Goal: Task Accomplishment & Management: Complete application form

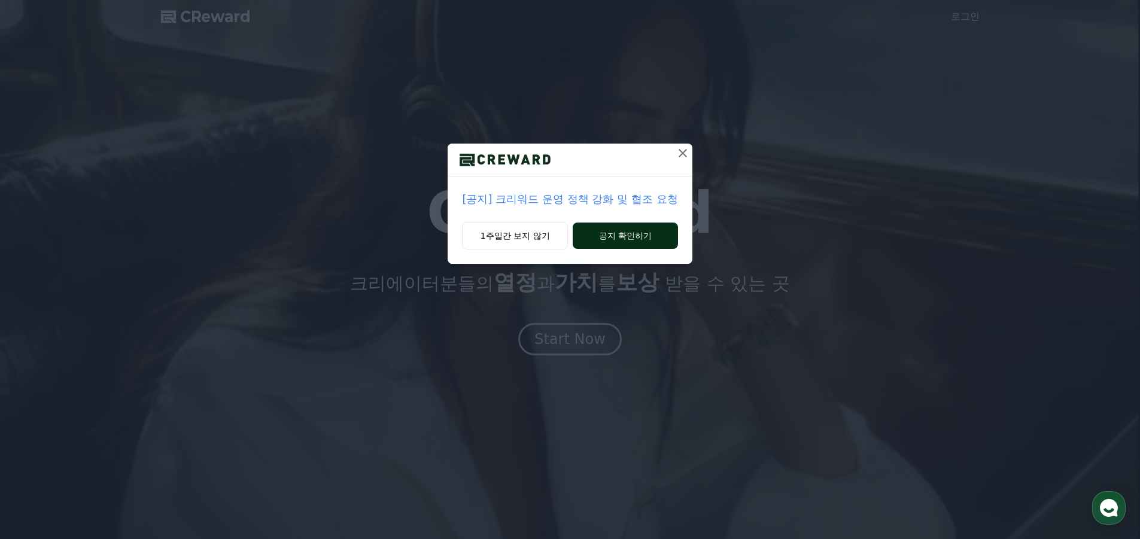
click at [612, 232] on button "공지 확인하기" at bounding box center [625, 236] width 105 height 26
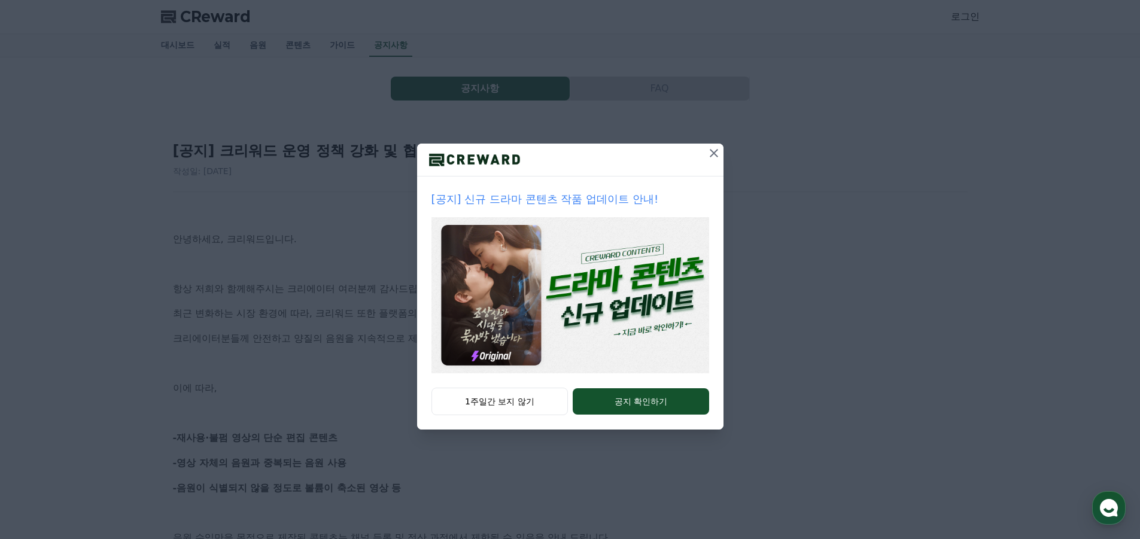
click at [713, 150] on icon at bounding box center [714, 153] width 14 height 14
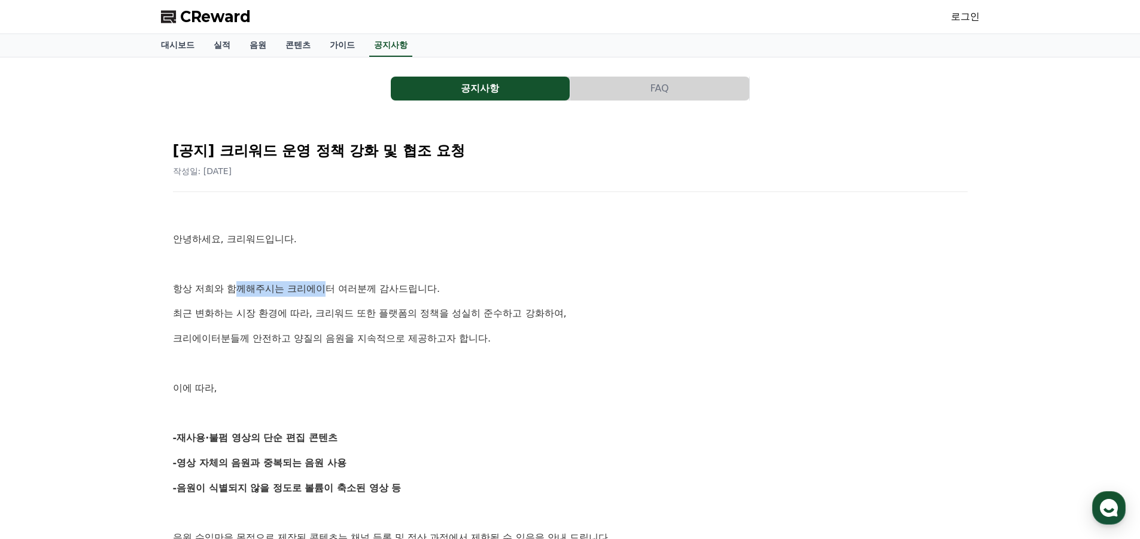
drag, startPoint x: 256, startPoint y: 292, endPoint x: 322, endPoint y: 292, distance: 65.8
click at [322, 292] on p "항상 저희와 함께해주시는 크리에이터 여러분께 감사드립니다." at bounding box center [570, 289] width 795 height 16
click at [438, 339] on p "크리에이터분들께 안전하고 양질의 음원을 지속적으로 제공하고자 합니다." at bounding box center [570, 339] width 795 height 16
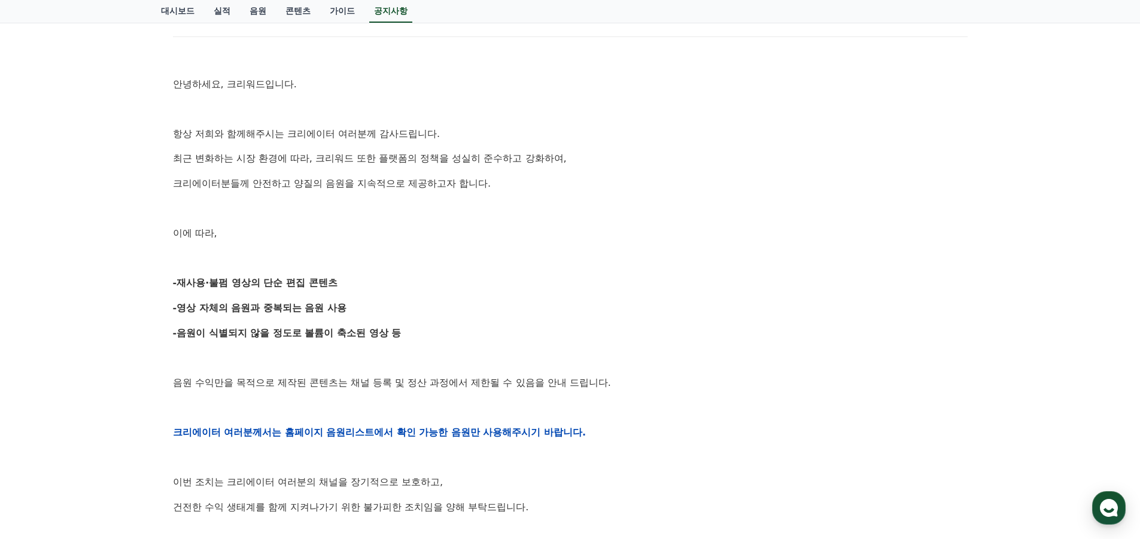
scroll to position [180, 0]
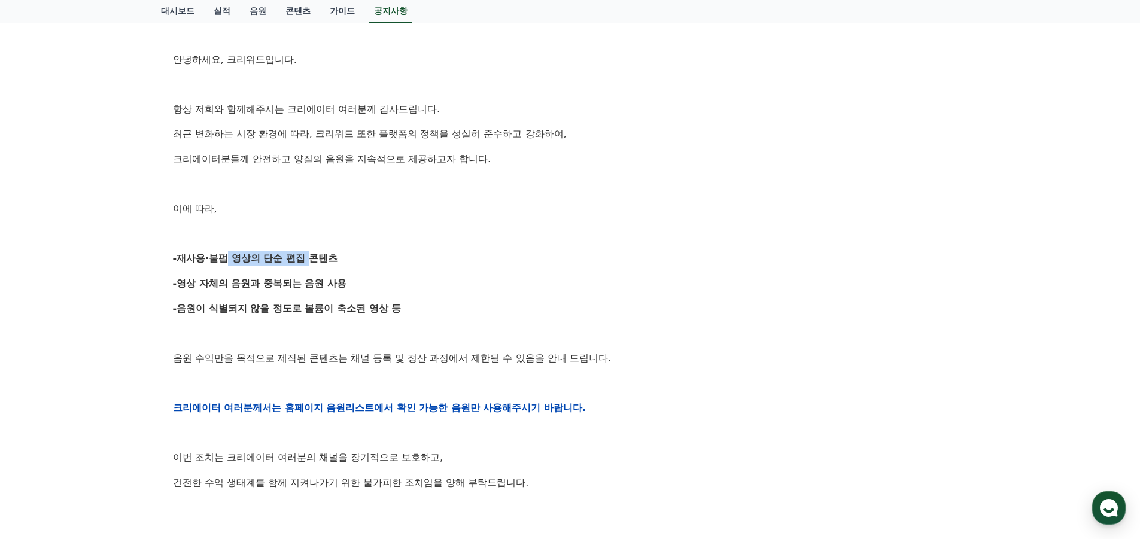
drag, startPoint x: 215, startPoint y: 260, endPoint x: 303, endPoint y: 260, distance: 88.6
click at [303, 260] on strong "-재사용·불펌 영상의 단순 편집 콘텐츠" at bounding box center [255, 258] width 165 height 11
drag, startPoint x: 195, startPoint y: 282, endPoint x: 293, endPoint y: 282, distance: 98.2
click at [293, 282] on strong "-영상 자체의 음원과 중복되는 음원 사용" at bounding box center [260, 283] width 174 height 11
click at [276, 292] on div "안녕하세요, 크리워드입니다. 항상 저희와 함께해주시는 크리에이터 여러분께 감사드립니다. 최근 변화하는 시장 환경에 따라, 크리워드 또한 플랫폼…" at bounding box center [570, 408] width 795 height 762
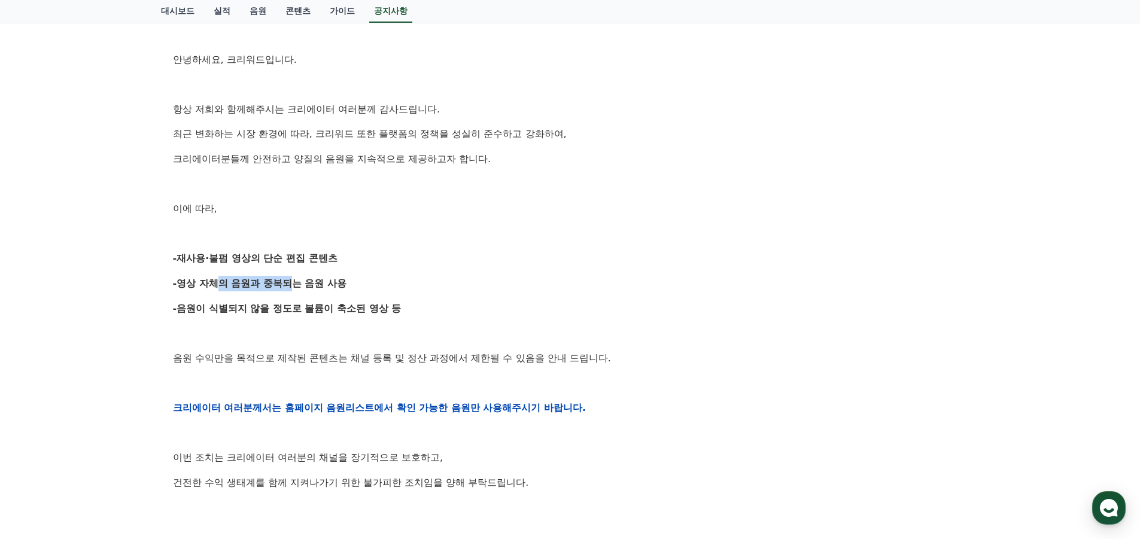
drag, startPoint x: 209, startPoint y: 281, endPoint x: 269, endPoint y: 307, distance: 65.4
click at [282, 280] on strong "-영상 자체의 음원과 중복되는 음원 사용" at bounding box center [260, 283] width 174 height 11
click at [269, 307] on strong "-음원이 식별되지 않을 정도로 볼륨이 축소된 영상 등" at bounding box center [287, 308] width 229 height 11
drag, startPoint x: 205, startPoint y: 312, endPoint x: 363, endPoint y: 312, distance: 158.0
click at [363, 312] on strong "-음원이 식별되지 않을 정도로 볼륨이 축소된 영상 등" at bounding box center [287, 308] width 229 height 11
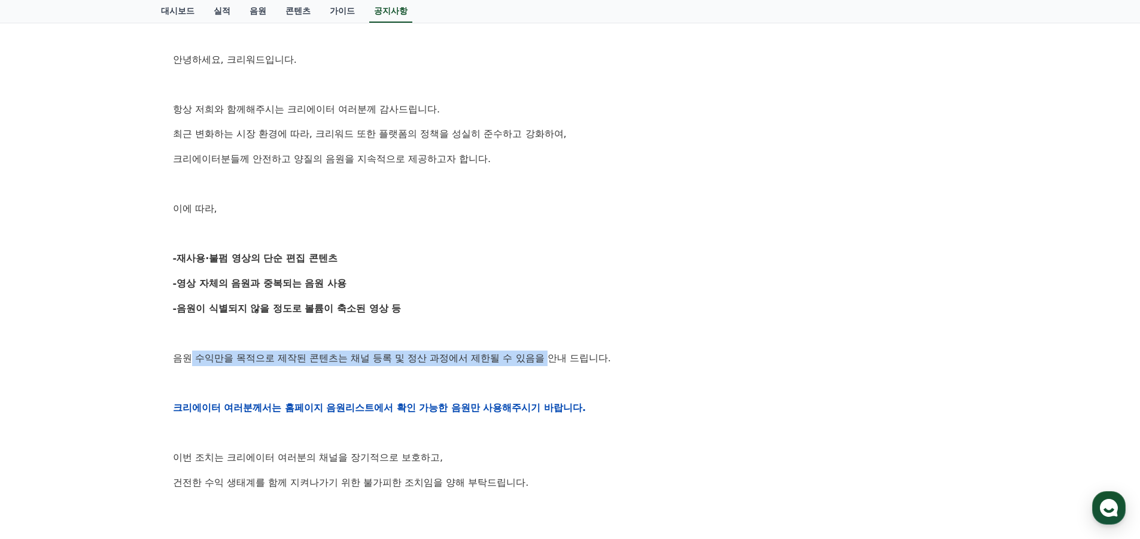
drag, startPoint x: 192, startPoint y: 360, endPoint x: 555, endPoint y: 359, distance: 363.9
click at [555, 359] on p "음원 수익만을 목적으로 제작된 콘텐츠는 채널 등록 및 정산 과정에서 제한될 수 있음을 안내 드립니다." at bounding box center [570, 359] width 795 height 16
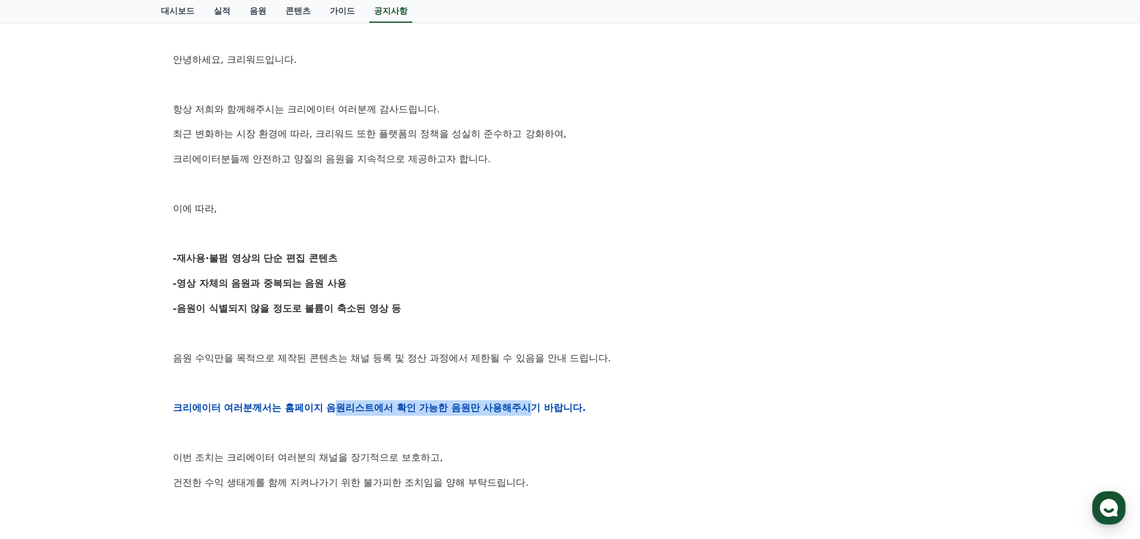
drag, startPoint x: 529, startPoint y: 405, endPoint x: 321, endPoint y: 410, distance: 207.7
click at [322, 410] on strong "크리에이터 여러분께서는 홈페이지 음원리스트에서 확인 가능한 음원만 사용해주시기 바랍니다." at bounding box center [380, 407] width 414 height 11
drag, startPoint x: 782, startPoint y: 356, endPoint x: 748, endPoint y: 342, distance: 36.2
click at [782, 356] on p "음원 수익만을 목적으로 제작된 콘텐츠는 채널 등록 및 정산 과정에서 제한될 수 있음을 안내 드립니다." at bounding box center [570, 359] width 795 height 16
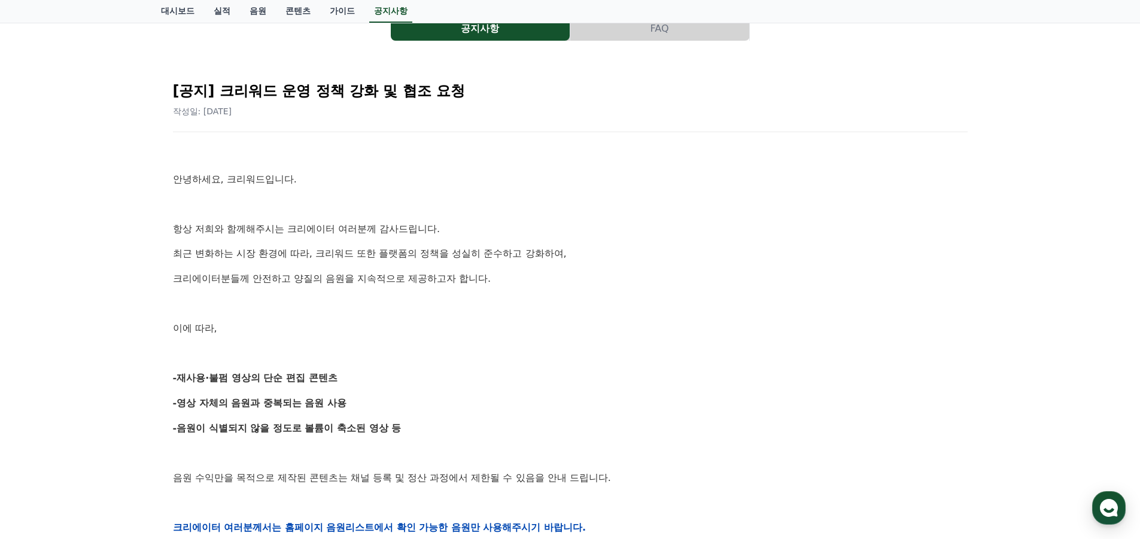
scroll to position [0, 0]
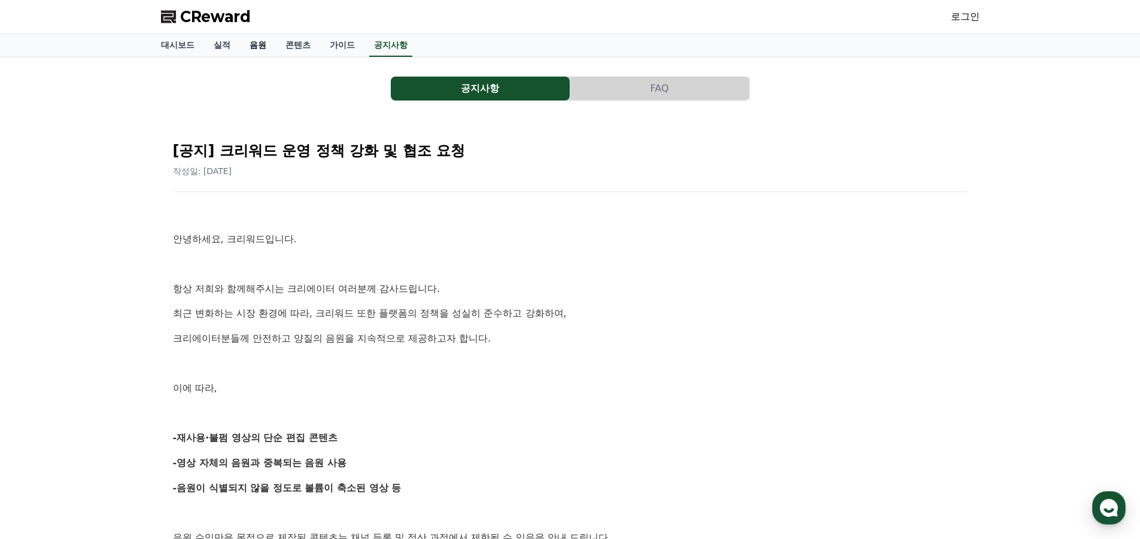
click at [262, 48] on link "음원" at bounding box center [258, 45] width 36 height 23
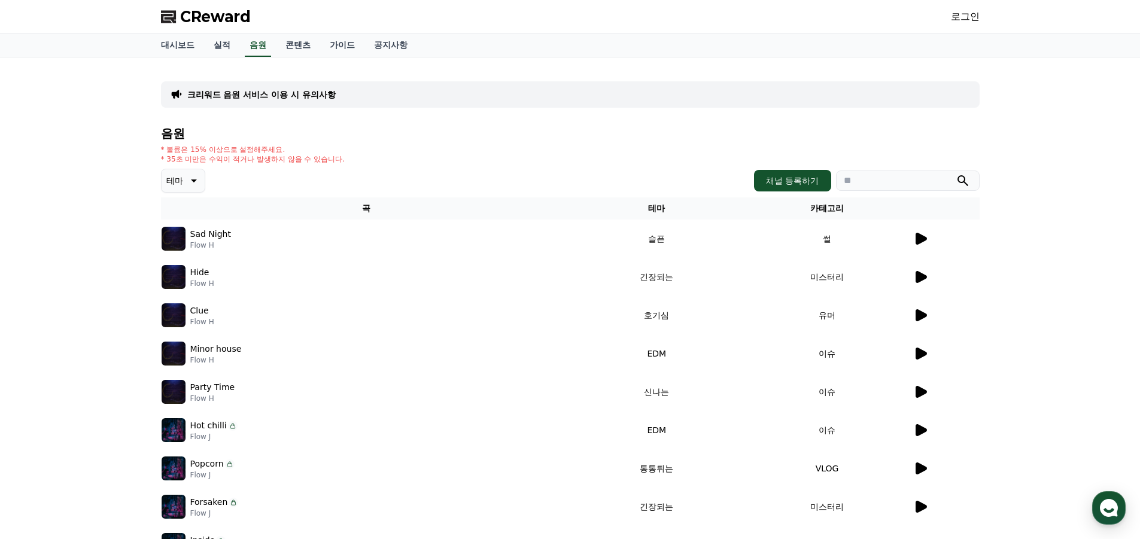
click at [913, 237] on icon at bounding box center [920, 239] width 14 height 14
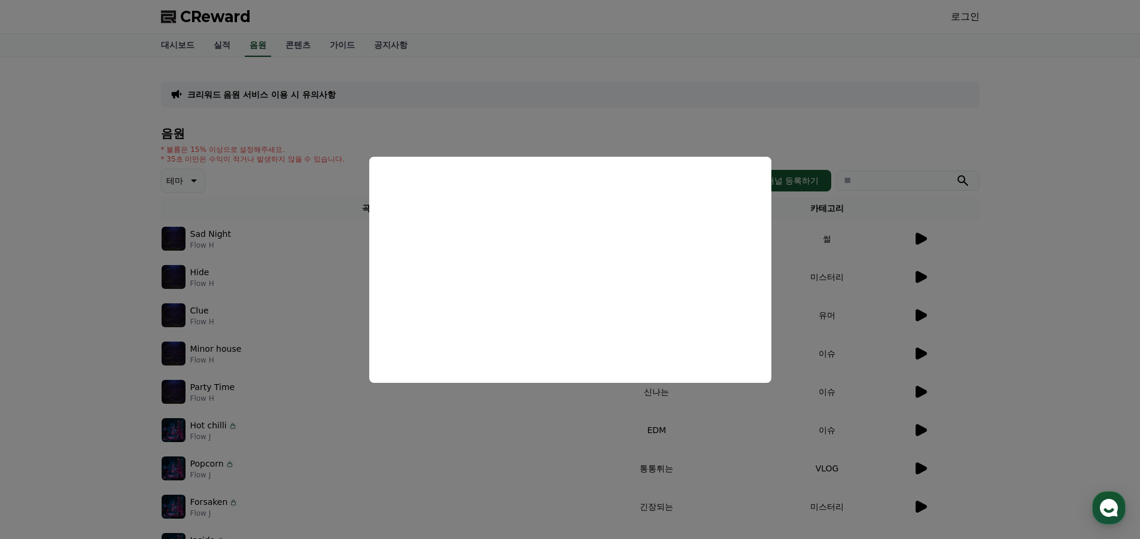
click at [992, 276] on button "close modal" at bounding box center [570, 269] width 1140 height 539
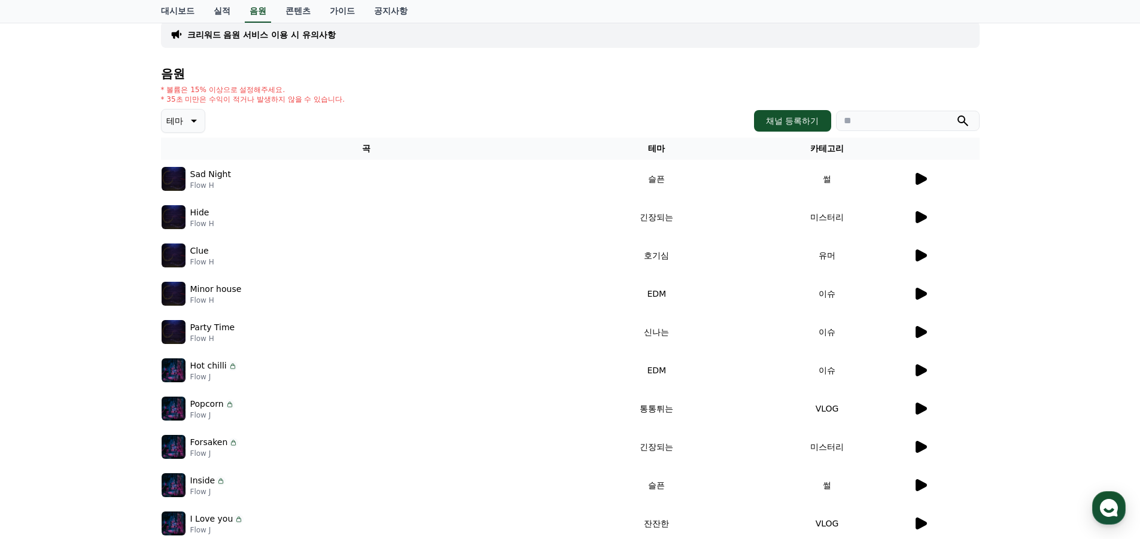
scroll to position [120, 0]
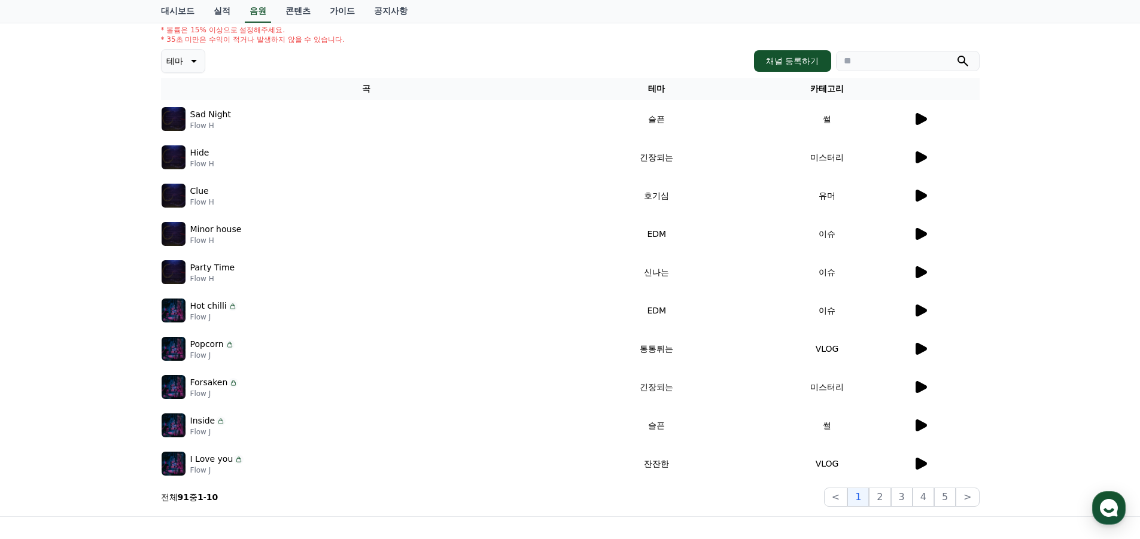
click at [923, 312] on icon at bounding box center [921, 311] width 11 height 12
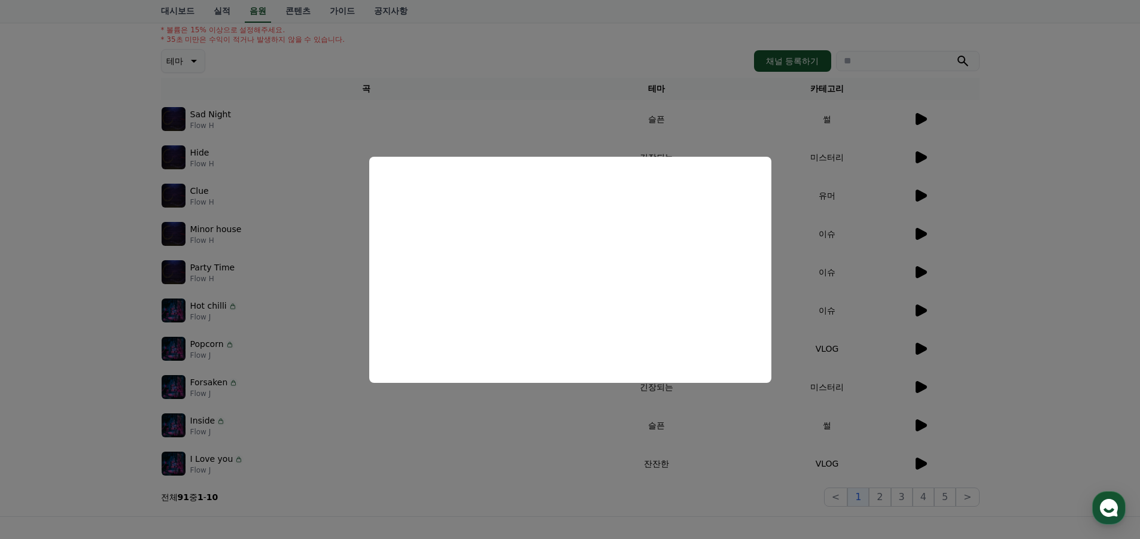
click at [1061, 354] on button "close modal" at bounding box center [570, 269] width 1140 height 539
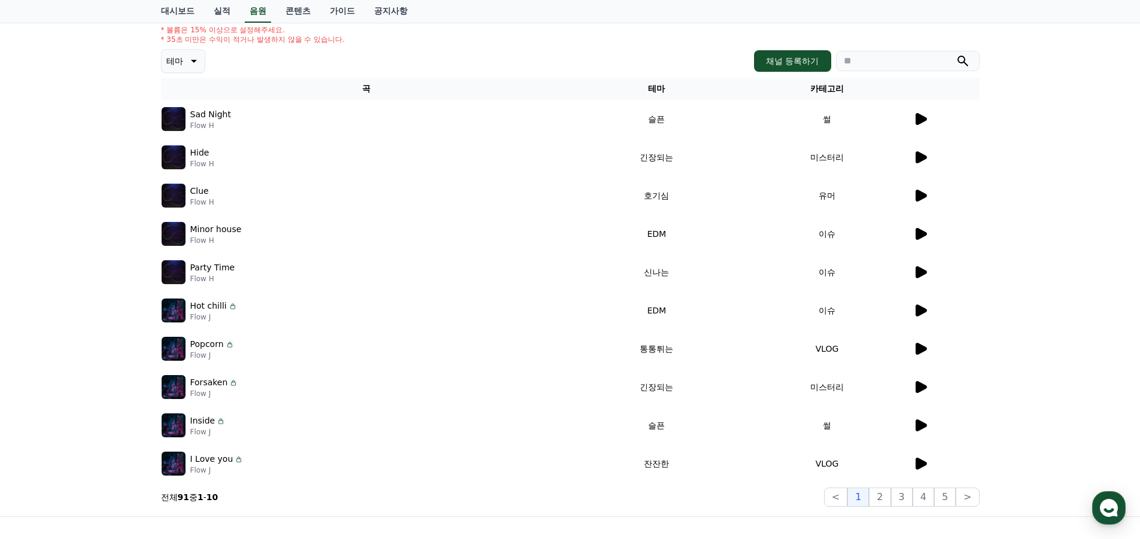
click at [833, 84] on th "카테고리" at bounding box center [827, 89] width 171 height 22
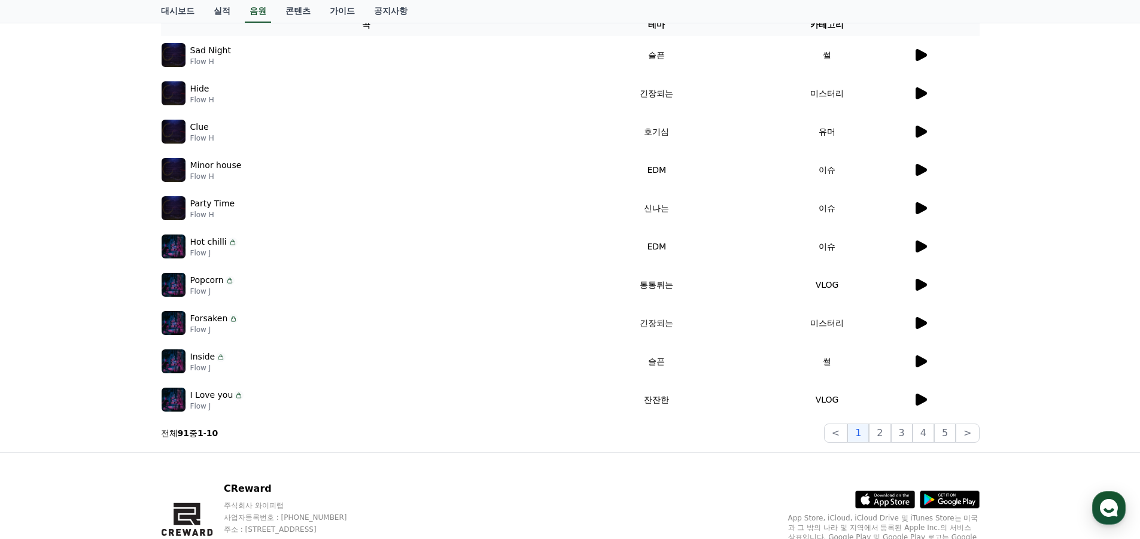
scroll to position [246, 0]
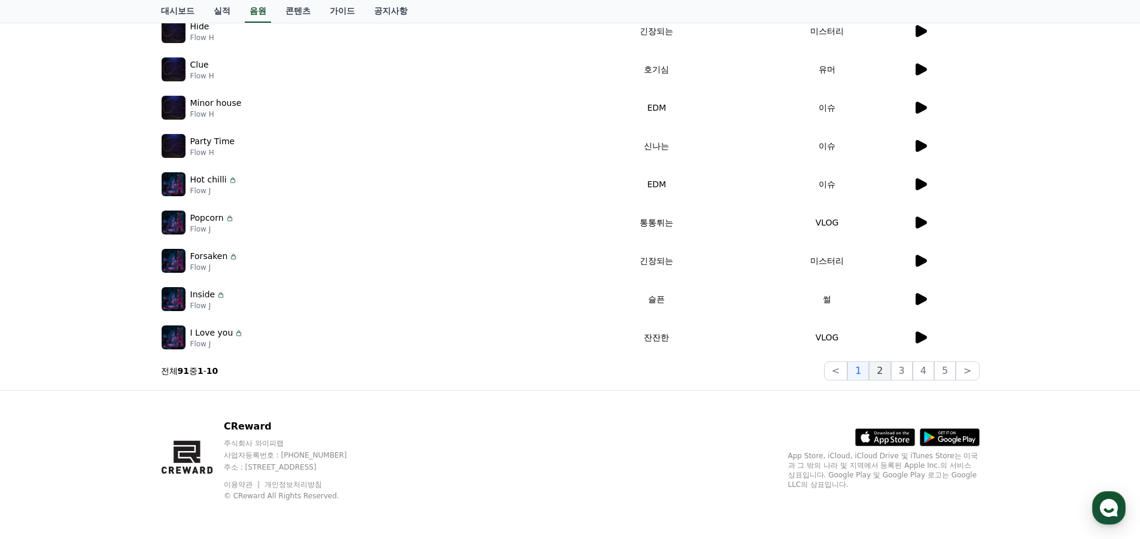
click at [891, 371] on button "2" at bounding box center [880, 370] width 22 height 19
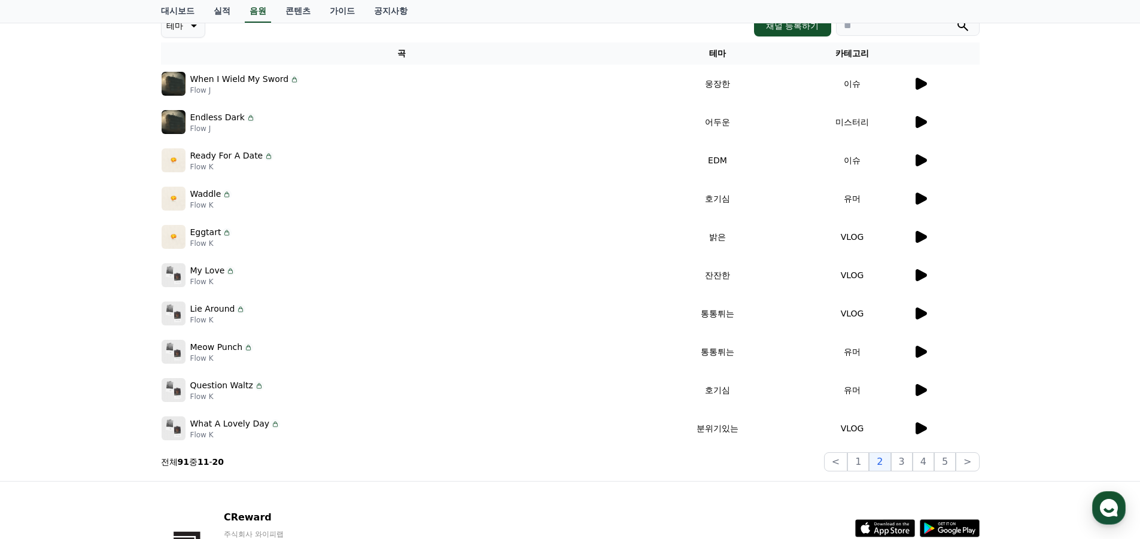
scroll to position [126, 0]
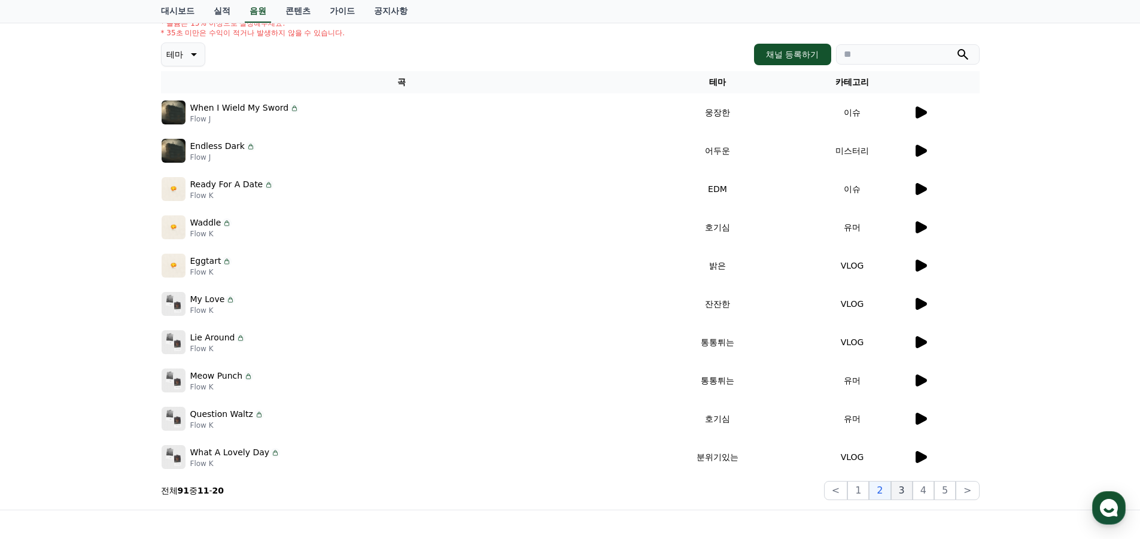
click at [901, 490] on button "3" at bounding box center [902, 490] width 22 height 19
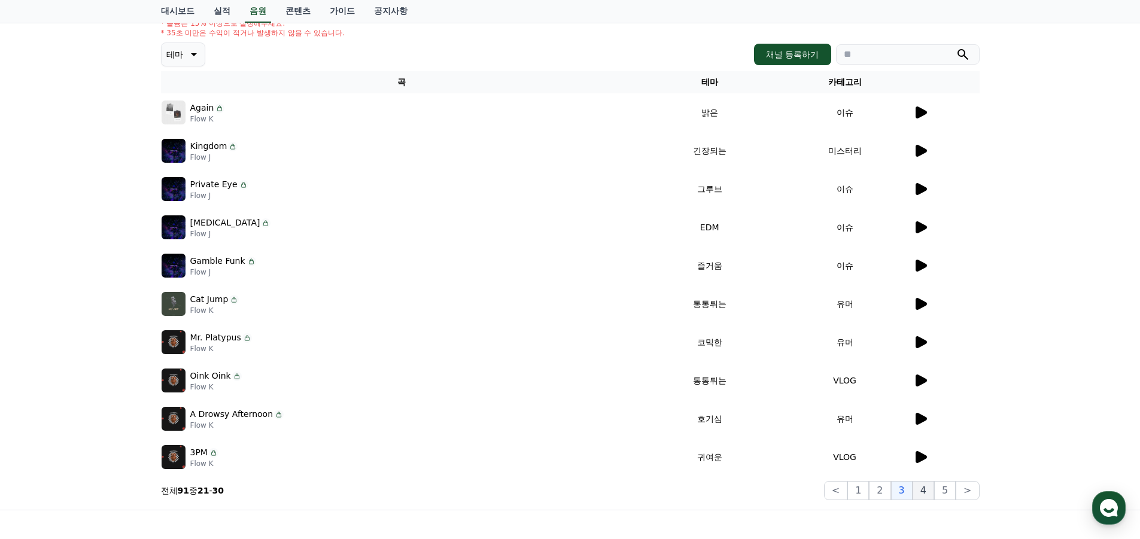
click at [924, 495] on button "4" at bounding box center [924, 490] width 22 height 19
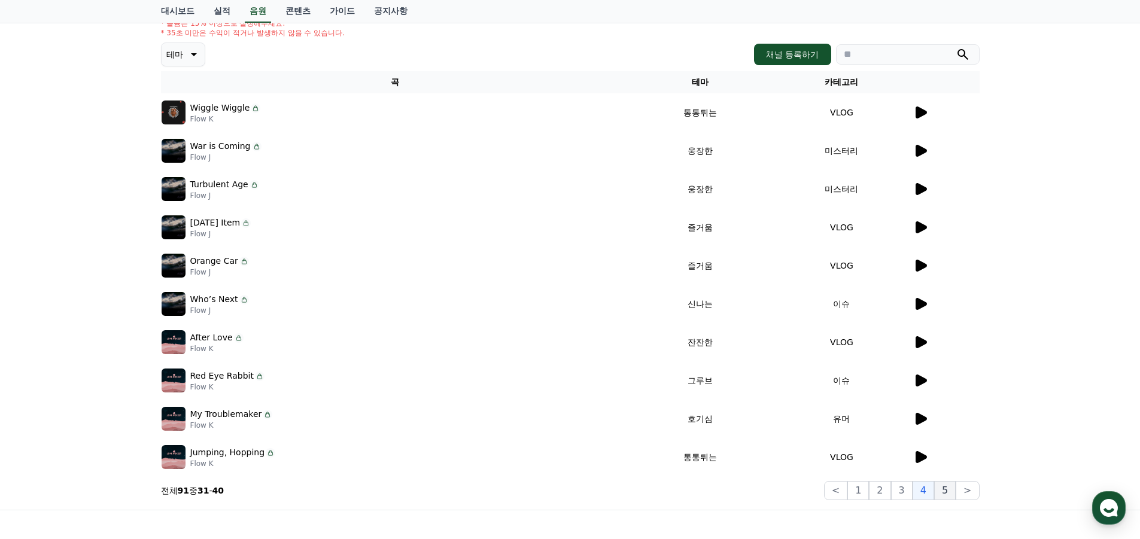
click at [948, 490] on button "5" at bounding box center [945, 490] width 22 height 19
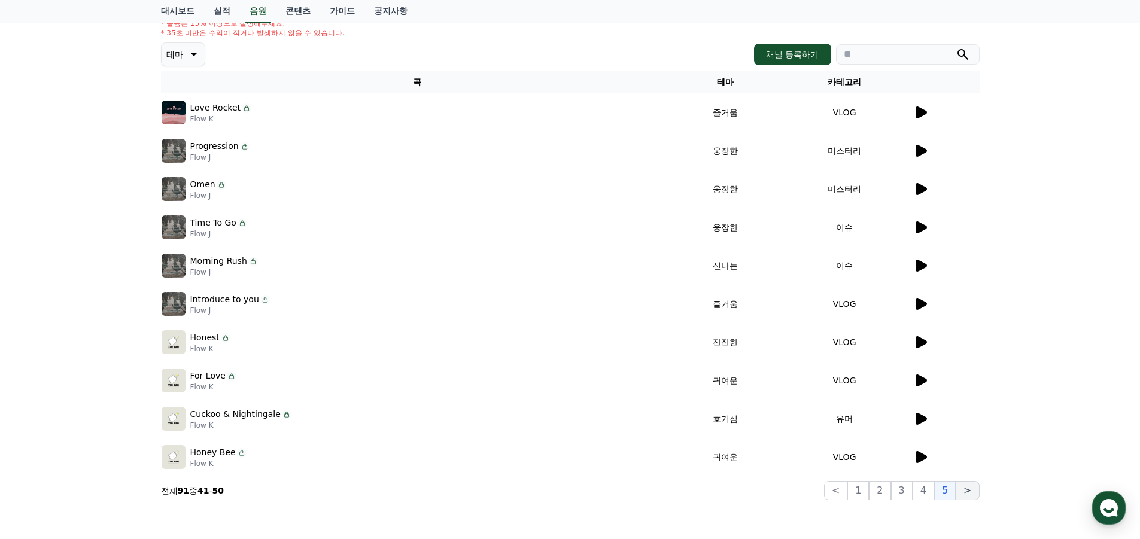
click at [968, 492] on button ">" at bounding box center [967, 490] width 23 height 19
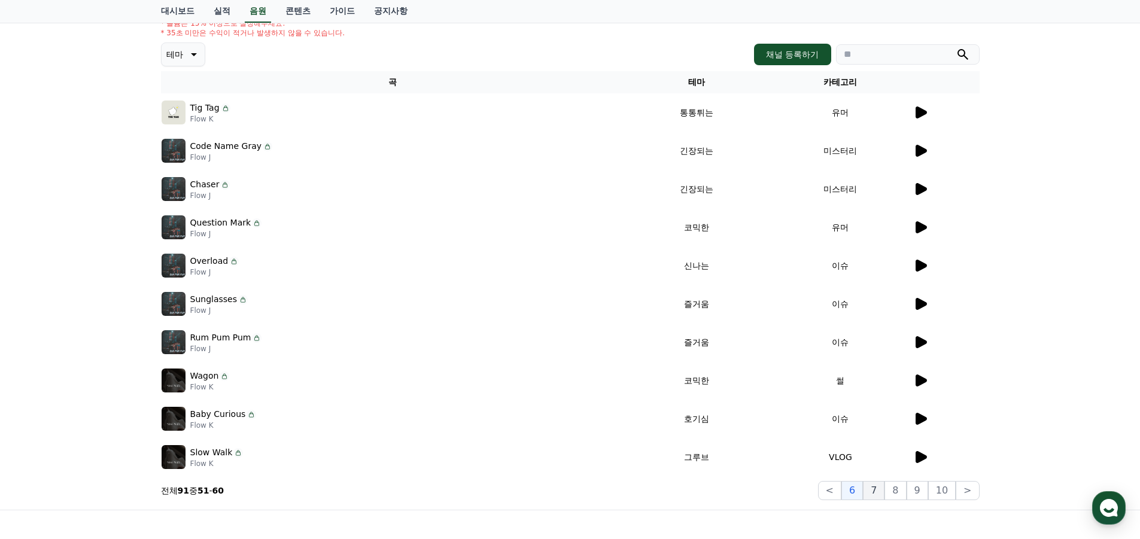
click at [877, 490] on button "7" at bounding box center [874, 490] width 22 height 19
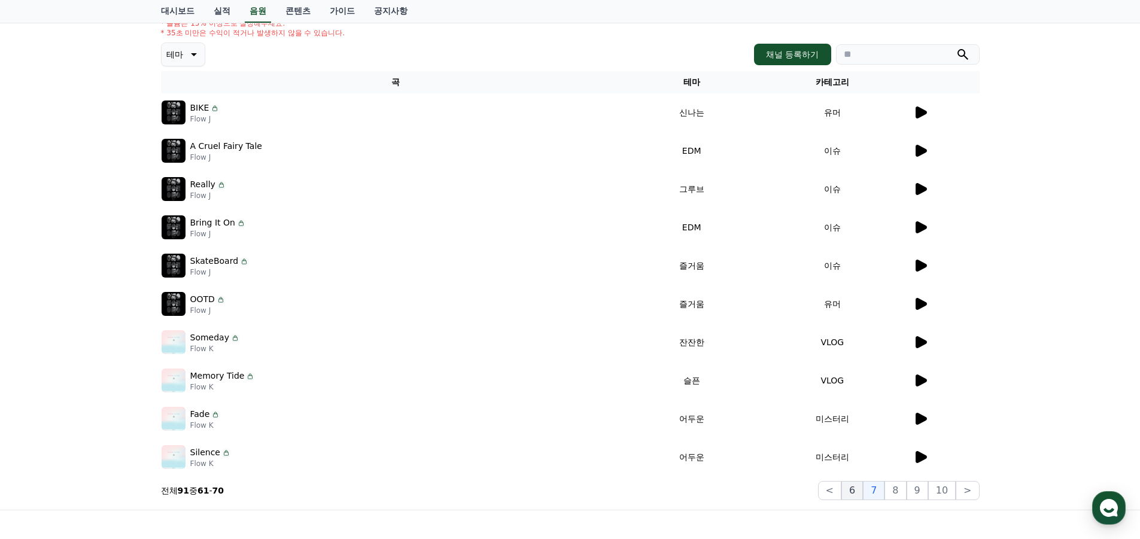
click at [859, 488] on button "6" at bounding box center [853, 490] width 22 height 19
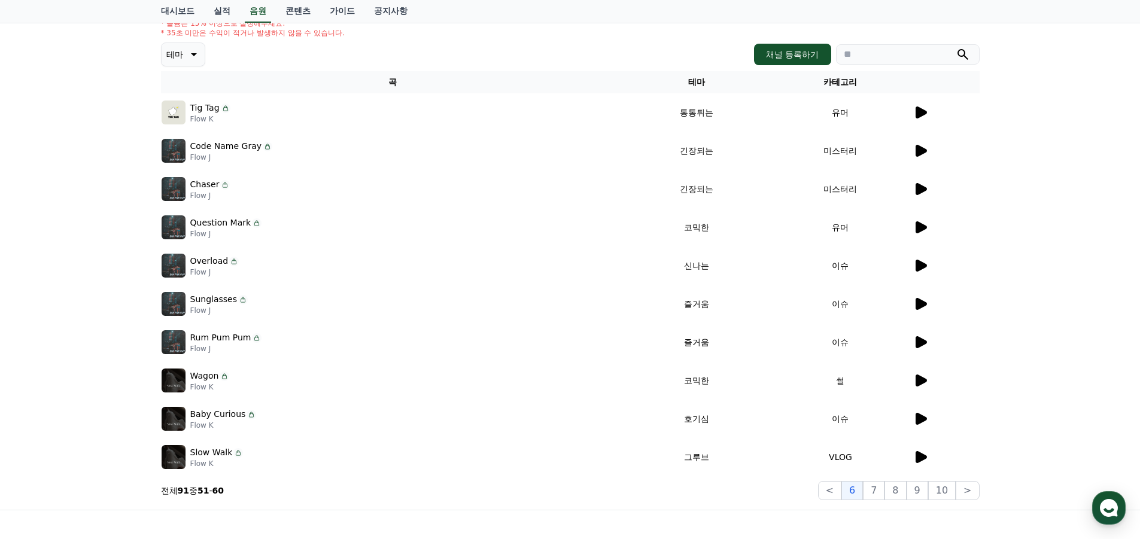
click at [916, 377] on icon at bounding box center [921, 381] width 11 height 12
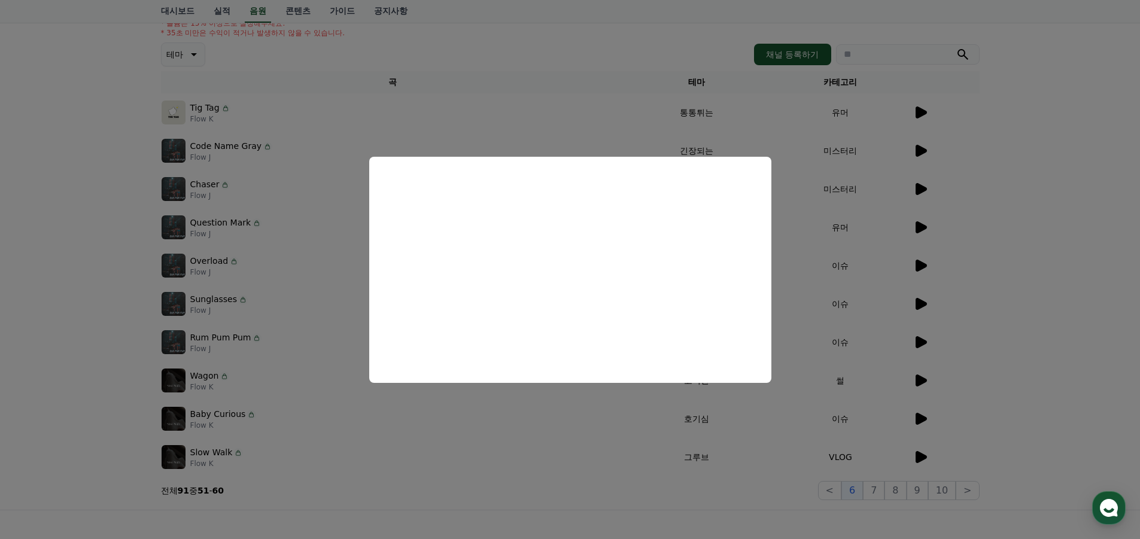
click at [1043, 345] on button "close modal" at bounding box center [570, 269] width 1140 height 539
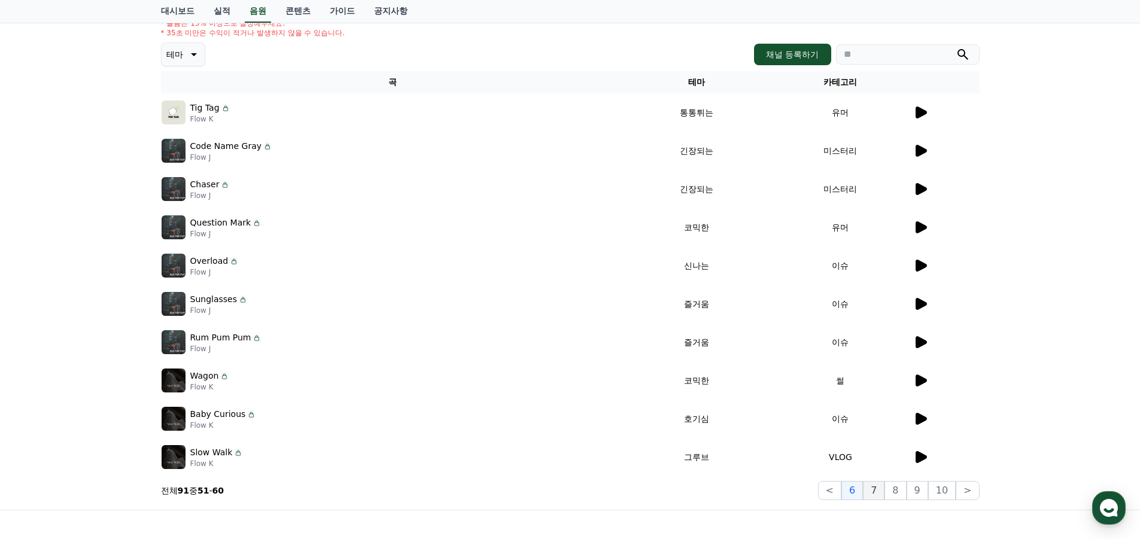
click at [885, 494] on button "7" at bounding box center [874, 490] width 22 height 19
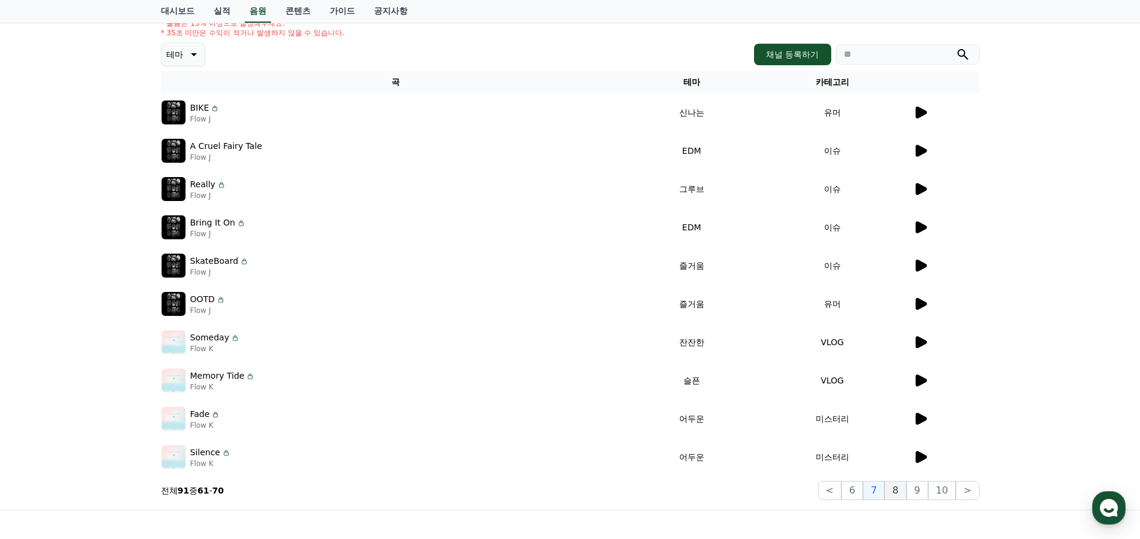
click at [897, 491] on button "8" at bounding box center [896, 490] width 22 height 19
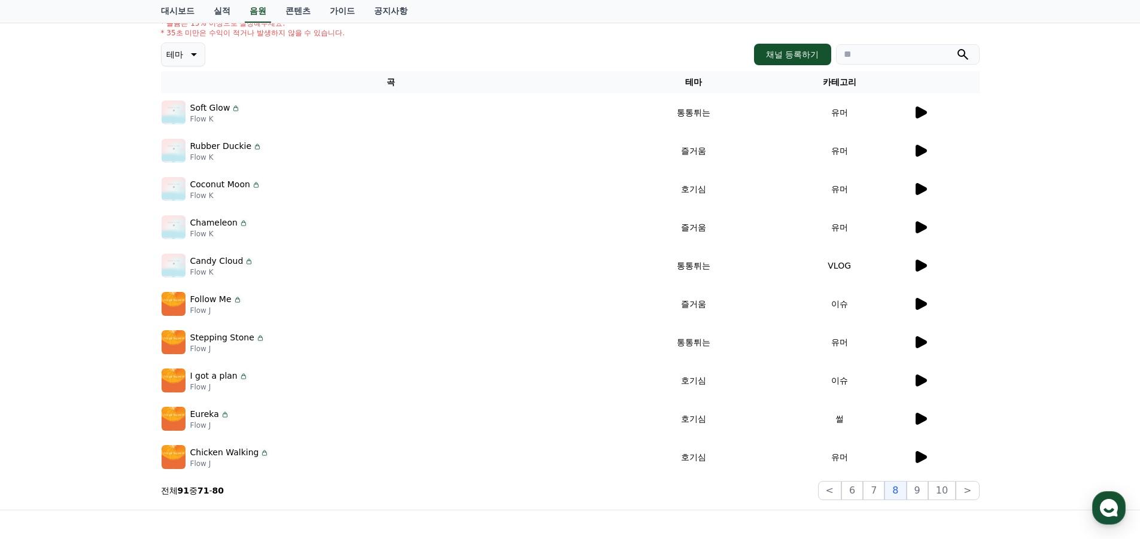
click at [913, 414] on icon at bounding box center [920, 419] width 14 height 14
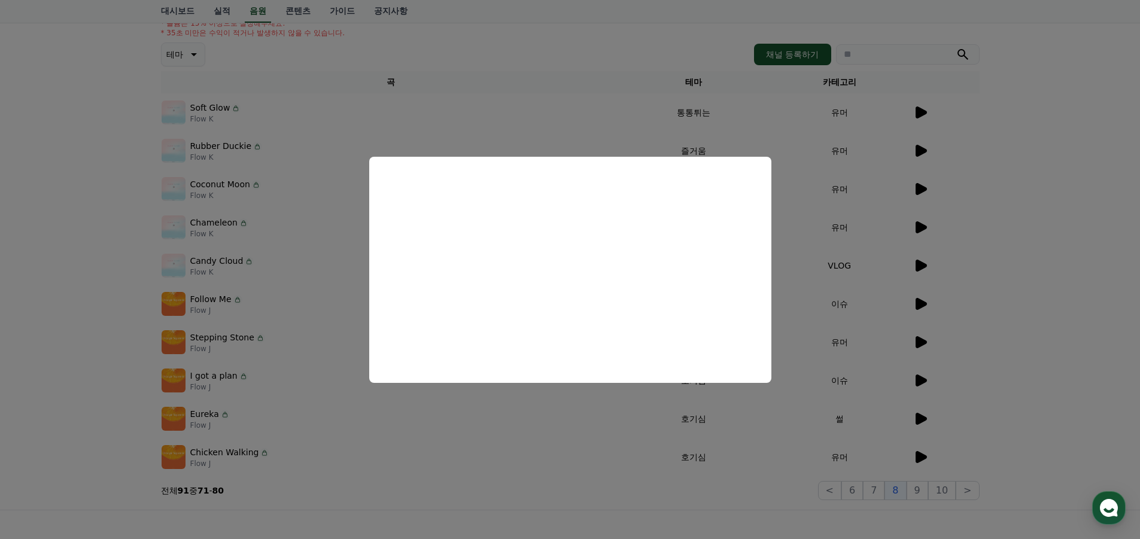
click at [1045, 281] on button "close modal" at bounding box center [570, 269] width 1140 height 539
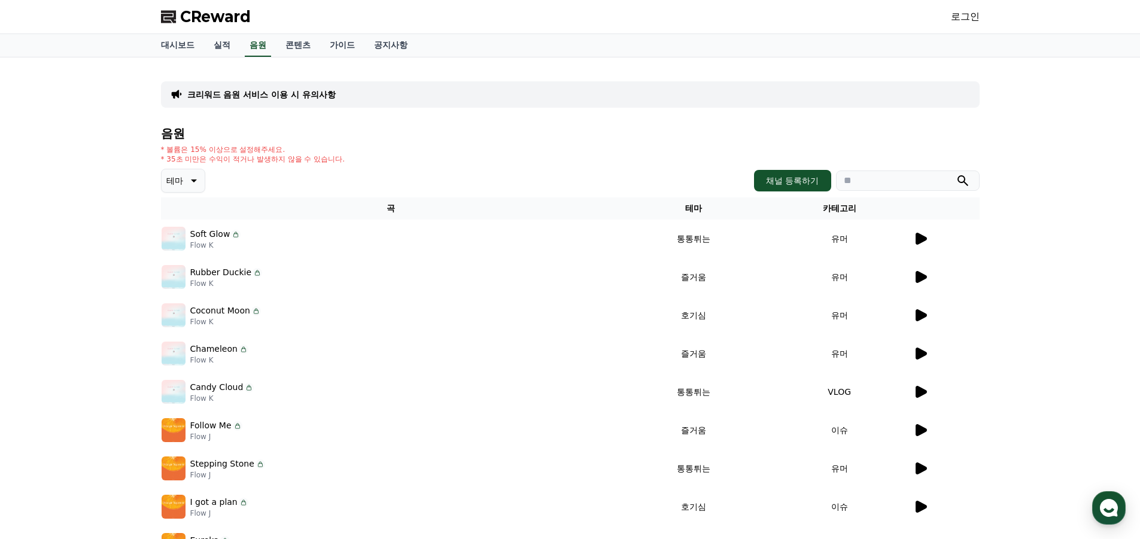
drag, startPoint x: 192, startPoint y: 148, endPoint x: 247, endPoint y: 148, distance: 55.1
click at [247, 148] on p "* 볼륨은 15% 이상으로 설정해주세요." at bounding box center [253, 150] width 184 height 10
drag, startPoint x: 194, startPoint y: 157, endPoint x: 274, endPoint y: 159, distance: 80.2
click at [274, 159] on p "* 35초 미만은 수익이 적거나 발생하지 않을 수 있습니다." at bounding box center [253, 159] width 184 height 10
click at [381, 162] on div "* 볼륨은 15% 이상으로 설정해주세요. * 35초 미만은 수익이 적거나 발생하지 않을 수 있습니다." at bounding box center [570, 154] width 819 height 19
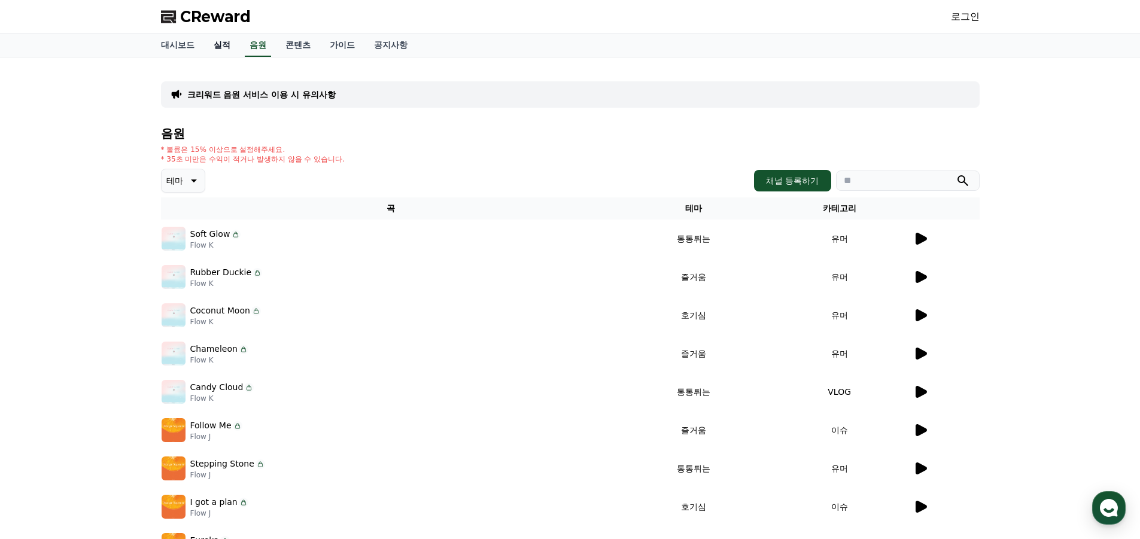
click at [227, 45] on link "실적" at bounding box center [222, 45] width 36 height 23
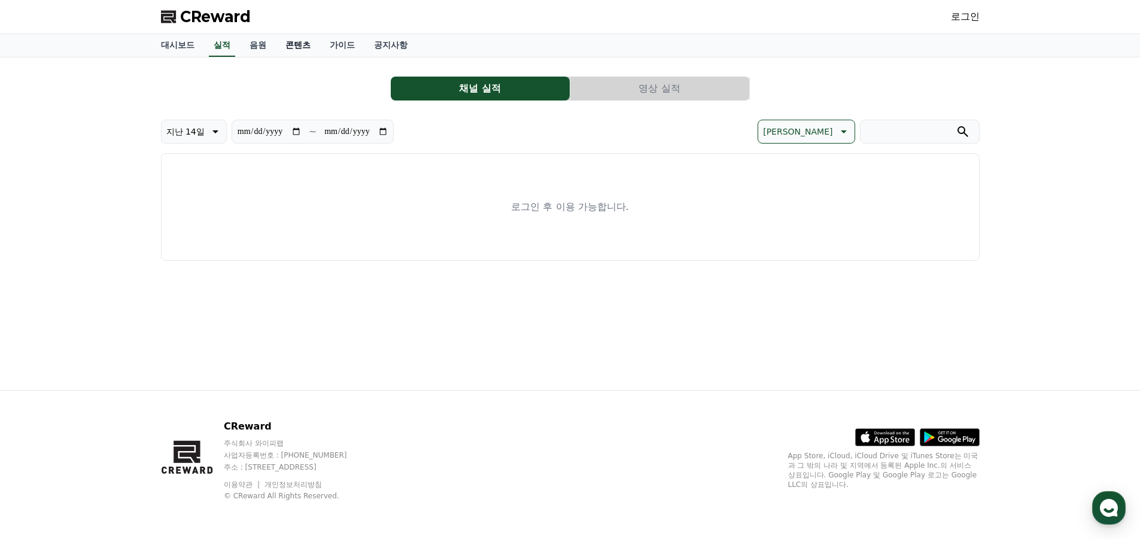
click at [306, 45] on link "콘텐츠" at bounding box center [298, 45] width 44 height 23
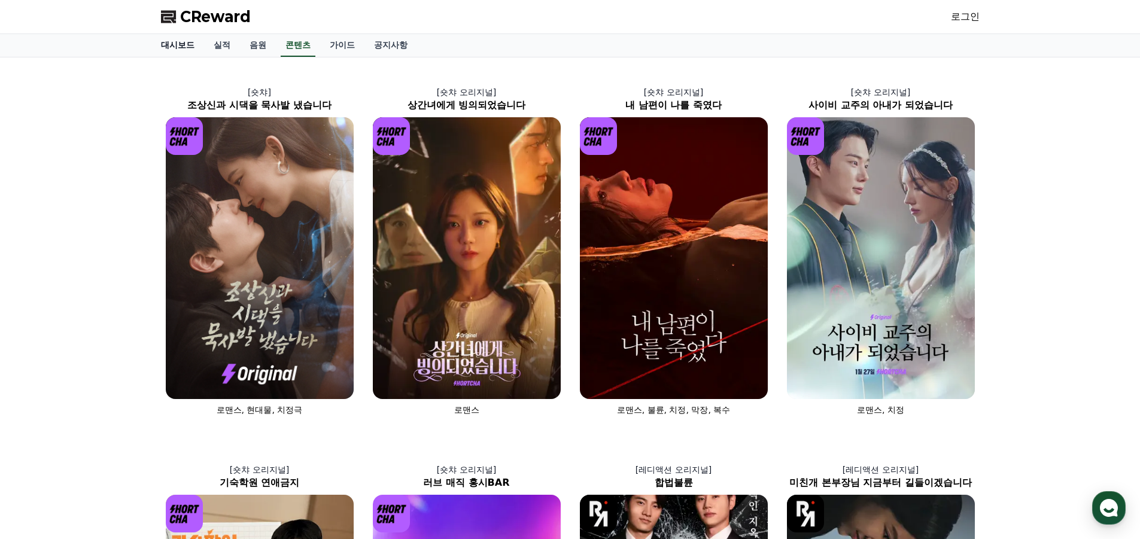
click at [179, 48] on link "대시보드" at bounding box center [177, 45] width 53 height 23
click at [300, 47] on link "콘텐츠" at bounding box center [298, 45] width 35 height 23
click at [266, 47] on link "음원" at bounding box center [258, 45] width 36 height 23
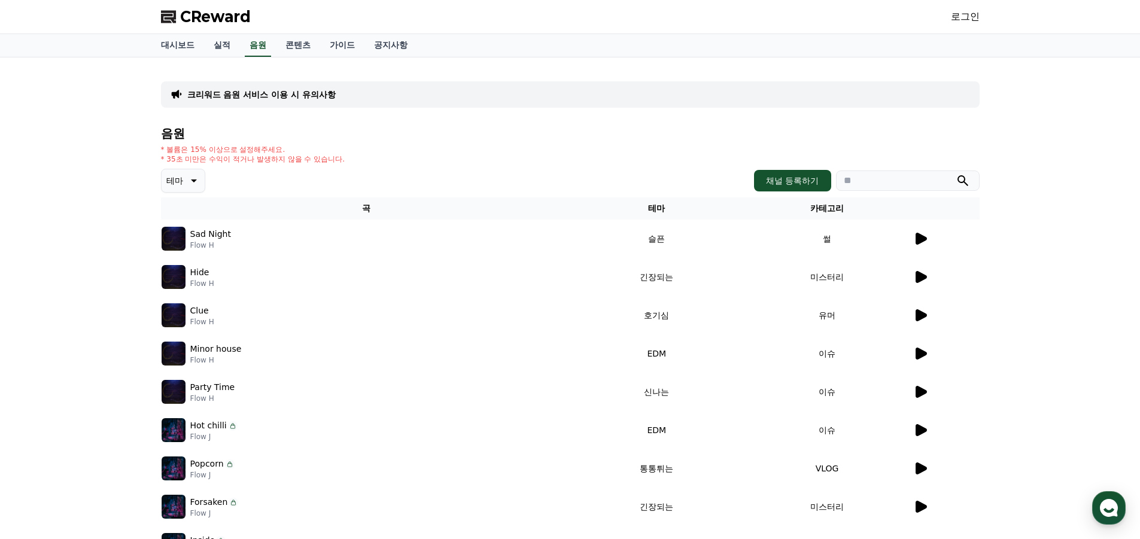
drag, startPoint x: 191, startPoint y: 156, endPoint x: 282, endPoint y: 156, distance: 91.0
click at [282, 156] on p "* 35초 미만은 수익이 적거나 발생하지 않을 수 있습니다." at bounding box center [253, 159] width 184 height 10
click at [342, 169] on div "테마 채널 등록하기" at bounding box center [570, 181] width 819 height 24
drag, startPoint x: 303, startPoint y: 162, endPoint x: 180, endPoint y: 159, distance: 123.3
click at [180, 159] on p "* 35초 미만은 수익이 적거나 발생하지 않을 수 있습니다." at bounding box center [253, 159] width 184 height 10
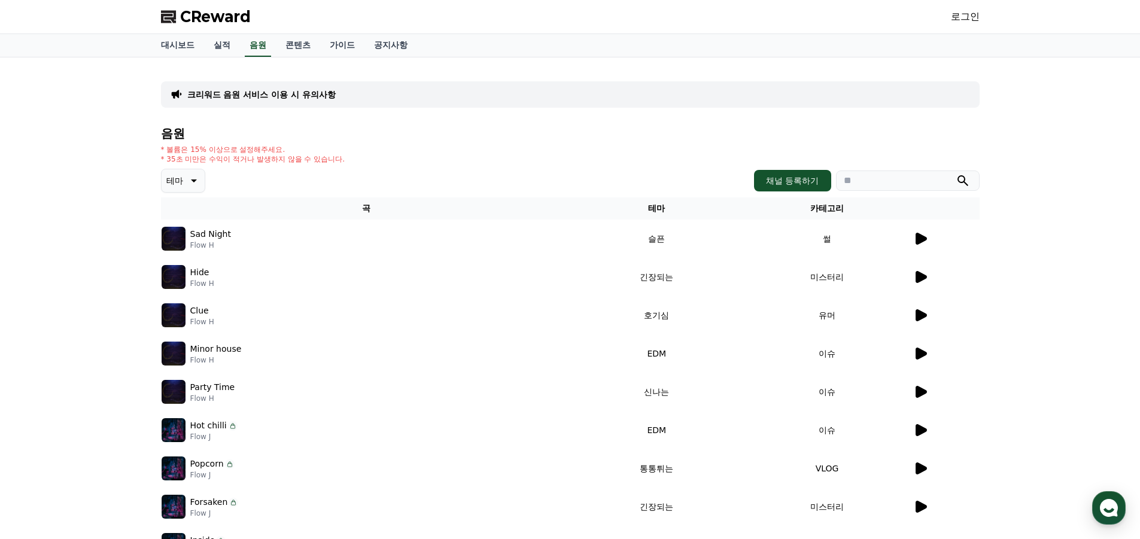
click at [382, 162] on div "* 볼륨은 15% 이상으로 설정해주세요. * 35초 미만은 수익이 적거나 발생하지 않을 수 있습니다." at bounding box center [570, 154] width 819 height 19
click at [777, 180] on button "채널 등록하기" at bounding box center [792, 181] width 77 height 22
click at [387, 44] on link "공지사항" at bounding box center [390, 45] width 53 height 23
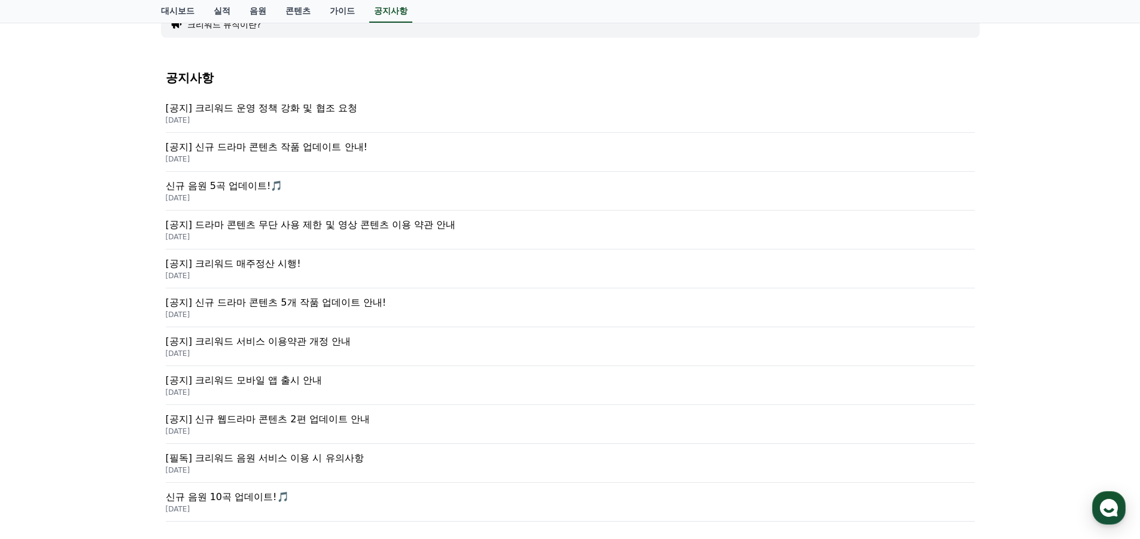
scroll to position [120, 0]
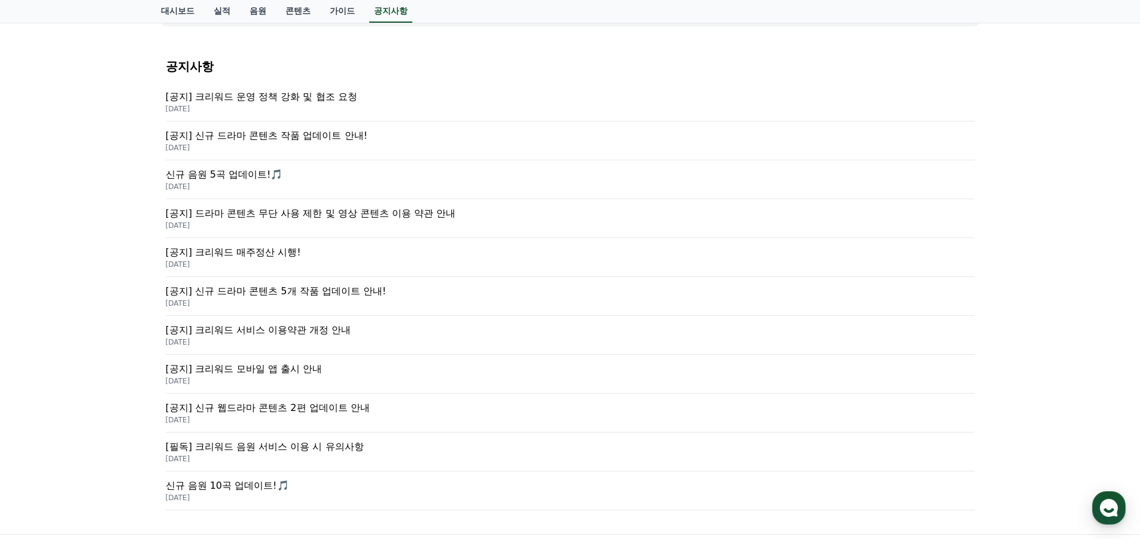
click at [295, 257] on p "[공지] 크리워드 매주정산 시행!" at bounding box center [570, 252] width 809 height 14
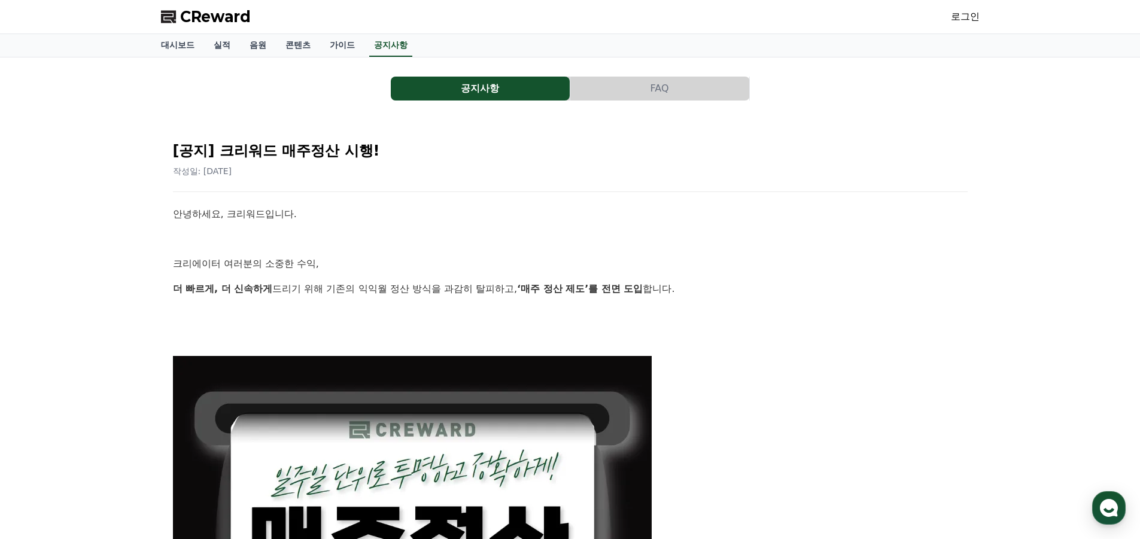
drag, startPoint x: 219, startPoint y: 289, endPoint x: 506, endPoint y: 282, distance: 286.8
click at [506, 282] on p "더 빠르게, 더 신속하게 드리기 위해 기존의 익익월 정산 방식을 과감히 탈피하고, ‘매주 정산 제도’를 전면 도입 합니다." at bounding box center [570, 289] width 795 height 16
click at [653, 294] on p "더 빠르게, 더 신속하게 드리기 위해 기존의 익익월 정산 방식을 과감히 탈피하고, ‘매주 정산 제도’를 전면 도입 합니다." at bounding box center [570, 289] width 795 height 16
drag, startPoint x: 458, startPoint y: 292, endPoint x: 307, endPoint y: 302, distance: 151.2
click at [306, 292] on p "더 빠르게, 더 신속하게 드리기 위해 기존의 익익월 정산 방식을 과감히 탈피하고, ‘매주 정산 제도’를 전면 도입 합니다." at bounding box center [570, 289] width 795 height 16
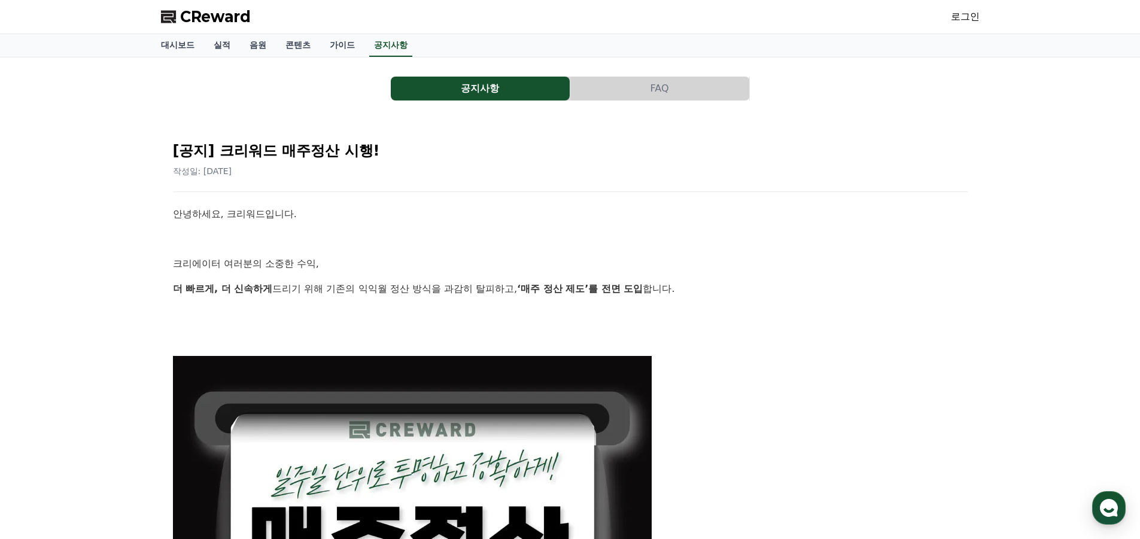
click at [324, 318] on p at bounding box center [570, 314] width 795 height 16
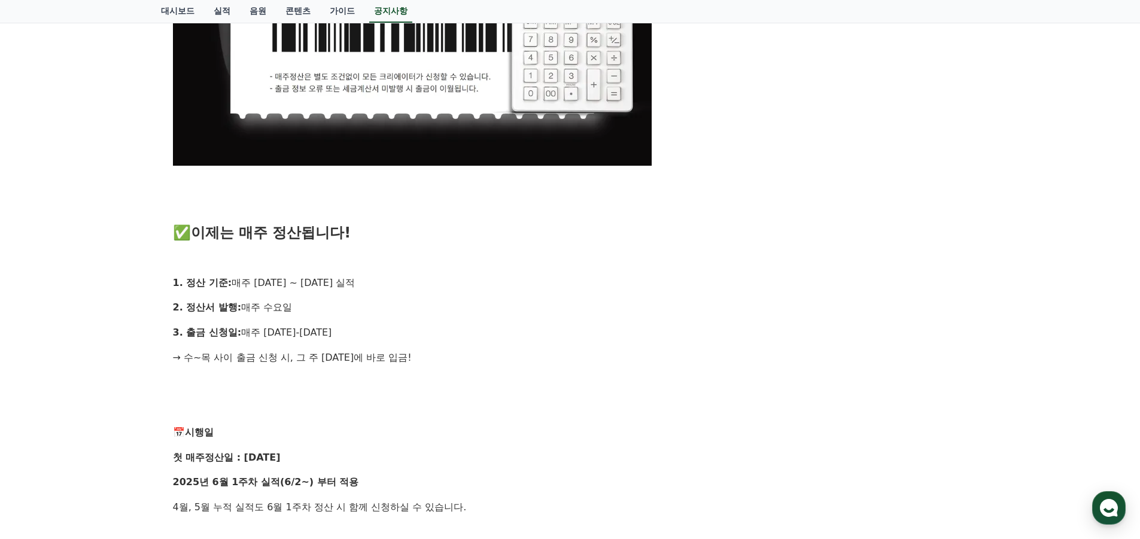
scroll to position [718, 0]
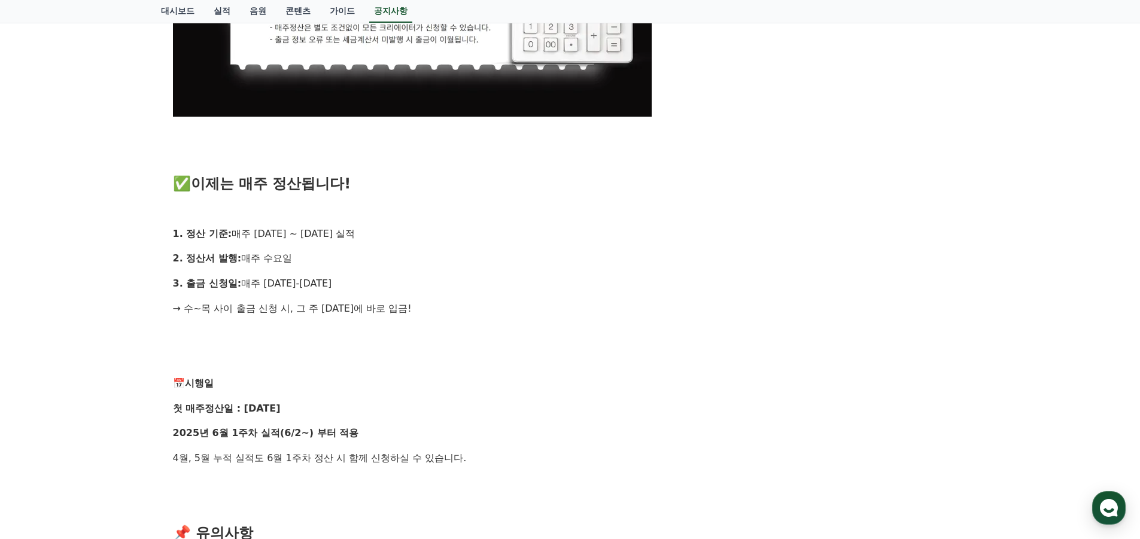
drag, startPoint x: 219, startPoint y: 240, endPoint x: 329, endPoint y: 231, distance: 110.5
click at [329, 231] on p "1. 정산 기준: 매주 월요일 ~ 일요일 실적" at bounding box center [570, 234] width 795 height 16
drag, startPoint x: 215, startPoint y: 260, endPoint x: 281, endPoint y: 255, distance: 66.0
click at [267, 256] on p "2. 정산서 발행: 매주 수요일" at bounding box center [570, 259] width 795 height 16
drag, startPoint x: 221, startPoint y: 288, endPoint x: 259, endPoint y: 288, distance: 37.1
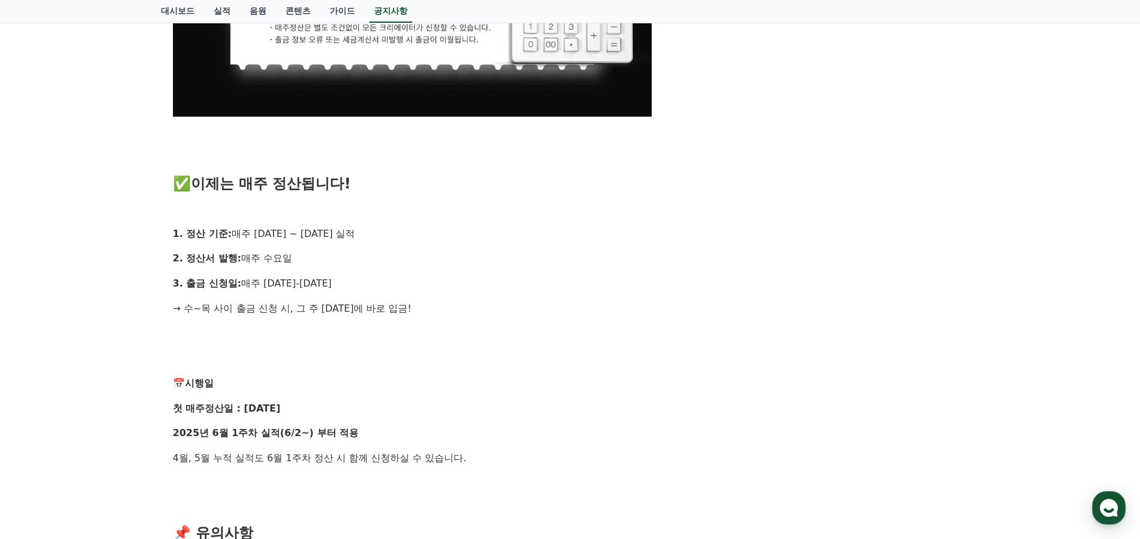
click at [259, 288] on p "3. 출금 신청일: 매주 수요일-목요일" at bounding box center [570, 284] width 795 height 16
drag, startPoint x: 226, startPoint y: 323, endPoint x: 299, endPoint y: 312, distance: 73.1
click at [299, 312] on div "안녕하세요, 크리워드입니다. 크리에이터 여러분의 소중한 수익, 더 빠르게, 더 신속하게 드리기 위해 기존의 익익월 정산 방식을 과감히 탈피하고…" at bounding box center [570, 213] width 795 height 1451
click at [414, 339] on h3 at bounding box center [570, 334] width 795 height 16
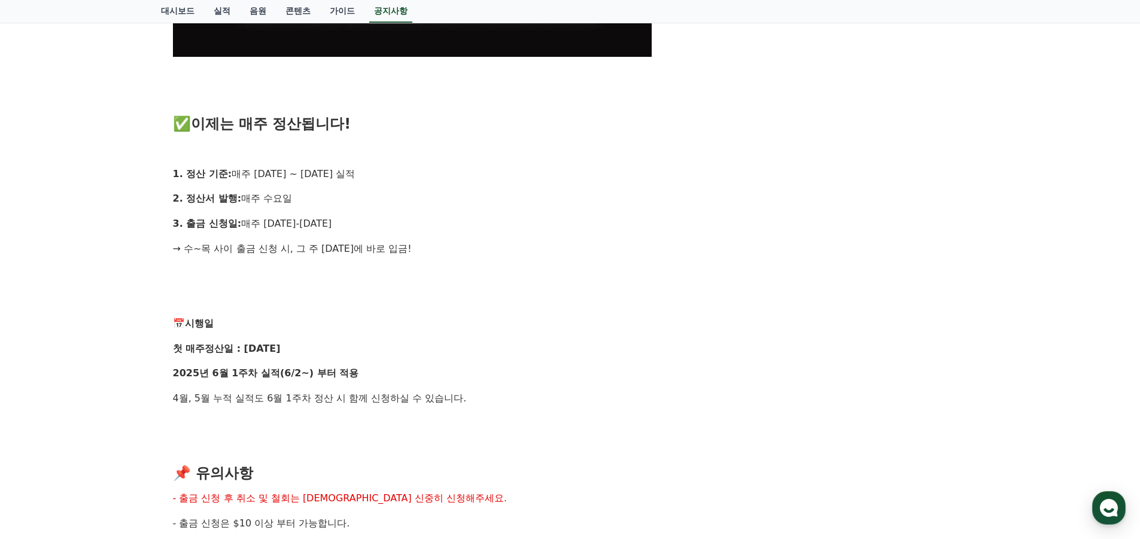
click at [522, 316] on div "안녕하세요, 크리워드입니다. 크리에이터 여러분의 소중한 수익, 더 빠르게, 더 신속하게 드리기 위해 기존의 익익월 정산 방식을 과감히 탈피하고…" at bounding box center [570, 153] width 795 height 1451
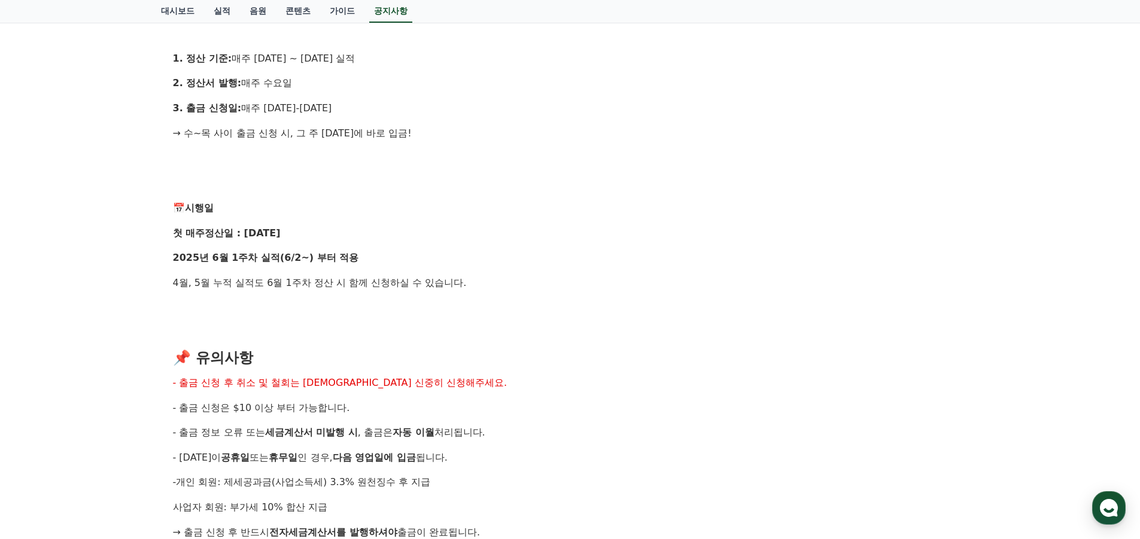
scroll to position [898, 0]
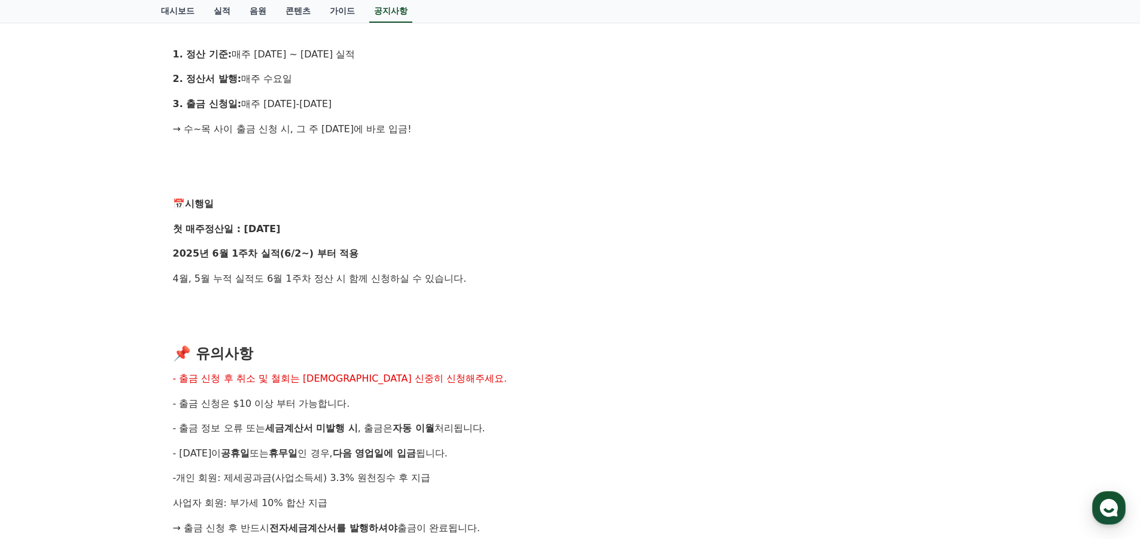
drag, startPoint x: 223, startPoint y: 275, endPoint x: 361, endPoint y: 276, distance: 138.9
click at [361, 276] on p "4월, 5월 누적 실적도 6월 1주차 정산 시 함께 신청하실 수 있습니다." at bounding box center [570, 279] width 795 height 16
click at [448, 300] on p at bounding box center [570, 304] width 795 height 16
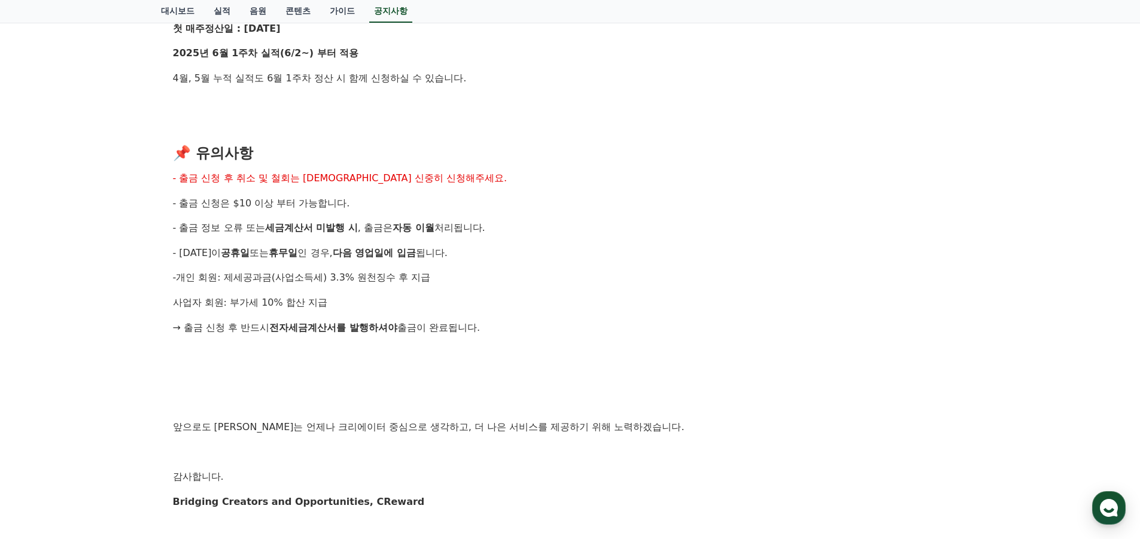
scroll to position [1137, 0]
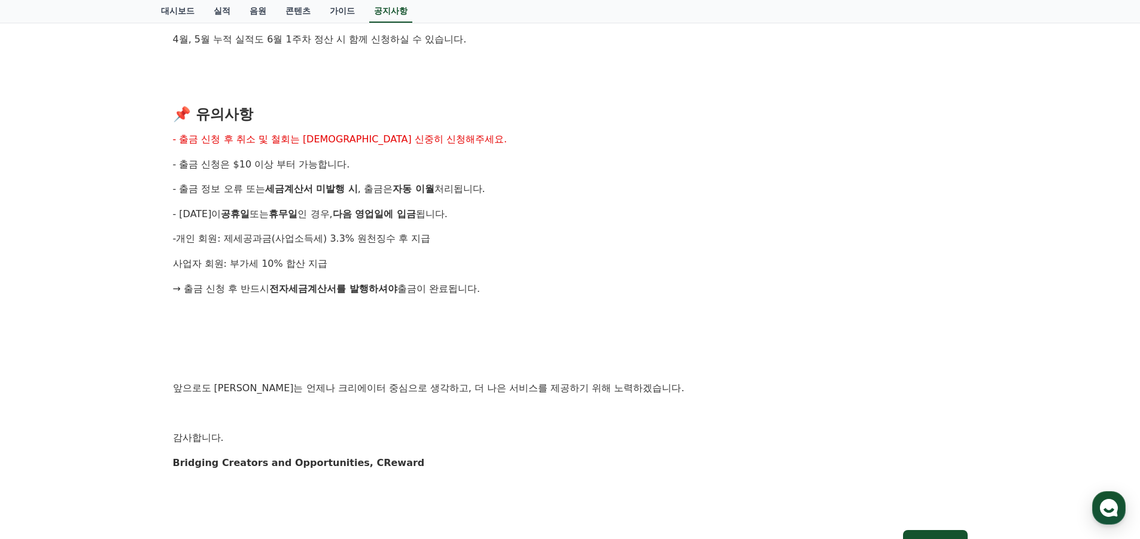
drag, startPoint x: 219, startPoint y: 165, endPoint x: 287, endPoint y: 168, distance: 67.7
click at [287, 168] on span "- 출금 신청은 $10 이상 부터 가능합니다" at bounding box center [260, 164] width 174 height 11
drag, startPoint x: 418, startPoint y: 193, endPoint x: 229, endPoint y: 196, distance: 189.8
click at [229, 196] on p "- 출금 정보 오류 또는 세금계산서 미발행 시 , 출금은 자동 이월 처리됩니다." at bounding box center [570, 189] width 795 height 16
click at [625, 211] on p "- 금요일이 공휴일 또는 휴무일 인 경우, 다음 영업일에 입금 됩니다." at bounding box center [570, 214] width 795 height 16
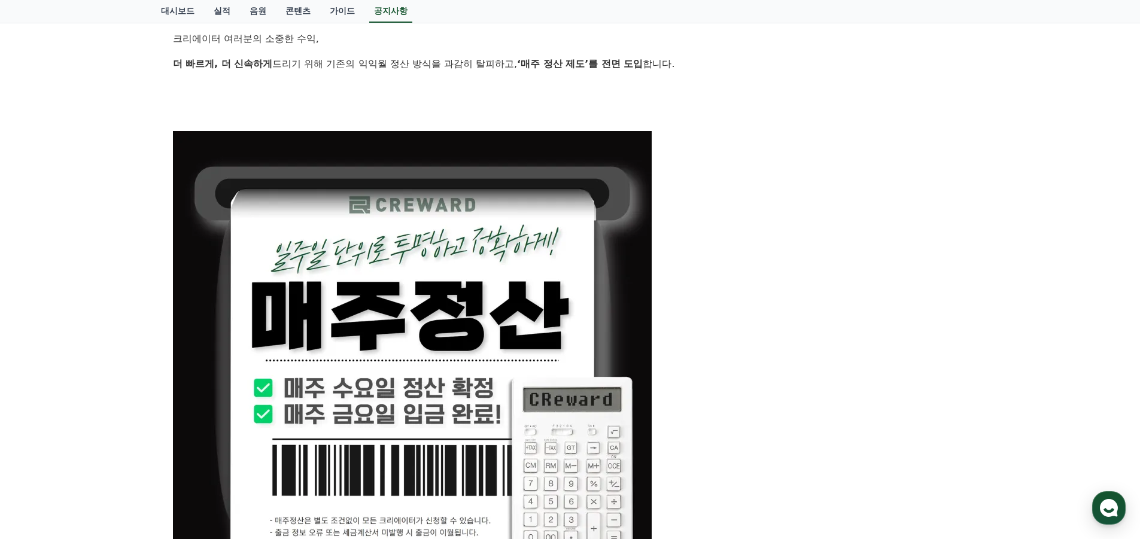
scroll to position [0, 0]
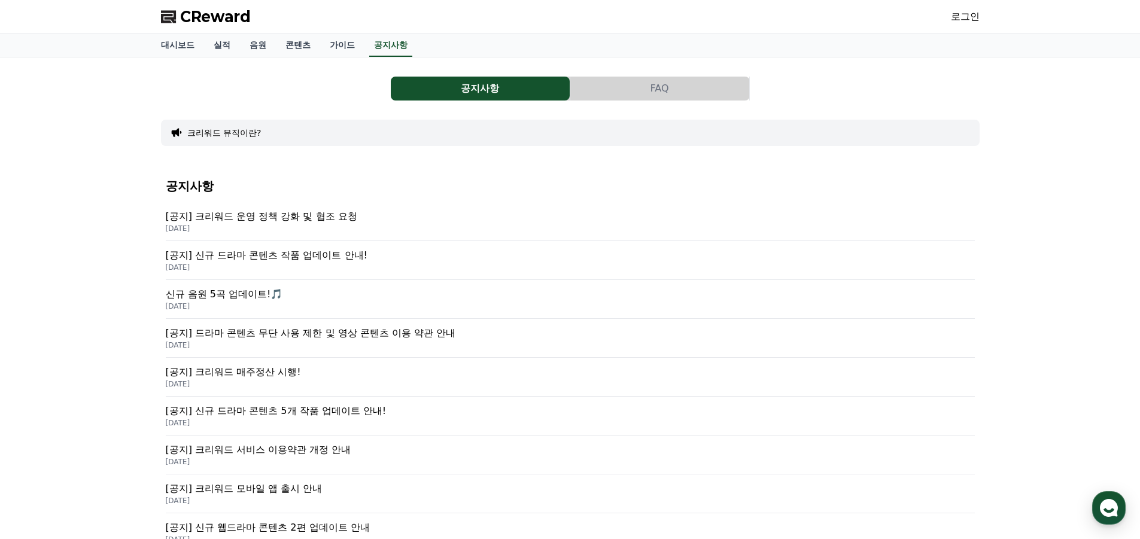
click at [966, 20] on link "로그인" at bounding box center [965, 17] width 29 height 14
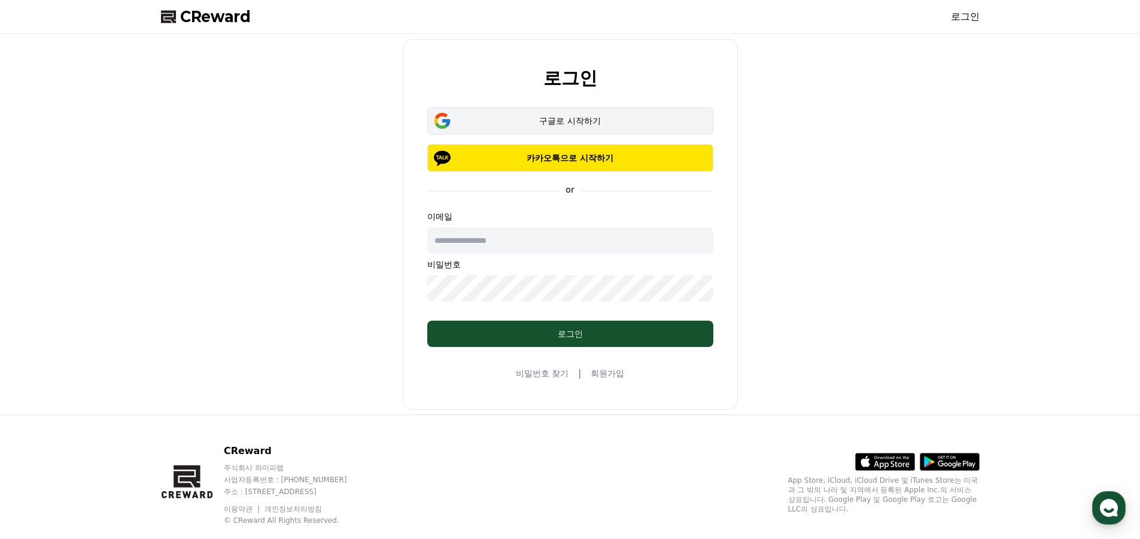
click at [591, 123] on div "구글로 시작하기" at bounding box center [570, 121] width 251 height 12
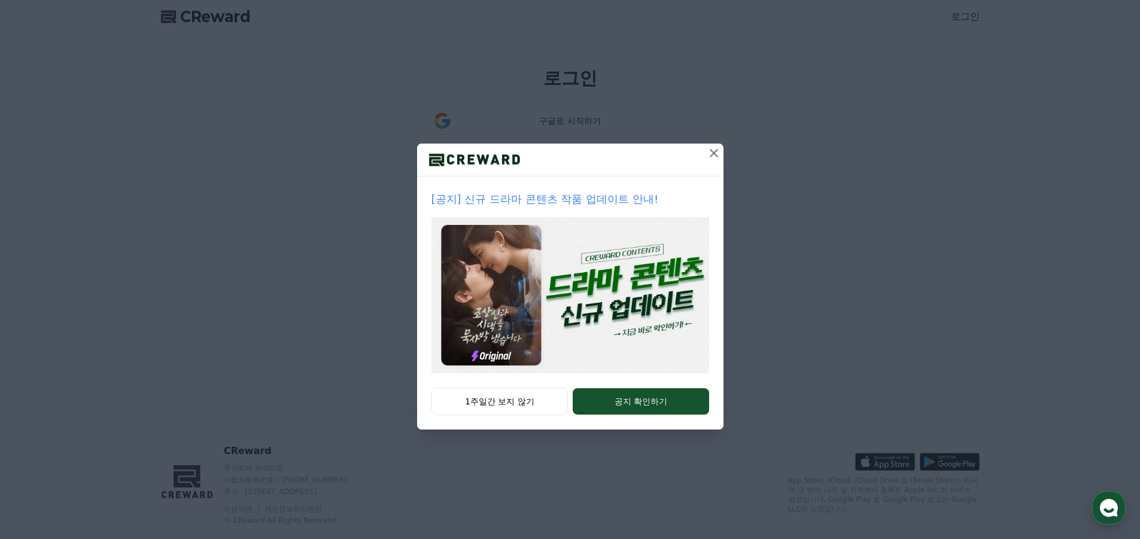
click at [717, 155] on icon at bounding box center [714, 153] width 14 height 14
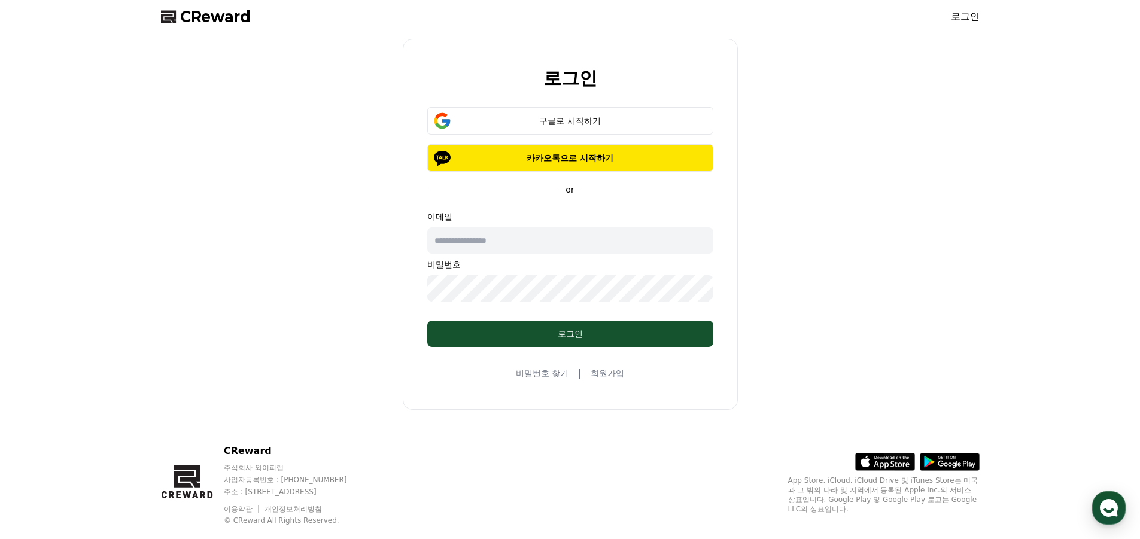
click at [612, 371] on link "회원가입" at bounding box center [608, 373] width 34 height 12
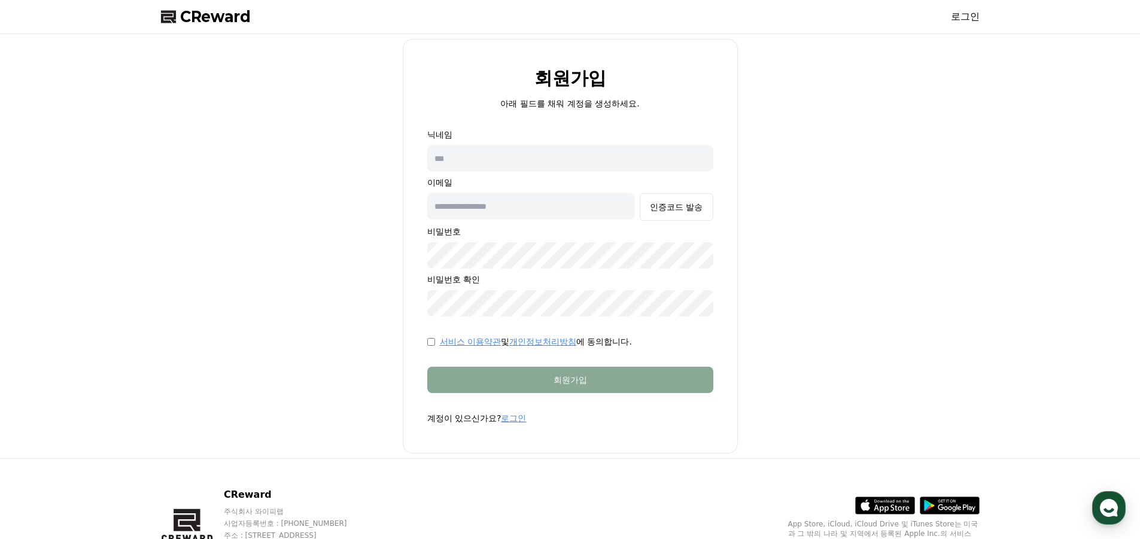
click at [554, 152] on input "text" at bounding box center [570, 158] width 286 height 26
type input "*"
type input "**"
type input "**********"
click at [663, 214] on button "인증코드 발송" at bounding box center [676, 207] width 73 height 28
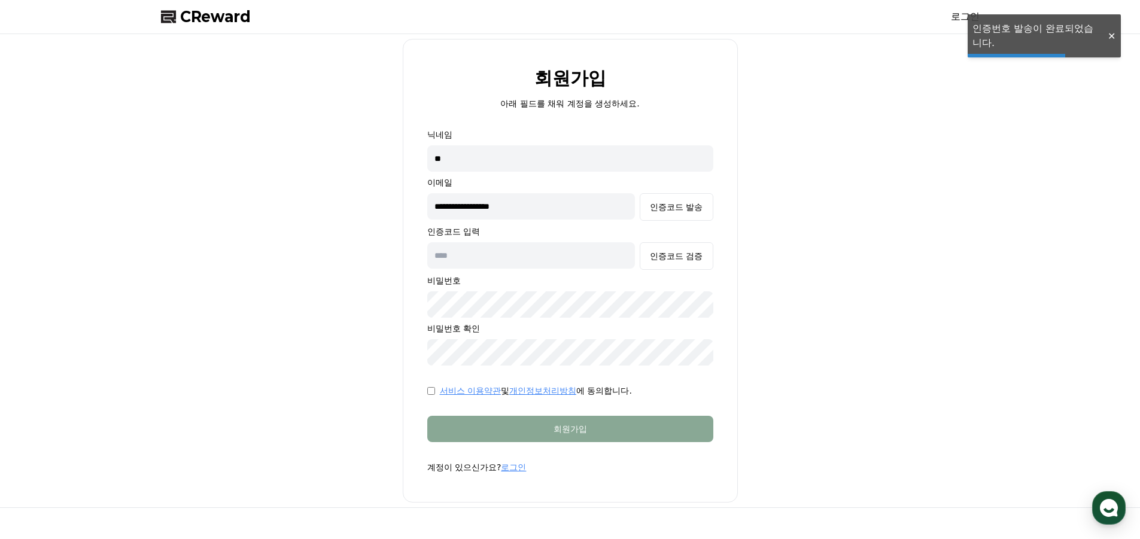
click at [580, 263] on input "text" at bounding box center [531, 255] width 208 height 26
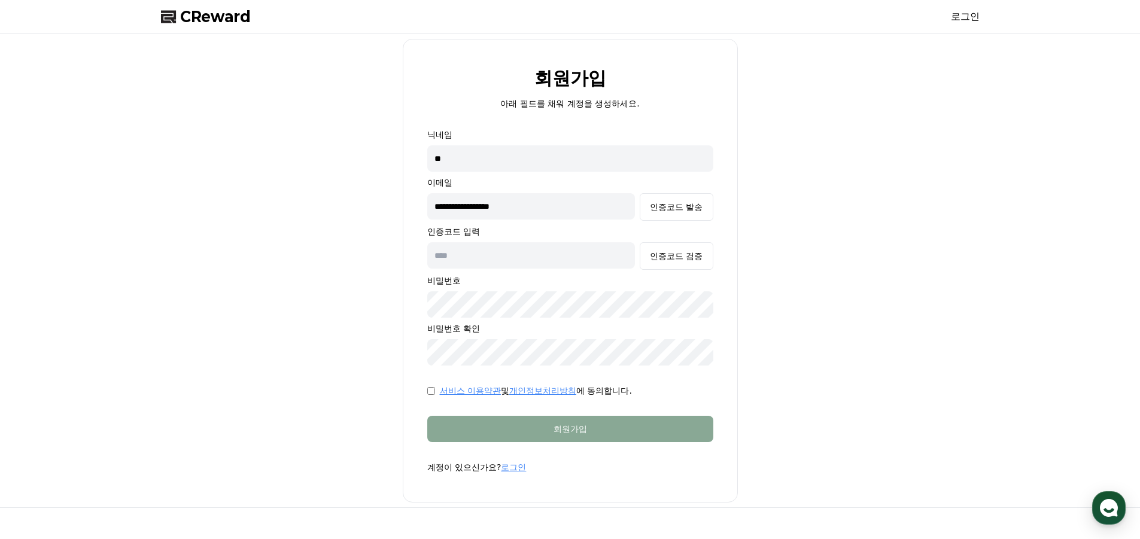
paste input "******"
type input "******"
click at [676, 262] on div "인증코드 검증" at bounding box center [676, 256] width 53 height 12
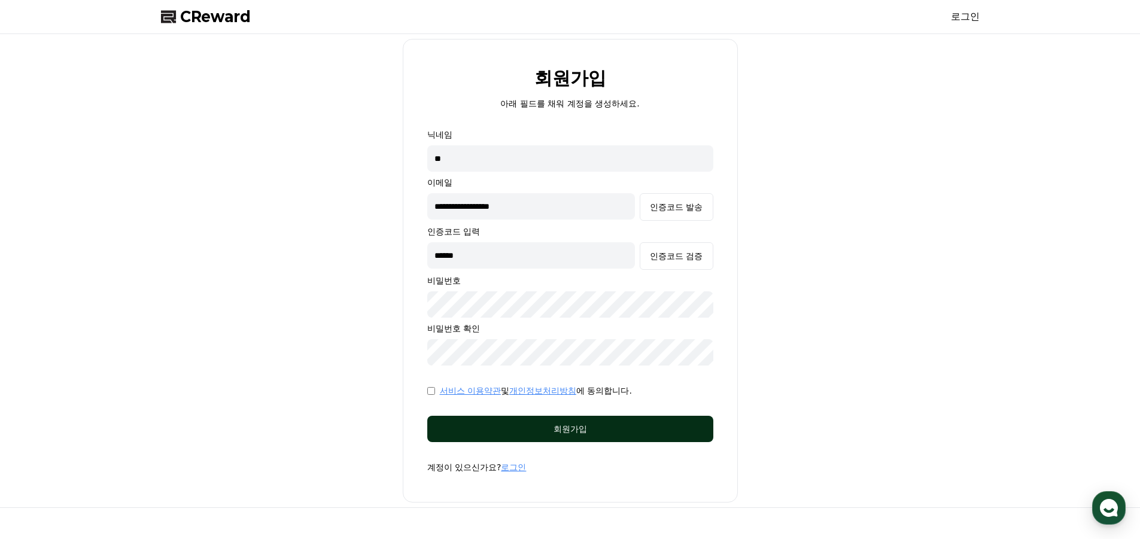
click at [516, 435] on button "회원가입" at bounding box center [570, 429] width 286 height 26
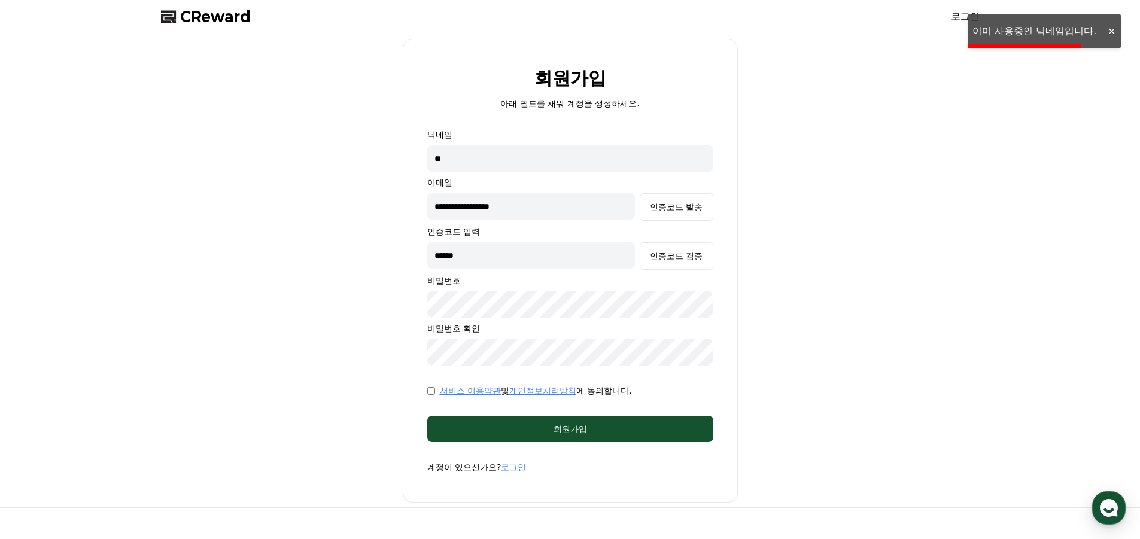
click at [452, 160] on input "**" at bounding box center [570, 158] width 286 height 26
type input "*"
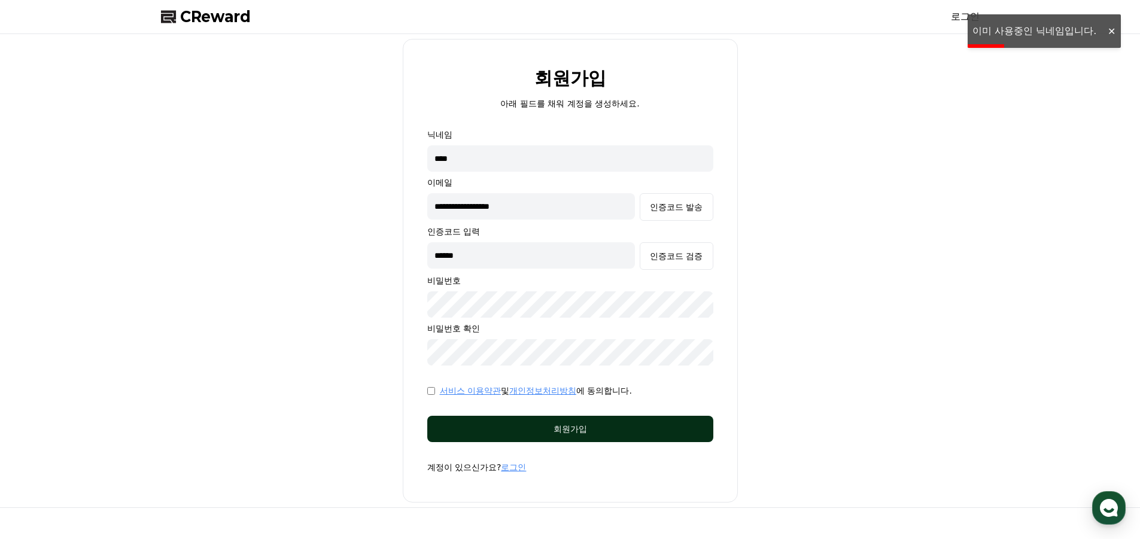
type input "****"
click at [529, 439] on button "회원가입" at bounding box center [570, 429] width 286 height 26
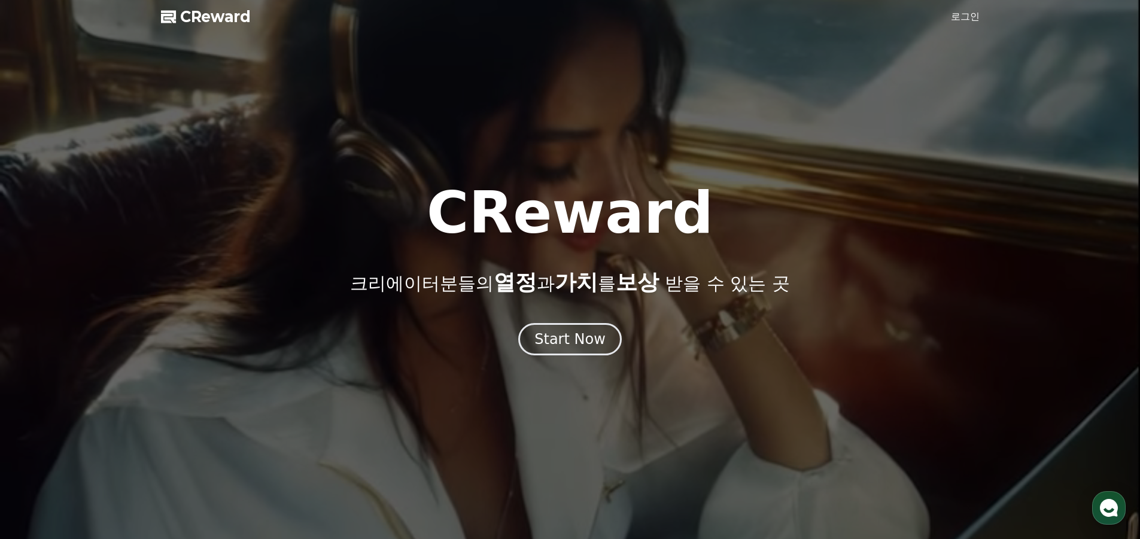
click at [968, 21] on link "로그인" at bounding box center [965, 17] width 29 height 14
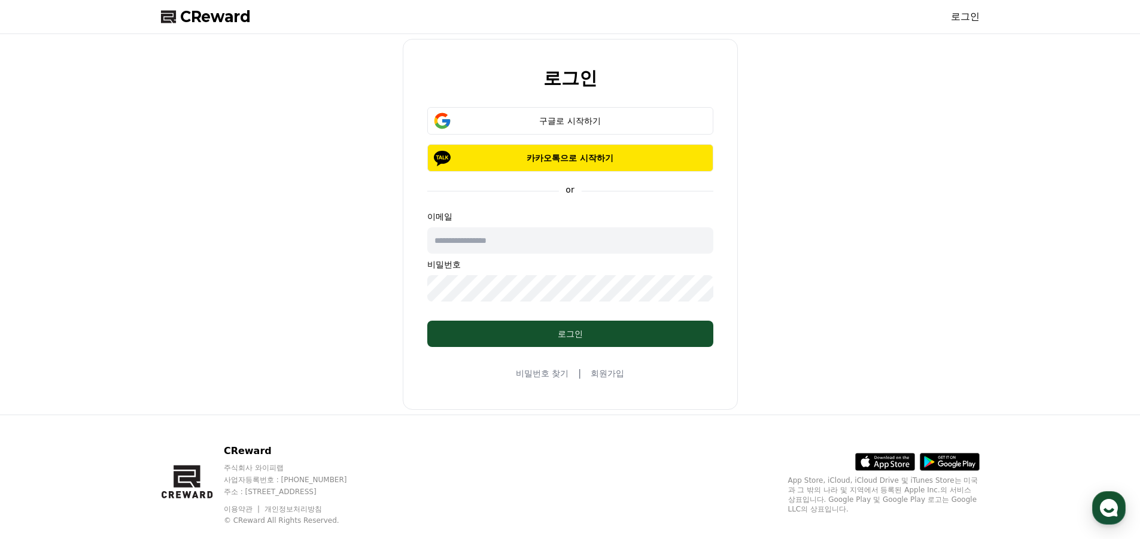
click at [537, 247] on input "text" at bounding box center [570, 240] width 286 height 26
type input "*"
type input "**********"
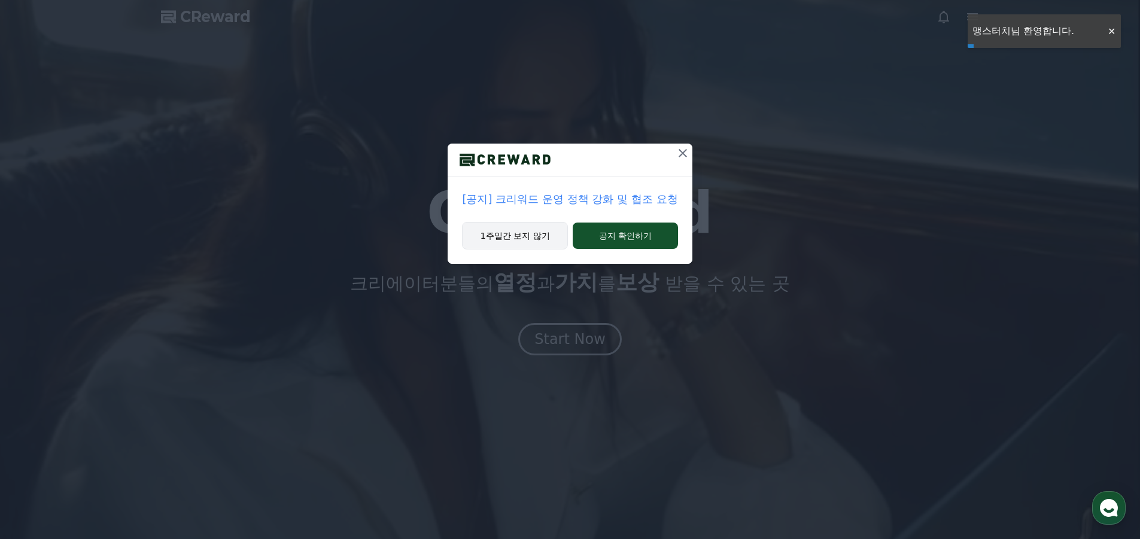
click at [539, 233] on button "1주일간 보지 않기" at bounding box center [515, 236] width 106 height 28
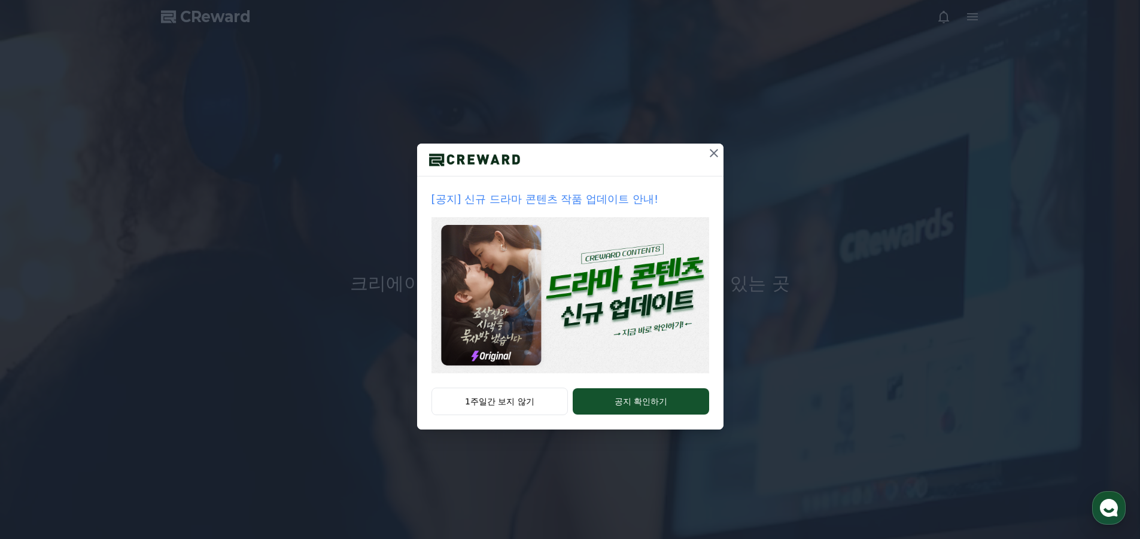
click at [600, 298] on img at bounding box center [571, 295] width 278 height 156
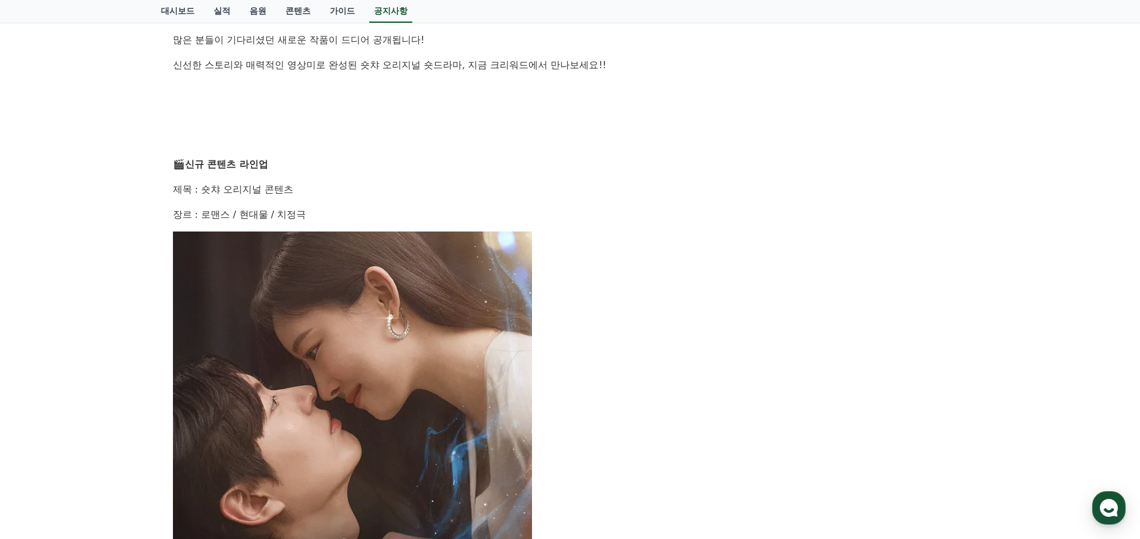
scroll to position [299, 0]
drag, startPoint x: 201, startPoint y: 193, endPoint x: 278, endPoint y: 191, distance: 76.6
click at [277, 191] on p "제목 : 숏챠 오리지널 콘텐츠" at bounding box center [570, 189] width 795 height 16
click at [511, 191] on p "제목 : 숏챠 오리지널 콘텐츠" at bounding box center [570, 189] width 795 height 16
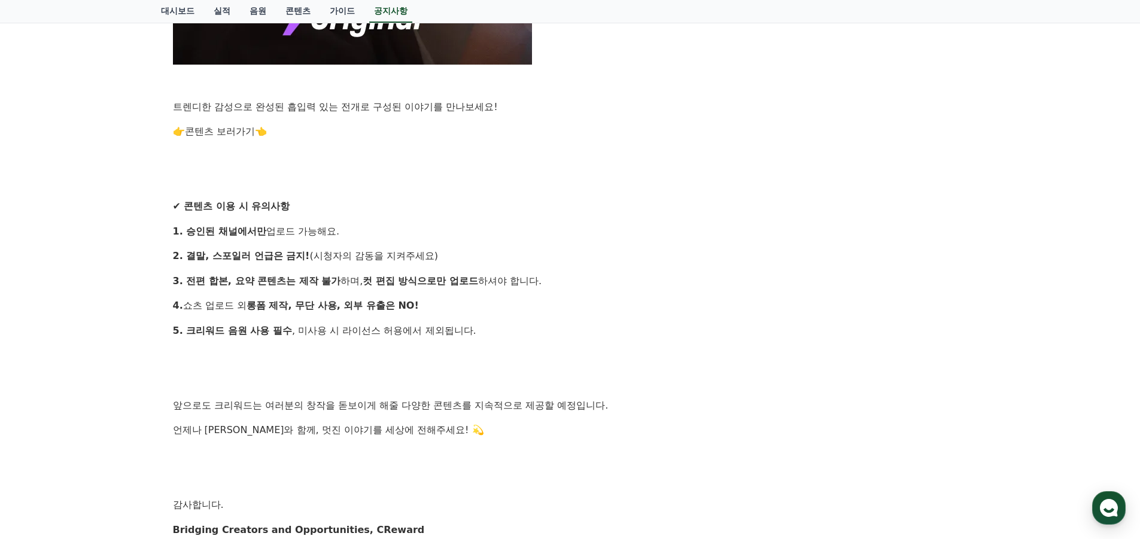
scroll to position [1077, 0]
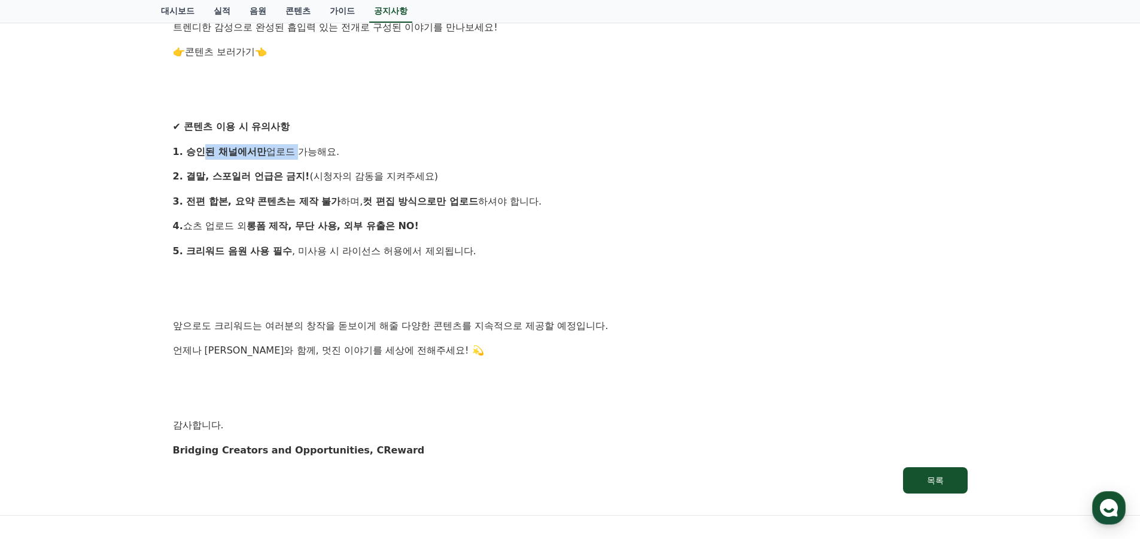
drag, startPoint x: 204, startPoint y: 153, endPoint x: 292, endPoint y: 149, distance: 88.1
click at [292, 149] on p "1. 승인된 채널에서만 업로드 가능해요." at bounding box center [570, 152] width 795 height 16
drag, startPoint x: 292, startPoint y: 176, endPoint x: 184, endPoint y: 180, distance: 108.4
click at [292, 177] on strong "2. 결말, 스포일러 언급은 금지!" at bounding box center [241, 176] width 137 height 11
drag, startPoint x: 202, startPoint y: 180, endPoint x: 322, endPoint y: 181, distance: 120.3
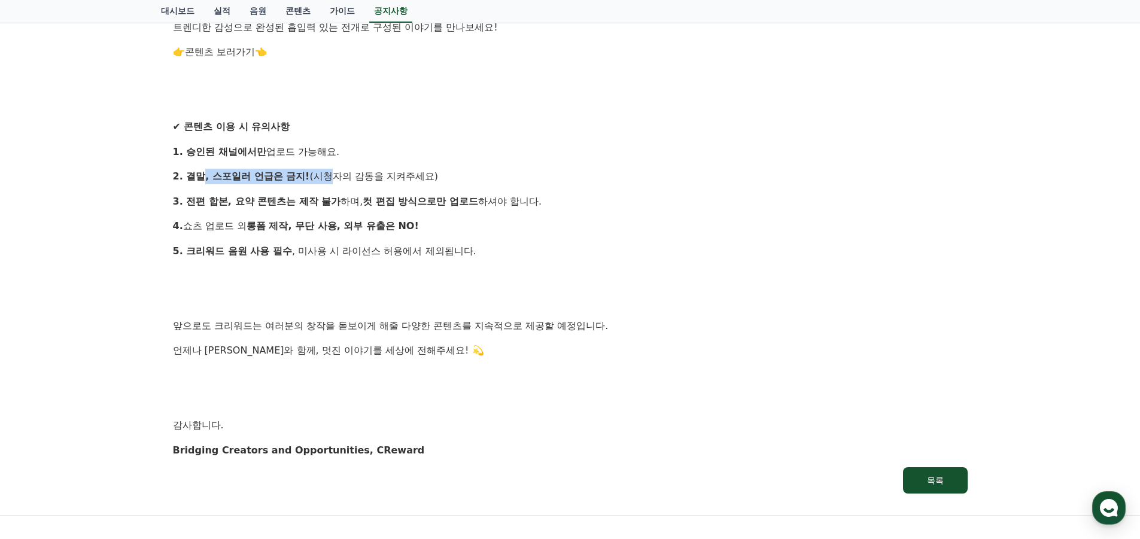
click at [322, 181] on p "2. 결말, 스포일러 언급은 금지! (시청자의 감동을 지켜주세요)" at bounding box center [570, 177] width 795 height 16
click at [381, 196] on strong "컷 편집 방식으로만 업로드" at bounding box center [421, 201] width 116 height 11
drag, startPoint x: 444, startPoint y: 198, endPoint x: 215, endPoint y: 188, distance: 228.9
click at [620, 145] on p "1. 승인된 채널에서만 업로드 가능해요." at bounding box center [570, 152] width 795 height 16
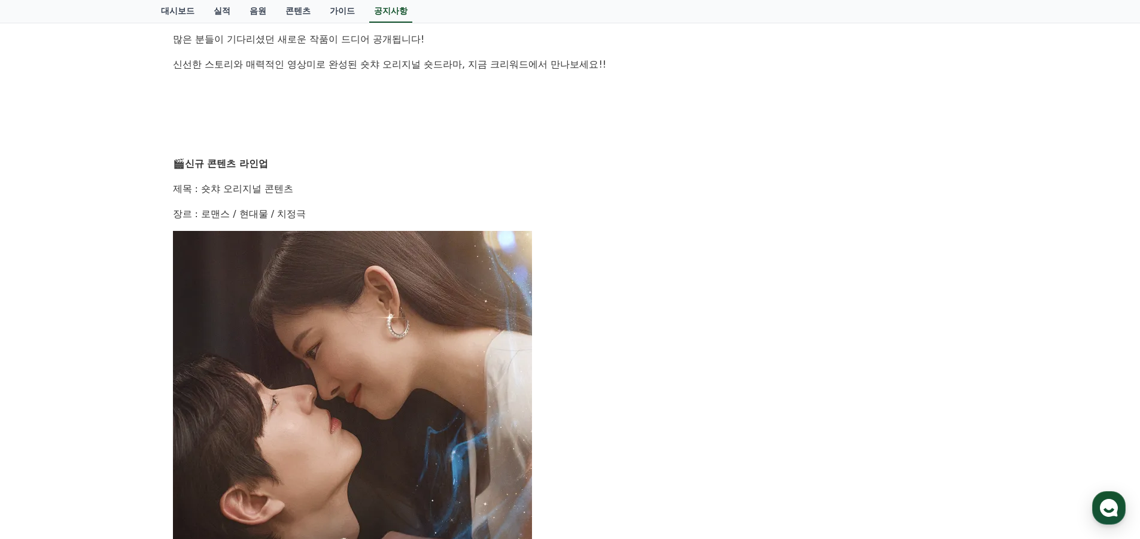
scroll to position [0, 0]
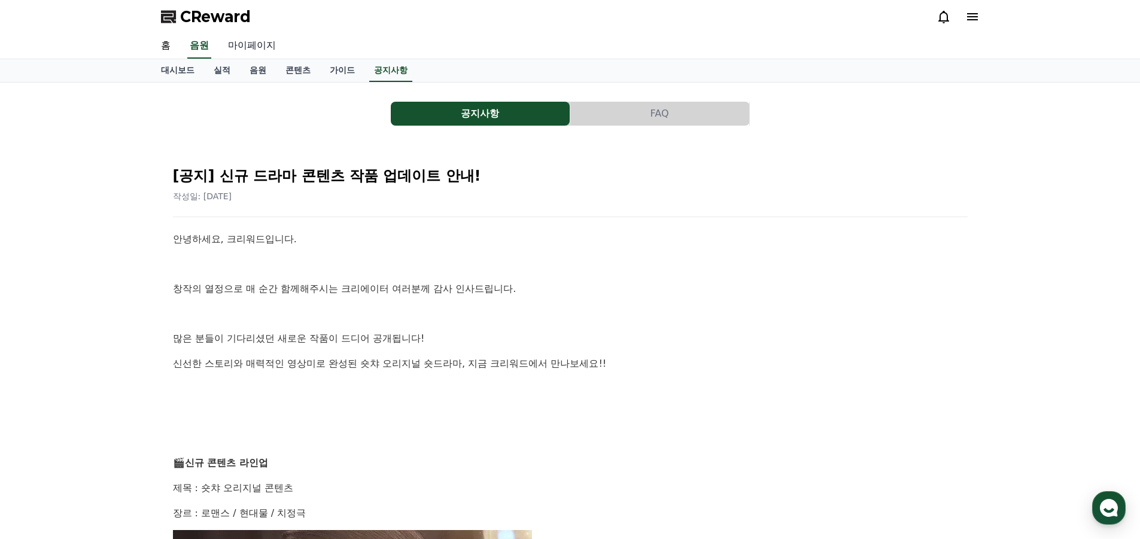
click at [266, 53] on link "마이페이지" at bounding box center [251, 46] width 67 height 25
select select "**********"
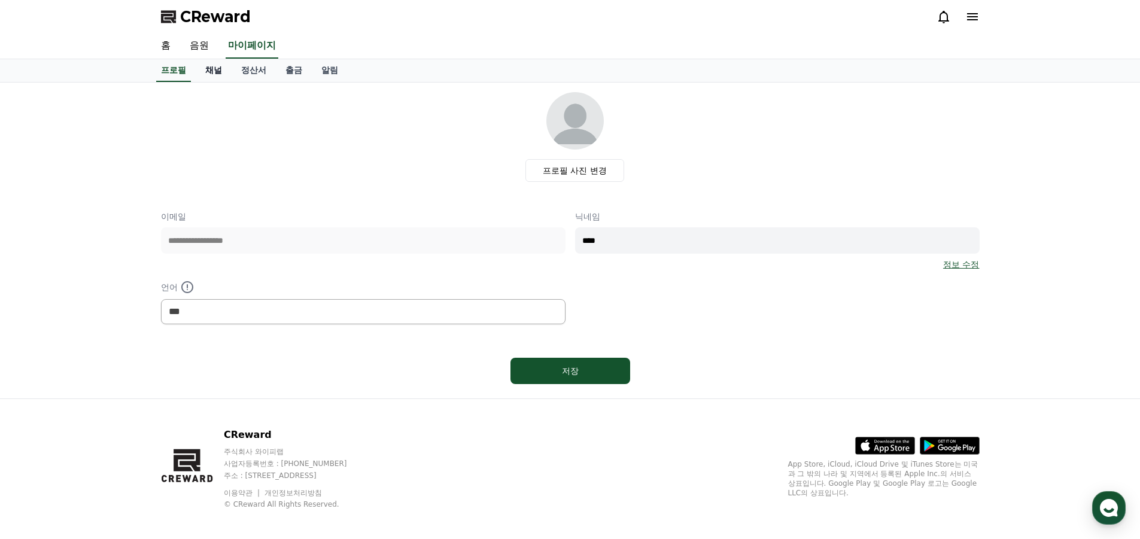
click at [211, 74] on link "채널" at bounding box center [214, 70] width 36 height 23
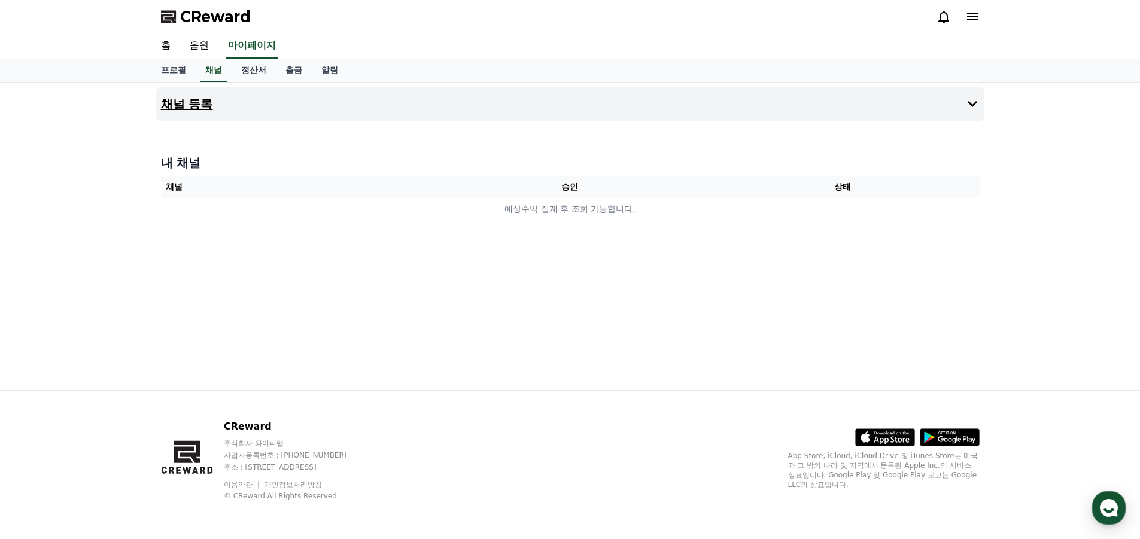
click at [215, 111] on button "채널 등록" at bounding box center [570, 104] width 828 height 34
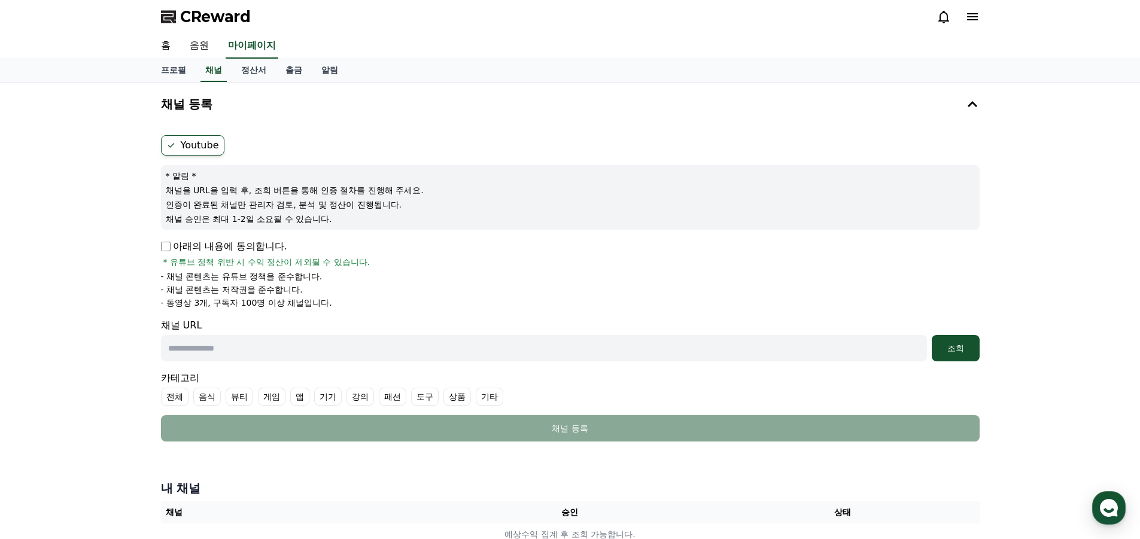
click at [183, 145] on label "Youtube" at bounding box center [192, 145] width 63 height 20
click at [460, 312] on form "Youtube * 알림 * 채널을 URL을 입력 후, 조회 버튼을 통해 인증 절차를 진행해 주세요. 인증이 완료된 채널만 관리자 검토, 분석 …" at bounding box center [570, 288] width 819 height 306
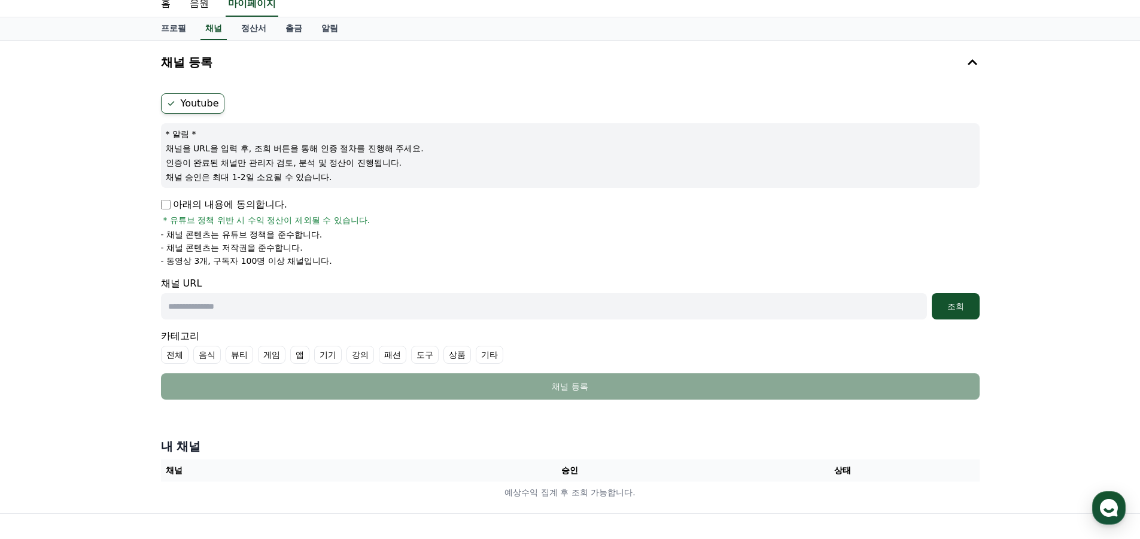
scroll to position [60, 0]
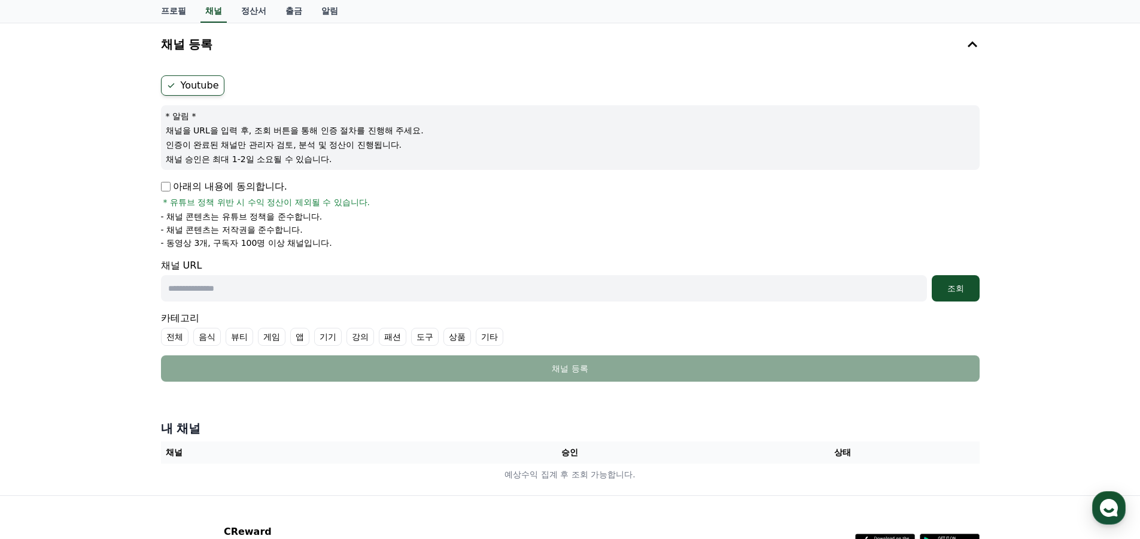
click at [314, 285] on input "text" at bounding box center [544, 288] width 766 height 26
click at [411, 293] on input "text" at bounding box center [544, 288] width 766 height 26
paste input "**********"
type input "**********"
drag, startPoint x: 1046, startPoint y: 275, endPoint x: 950, endPoint y: 291, distance: 97.7
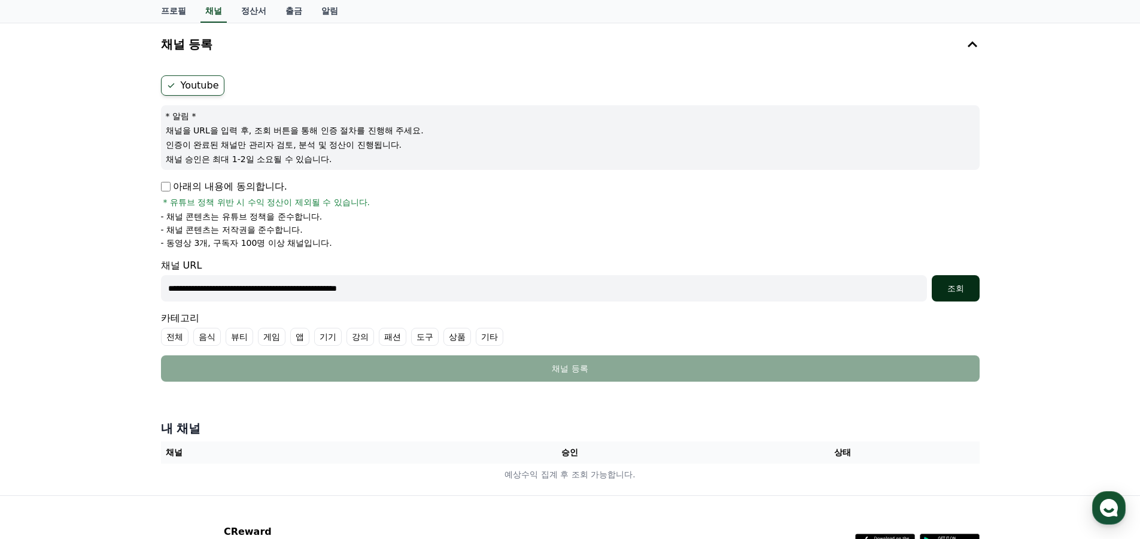
click at [1046, 275] on div "**********" at bounding box center [570, 259] width 1140 height 473
click at [950, 291] on div "조회" at bounding box center [956, 288] width 38 height 12
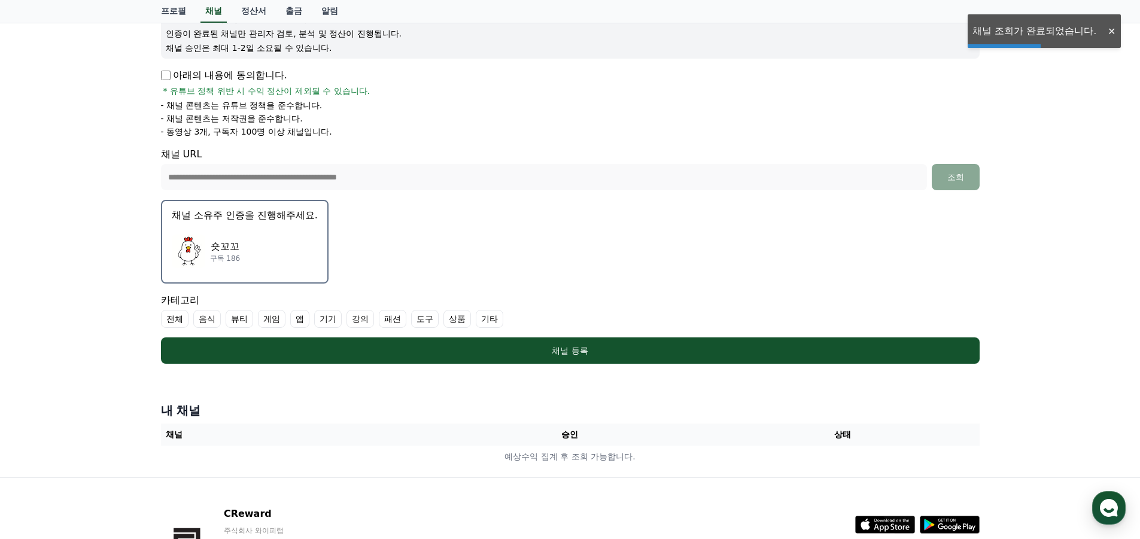
scroll to position [180, 0]
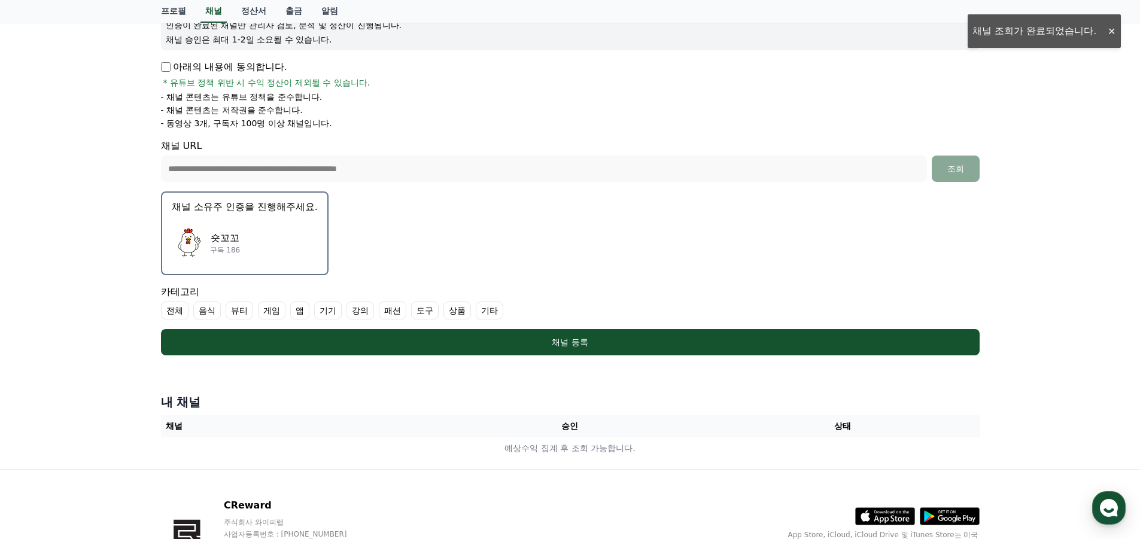
click at [257, 241] on div "숏꼬꼬 구독 186" at bounding box center [245, 243] width 146 height 48
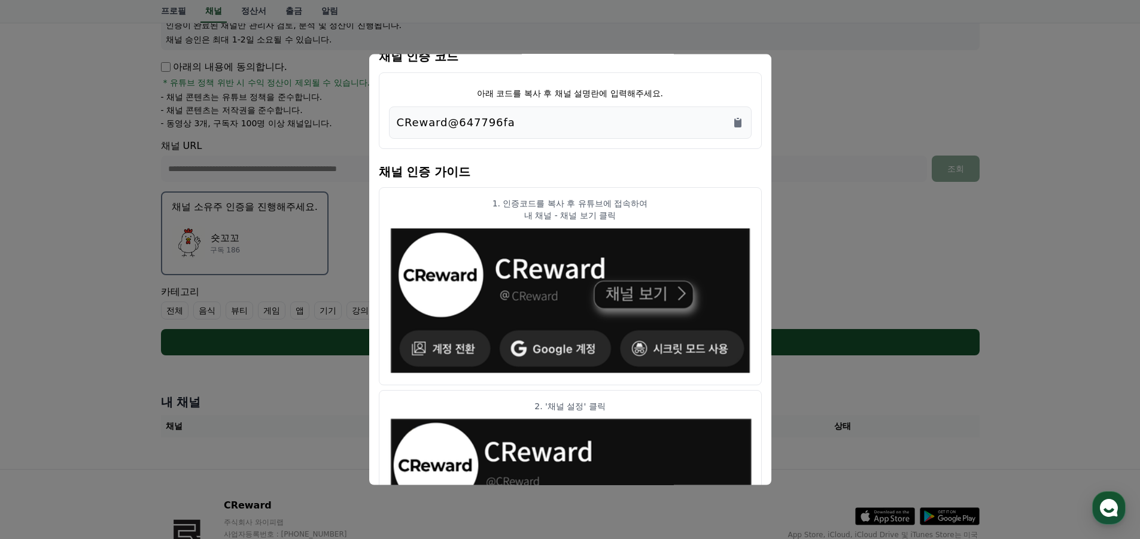
scroll to position [0, 0]
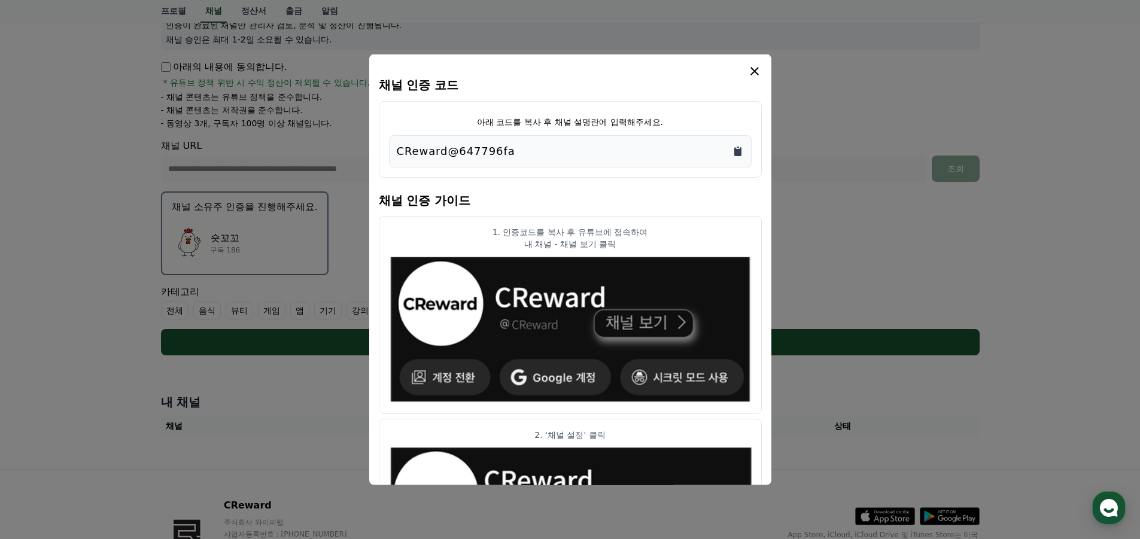
click at [734, 152] on icon "Copy to clipboard" at bounding box center [737, 151] width 7 height 9
click at [759, 74] on icon "modal" at bounding box center [755, 70] width 14 height 14
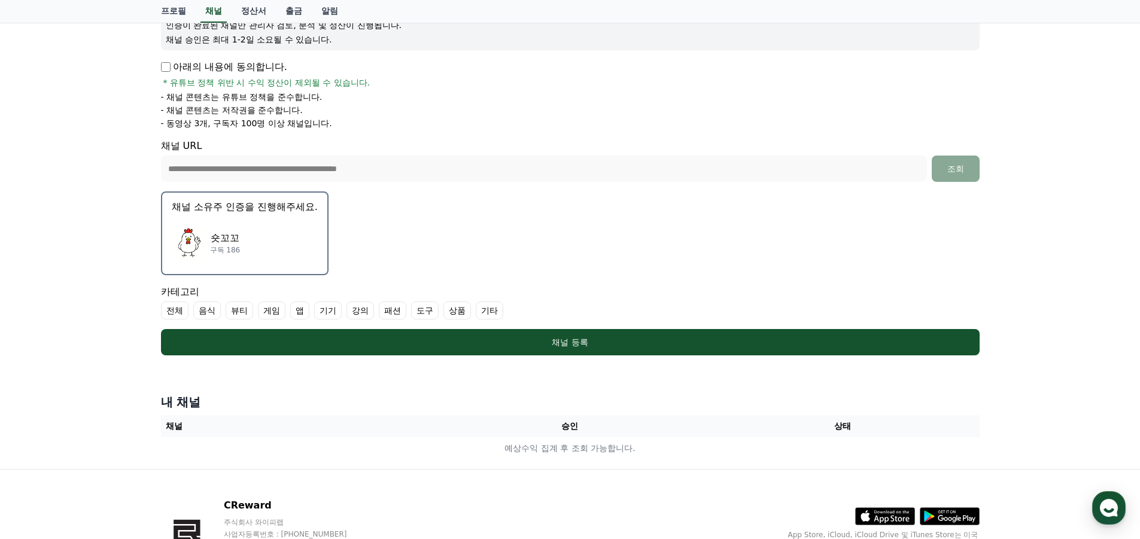
click at [589, 288] on div "카테고리 전체 음식 뷰티 게임 앱 기기 강의 패션 도구 상품 기타" at bounding box center [570, 302] width 819 height 35
click at [257, 241] on div "숏꼬꼬 구독 186" at bounding box center [245, 243] width 146 height 48
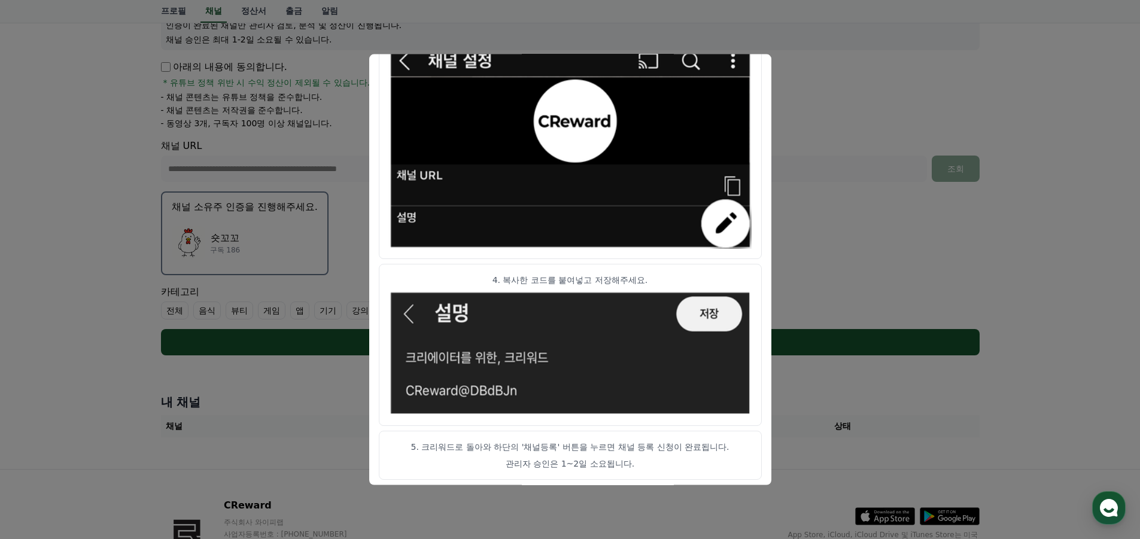
scroll to position [601, 0]
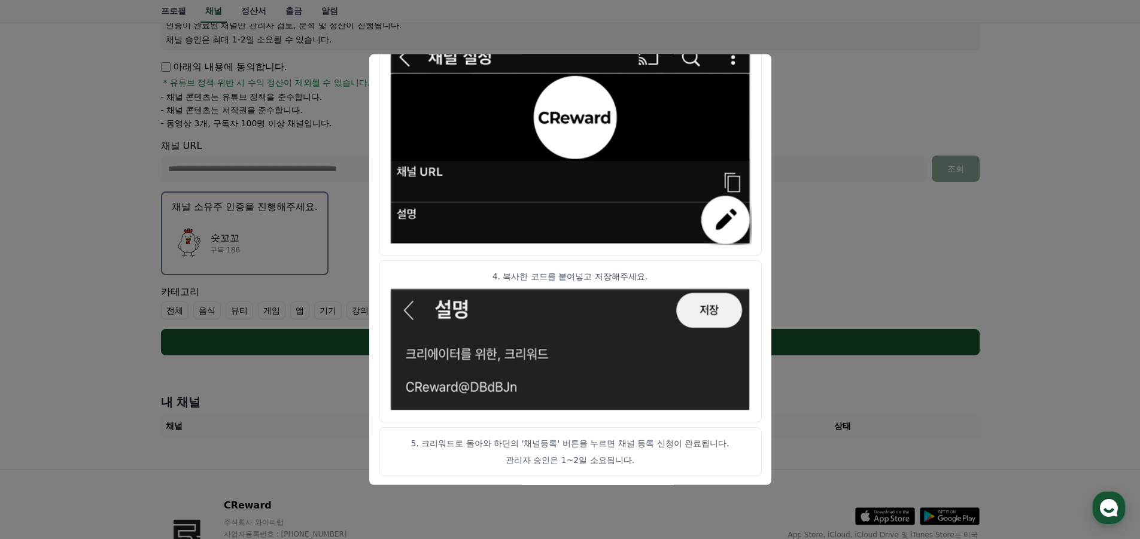
click at [805, 108] on button "close modal" at bounding box center [570, 269] width 1140 height 539
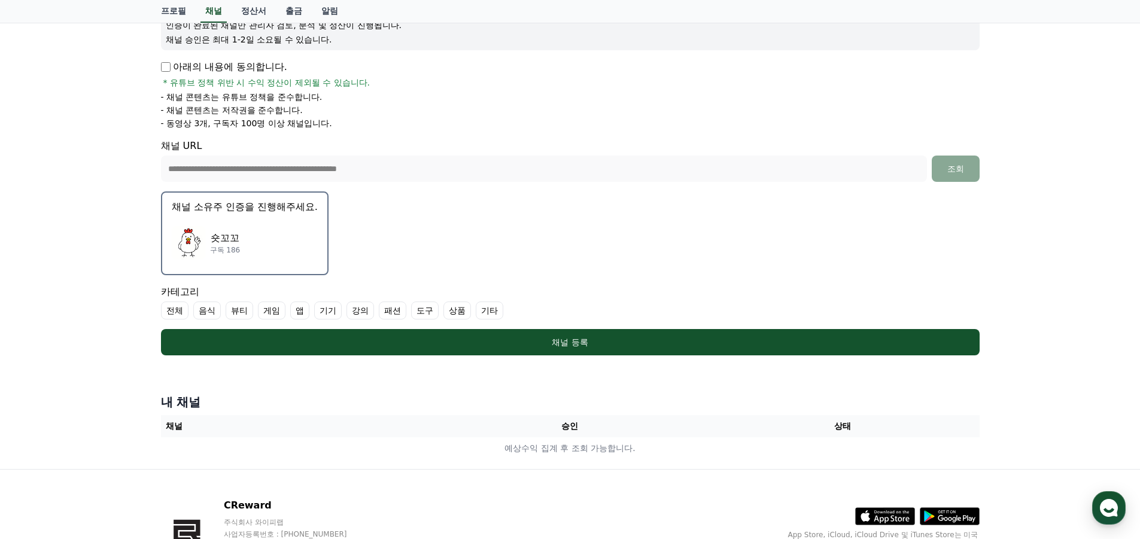
click at [646, 257] on form "**********" at bounding box center [570, 156] width 819 height 400
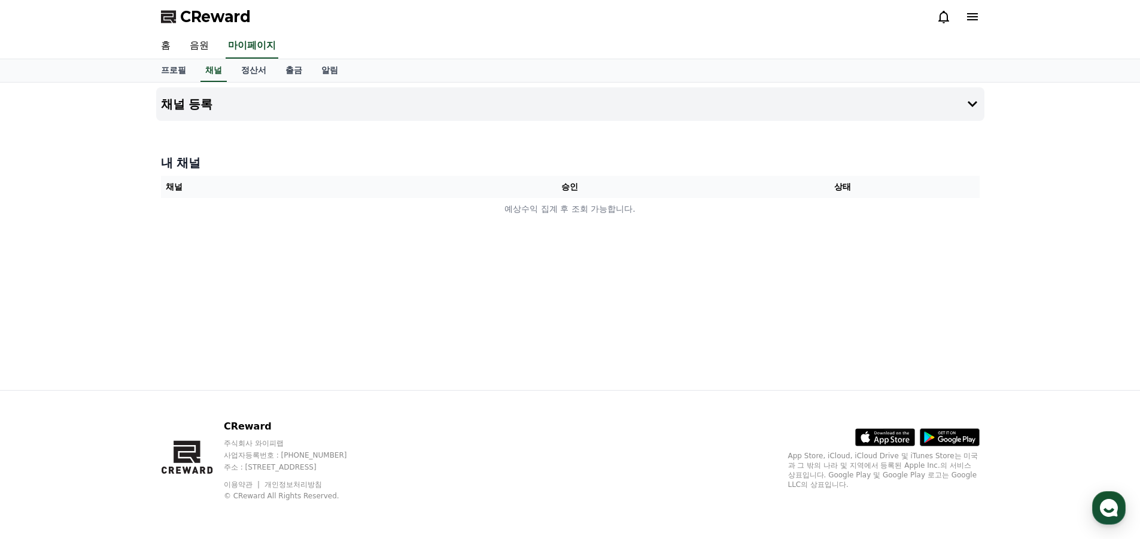
click at [1033, 249] on div "채널 등록 내 채널 채널 승인 상태 예상수익 집계 후 조회 가능합니다." at bounding box center [570, 237] width 1140 height 308
click at [262, 74] on link "정산서" at bounding box center [254, 70] width 44 height 23
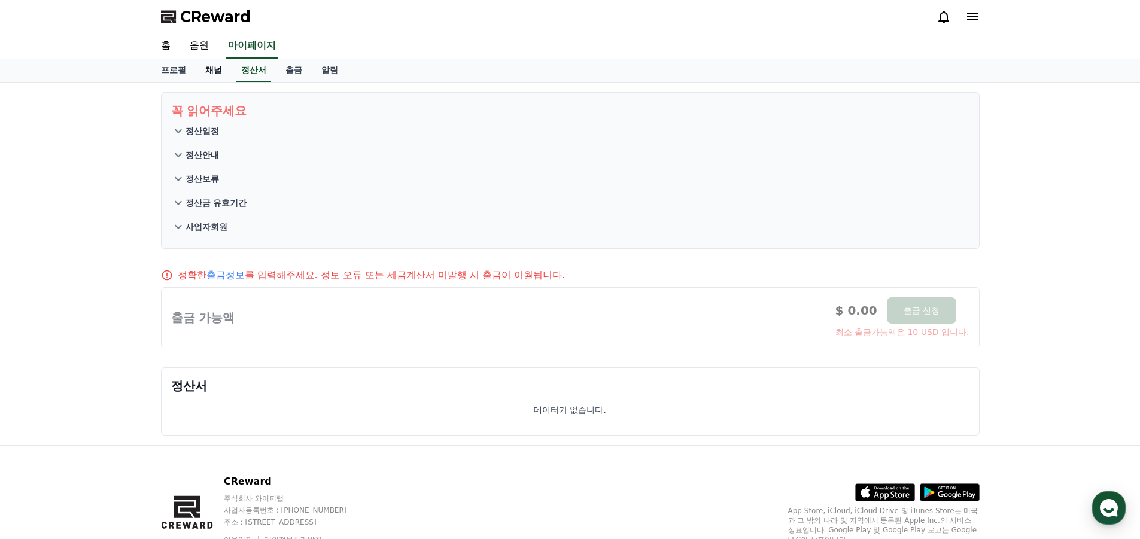
click at [219, 71] on link "채널" at bounding box center [214, 70] width 36 height 23
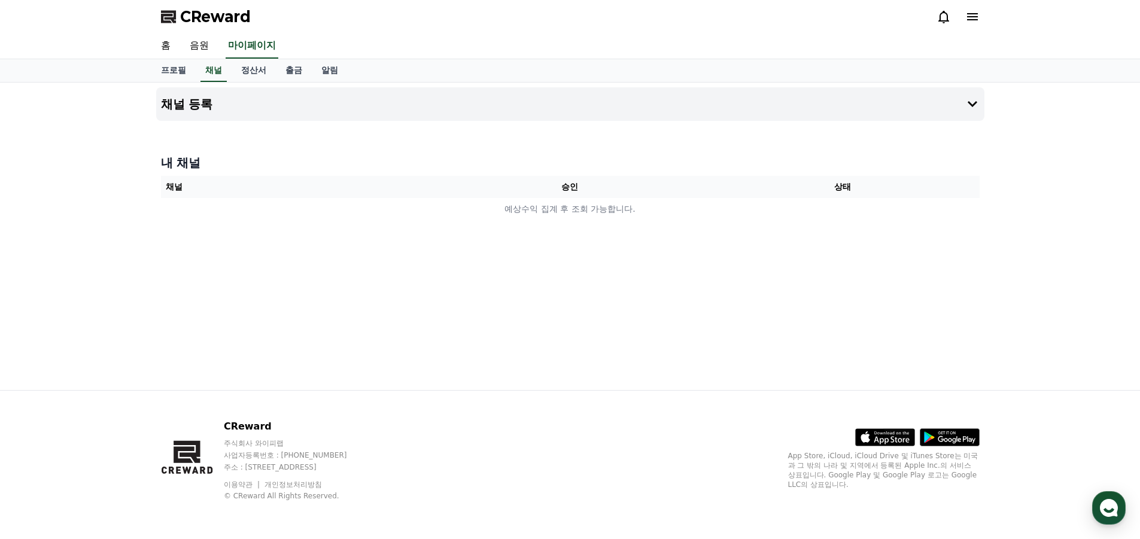
click at [360, 189] on th "채널" at bounding box center [297, 187] width 273 height 22
click at [344, 111] on button "채널 등록" at bounding box center [570, 104] width 828 height 34
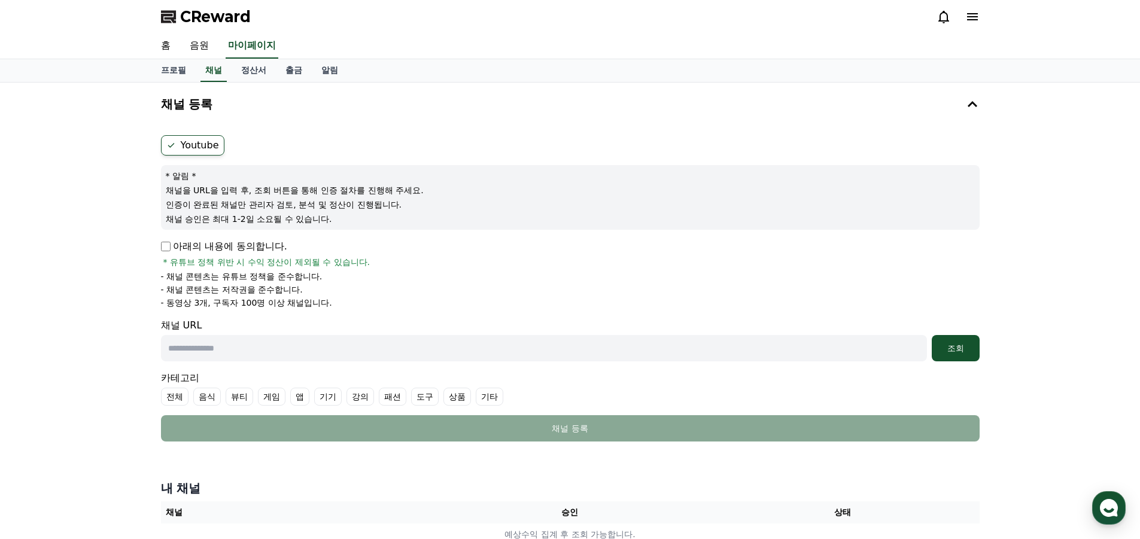
click at [285, 344] on input "text" at bounding box center [544, 348] width 766 height 26
type input "**********"
drag, startPoint x: 198, startPoint y: 266, endPoint x: 327, endPoint y: 264, distance: 129.9
click at [327, 264] on span "* 유튜브 정책 위반 시 수익 정산이 제외될 수 있습니다." at bounding box center [266, 262] width 207 height 12
drag, startPoint x: 189, startPoint y: 278, endPoint x: 281, endPoint y: 278, distance: 91.6
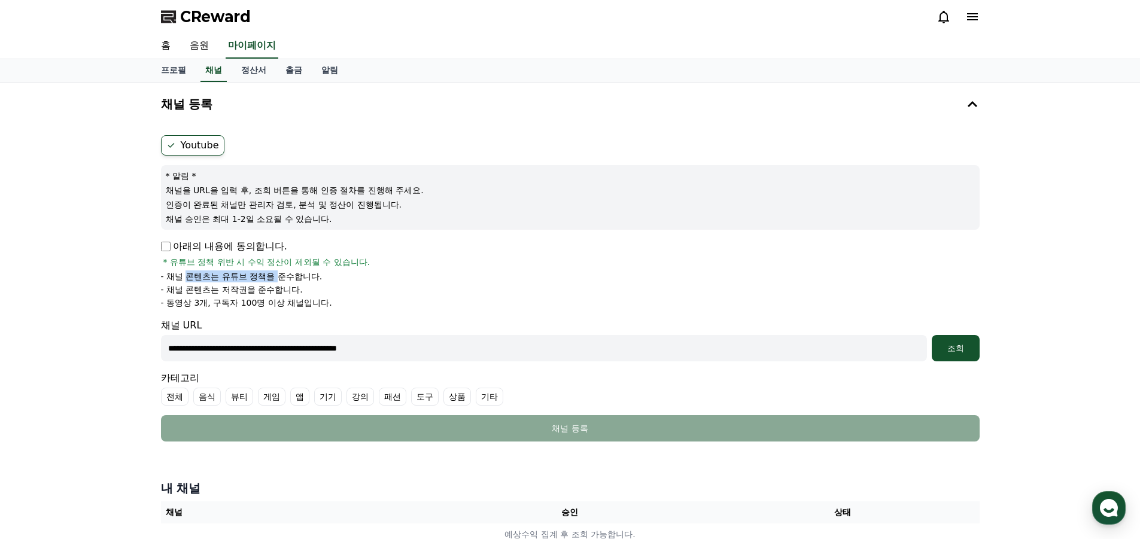
click at [281, 278] on p "- 채널 콘텐츠는 유튜브 정책을 준수합니다." at bounding box center [242, 277] width 162 height 12
drag, startPoint x: 199, startPoint y: 288, endPoint x: 227, endPoint y: 288, distance: 28.1
click at [227, 288] on p "- 채널 콘텐츠는 저작권을 준수합니다." at bounding box center [232, 290] width 142 height 12
drag, startPoint x: 192, startPoint y: 302, endPoint x: 269, endPoint y: 303, distance: 77.2
click at [269, 303] on p "- 동영상 3개, 구독자 100명 이상 채널입니다." at bounding box center [246, 303] width 171 height 12
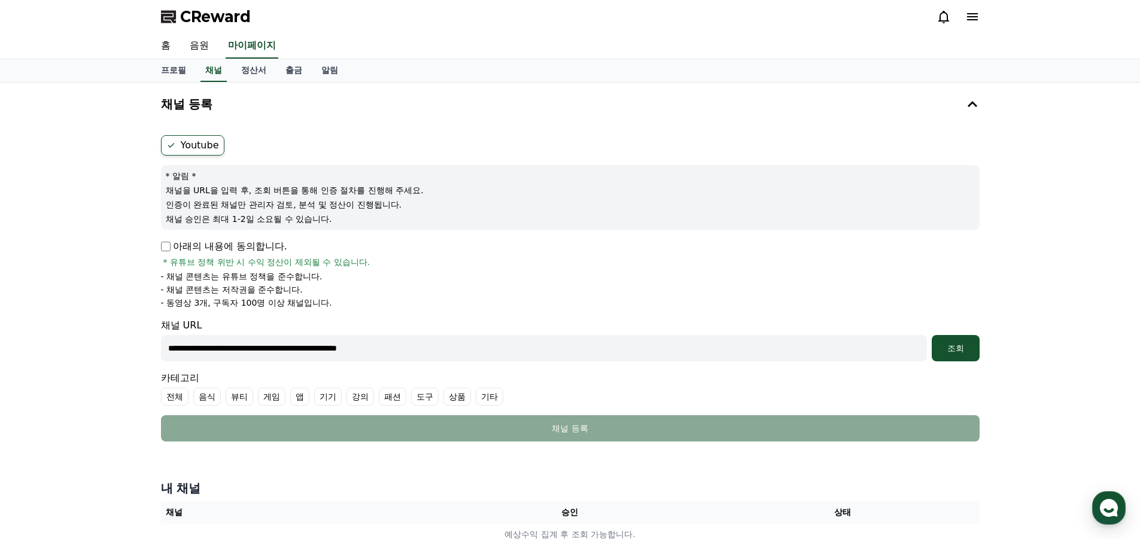
click at [455, 303] on li "- 동영상 3개, 구독자 100명 이상 채널입니다." at bounding box center [570, 303] width 819 height 12
click at [943, 345] on div "조회" at bounding box center [956, 348] width 38 height 12
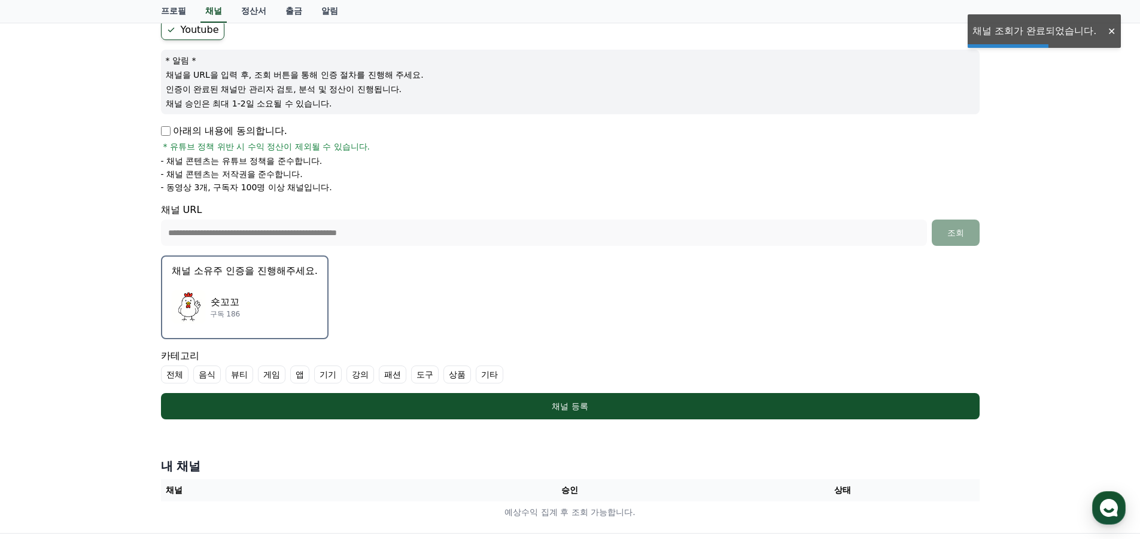
scroll to position [120, 0]
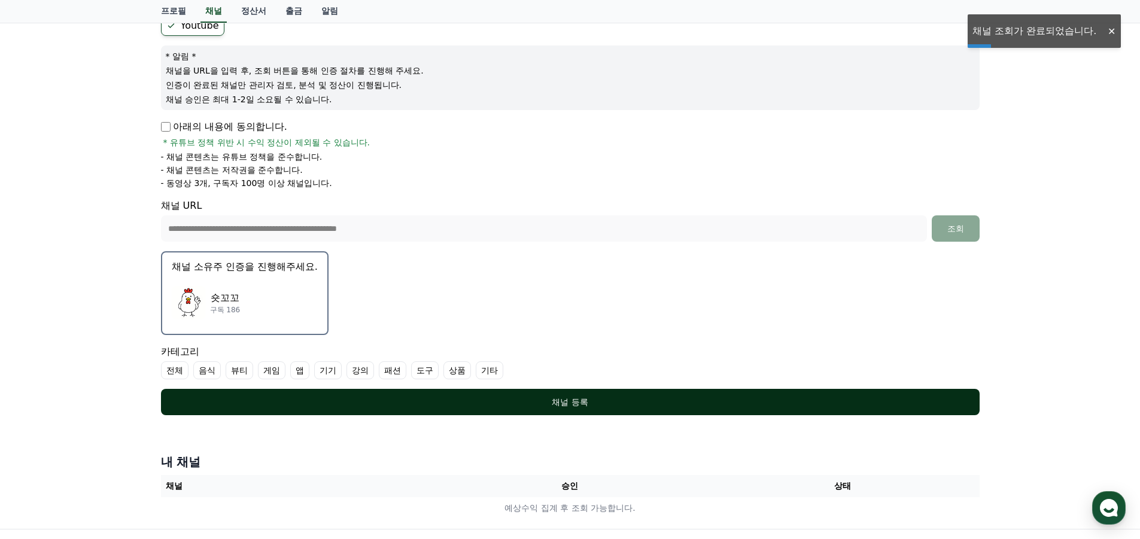
click at [445, 400] on div "채널 등록" at bounding box center [570, 402] width 771 height 12
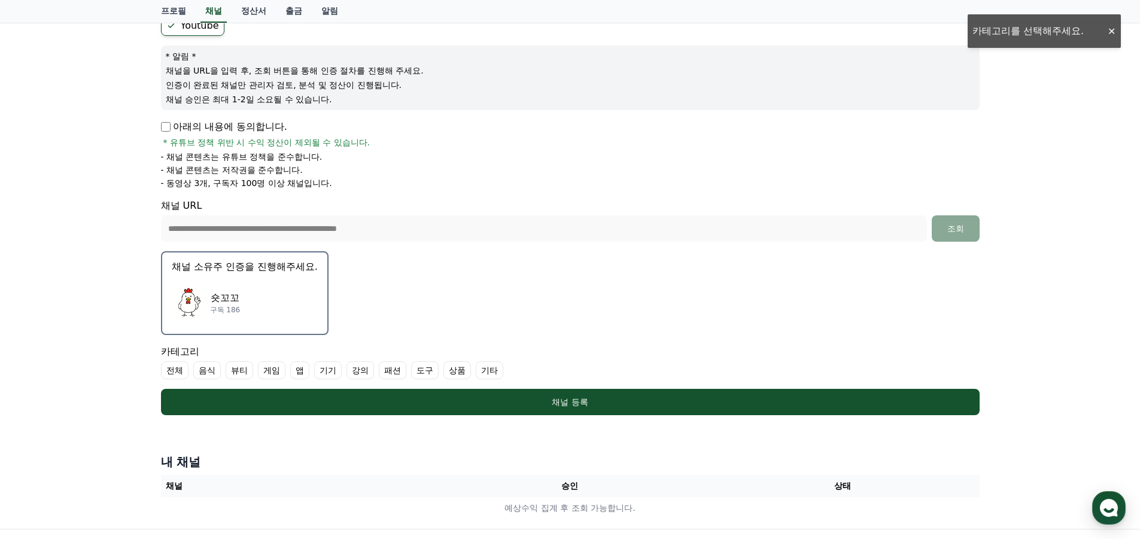
click at [488, 370] on label "기타" at bounding box center [490, 370] width 28 height 18
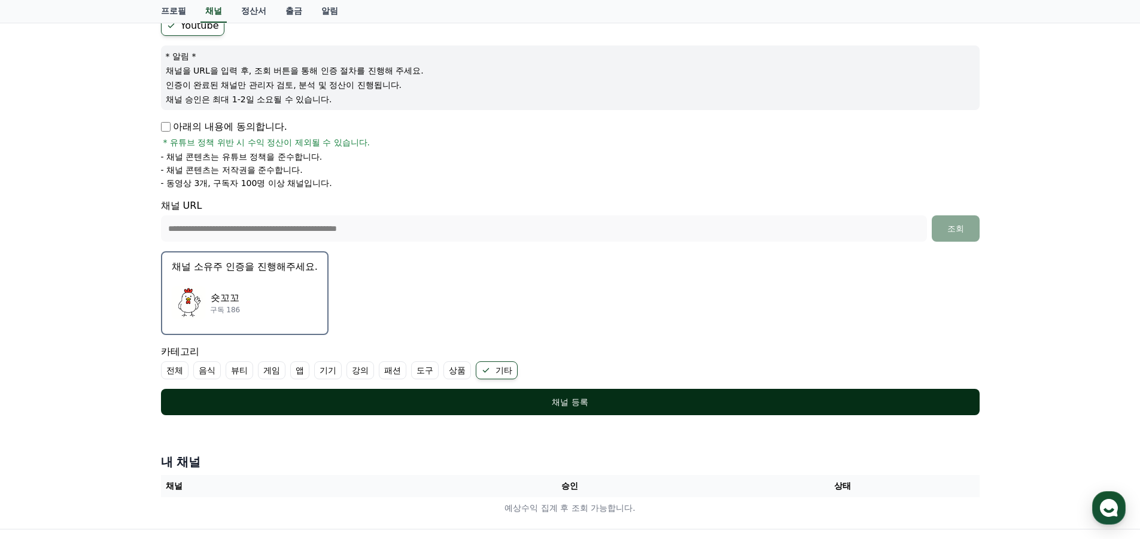
click at [498, 400] on div "채널 등록" at bounding box center [570, 402] width 771 height 12
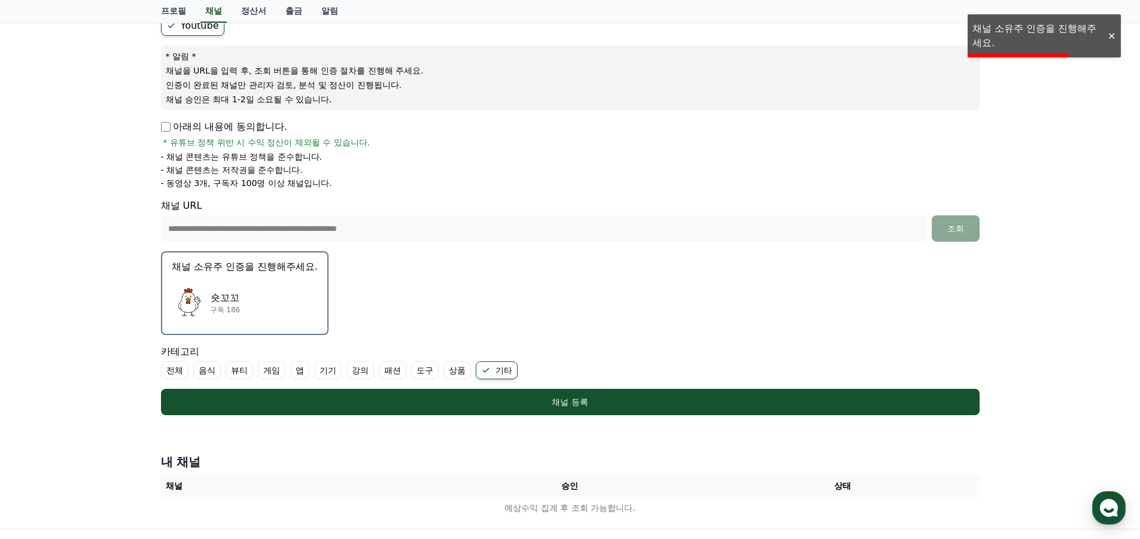
click at [269, 308] on div "숏꼬꼬 구독 186" at bounding box center [245, 303] width 146 height 48
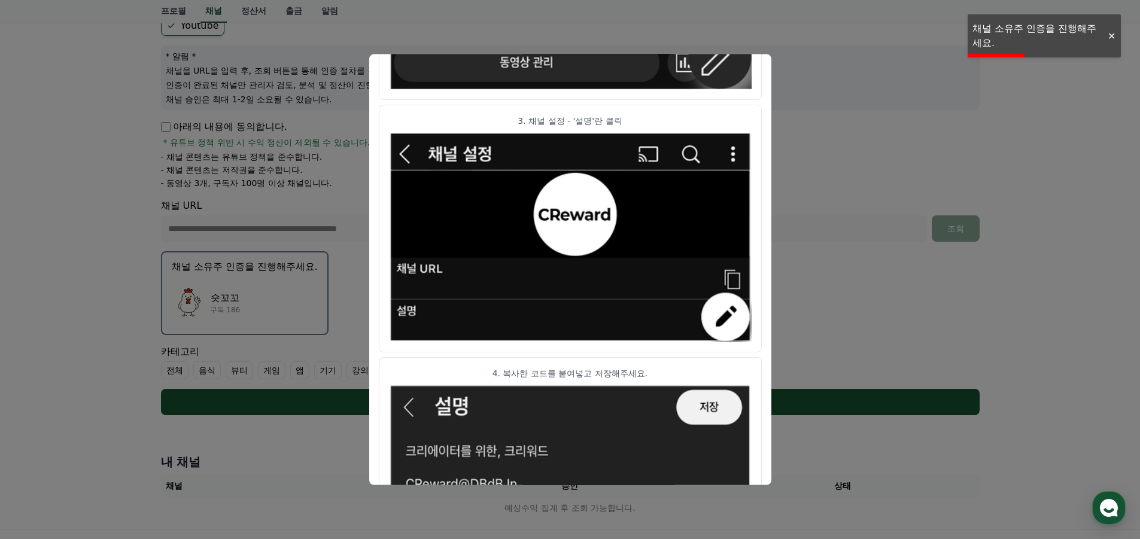
scroll to position [601, 0]
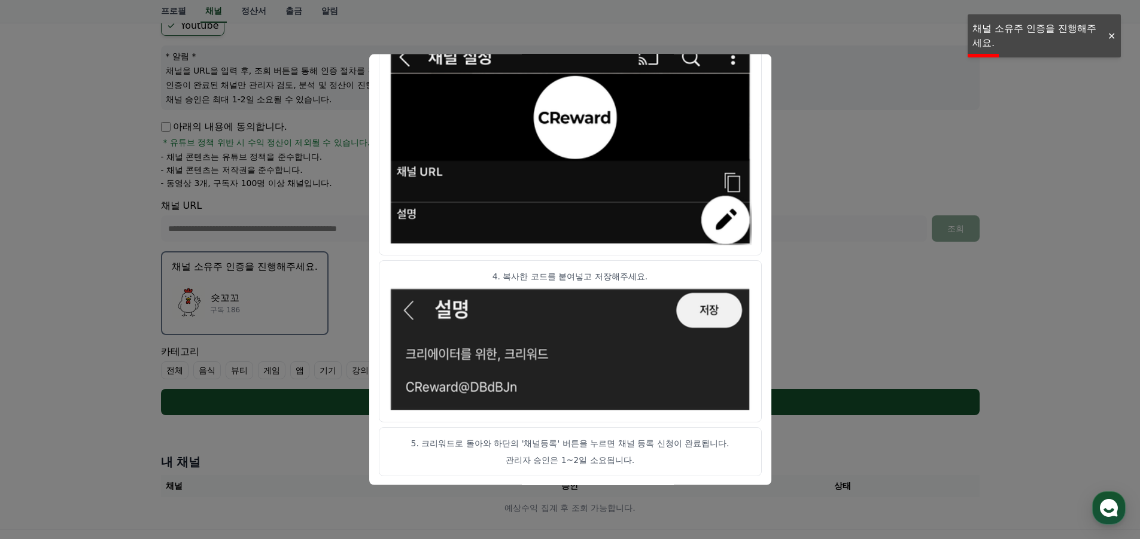
click at [546, 447] on p "5. 크리워드로 돌아와 하단의 '채널등록' 버튼을 누르면 채널 등록 신청이 완료됩니다." at bounding box center [570, 443] width 363 height 12
drag, startPoint x: 444, startPoint y: 441, endPoint x: 676, endPoint y: 449, distance: 231.8
click at [676, 449] on article "5. 크리워드로 돌아와 하단의 '채널등록' 버튼을 누르면 채널 등록 신청이 완료됩니다. 관리자 승인은 1~2일 소요됩니다." at bounding box center [570, 451] width 383 height 49
click at [673, 452] on article "5. 크리워드로 돌아와 하단의 '채널등록' 버튼을 누르면 채널 등록 신청이 완료됩니다. 관리자 승인은 1~2일 소요됩니다." at bounding box center [570, 451] width 383 height 49
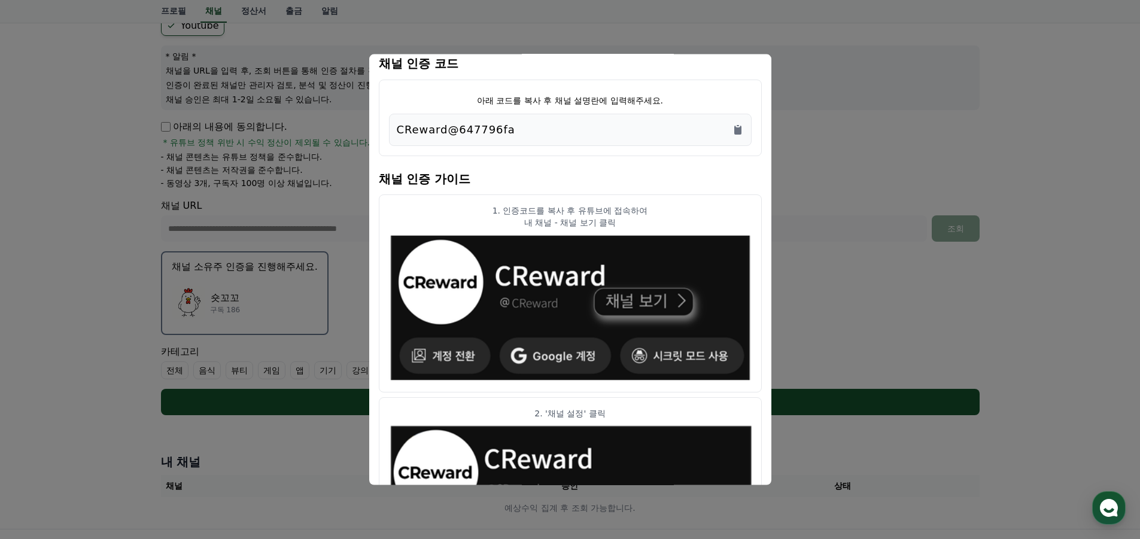
scroll to position [0, 0]
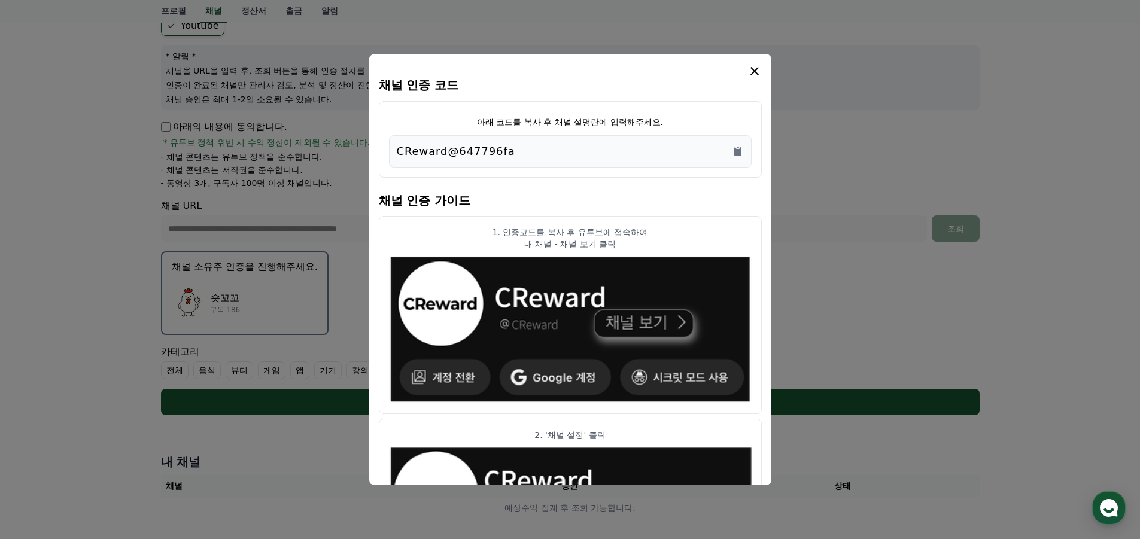
click at [759, 69] on icon "modal" at bounding box center [755, 70] width 14 height 14
click at [736, 155] on icon "Copy to clipboard" at bounding box center [737, 151] width 7 height 9
click at [751, 69] on icon "modal" at bounding box center [755, 70] width 14 height 14
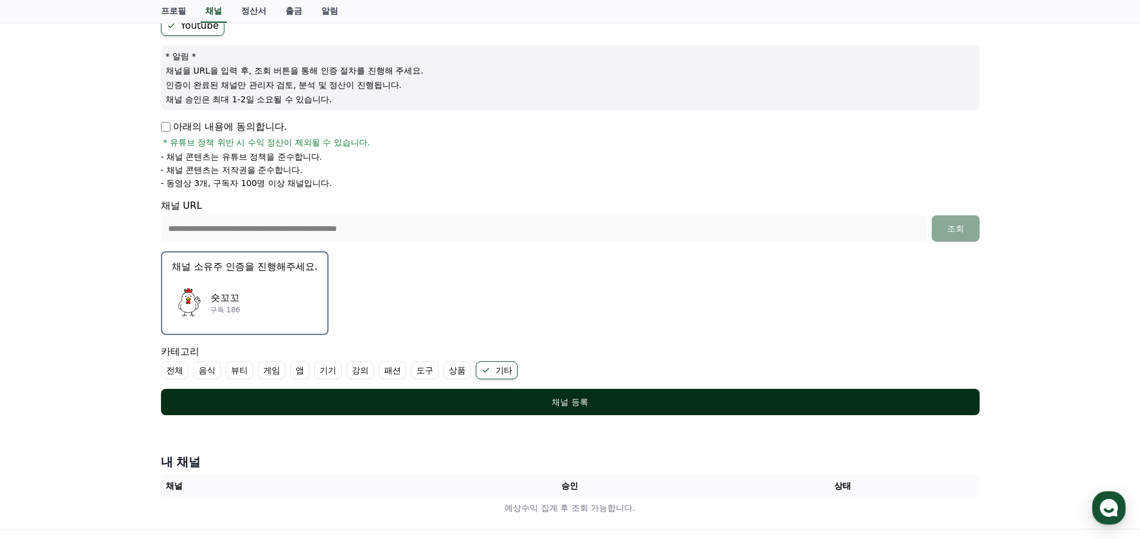
click at [529, 408] on div "채널 등록" at bounding box center [570, 402] width 771 height 12
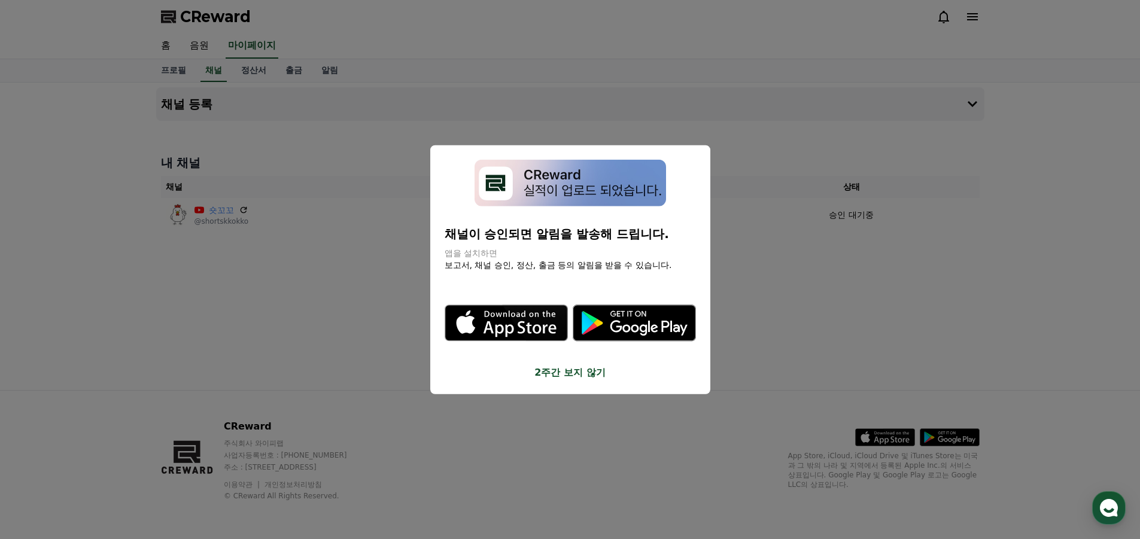
drag, startPoint x: 484, startPoint y: 232, endPoint x: 609, endPoint y: 229, distance: 125.7
click at [609, 229] on p "채널이 승인되면 알림을 발송해 드립니다." at bounding box center [570, 234] width 251 height 17
click at [599, 260] on p "보고서, 채널 승인, 정산, 출금 등의 알림을 받을 수 있습니다." at bounding box center [570, 265] width 251 height 12
click at [580, 372] on button "2주간 보지 않기" at bounding box center [570, 373] width 251 height 14
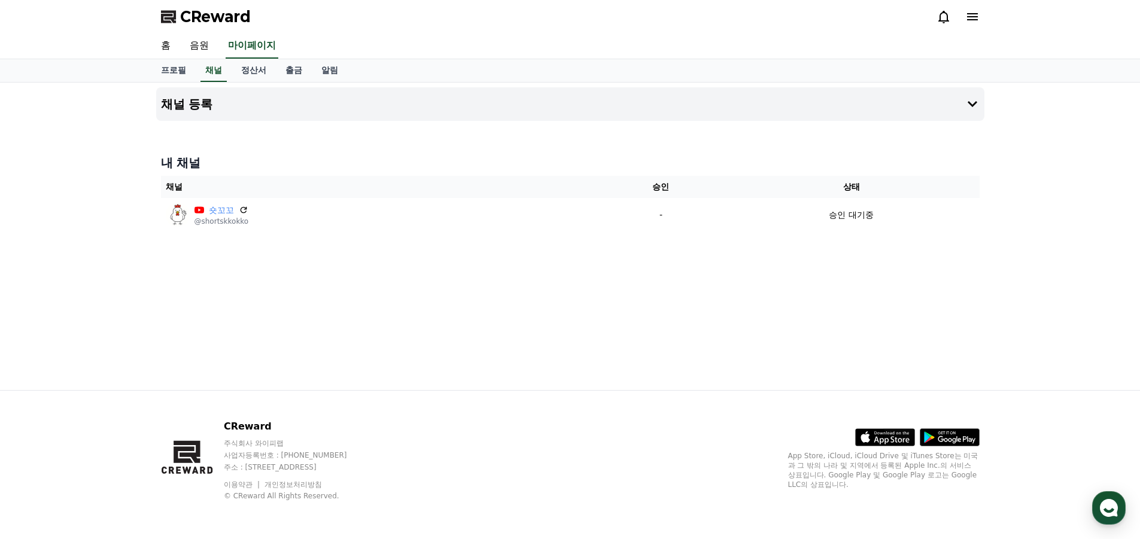
click at [284, 291] on div "채널 등록 내 채널 채널 승인 상태 숏꼬꼬 @shortskkokko - 승인 대기중" at bounding box center [570, 237] width 838 height 308
click at [248, 72] on link "정산서" at bounding box center [254, 70] width 44 height 23
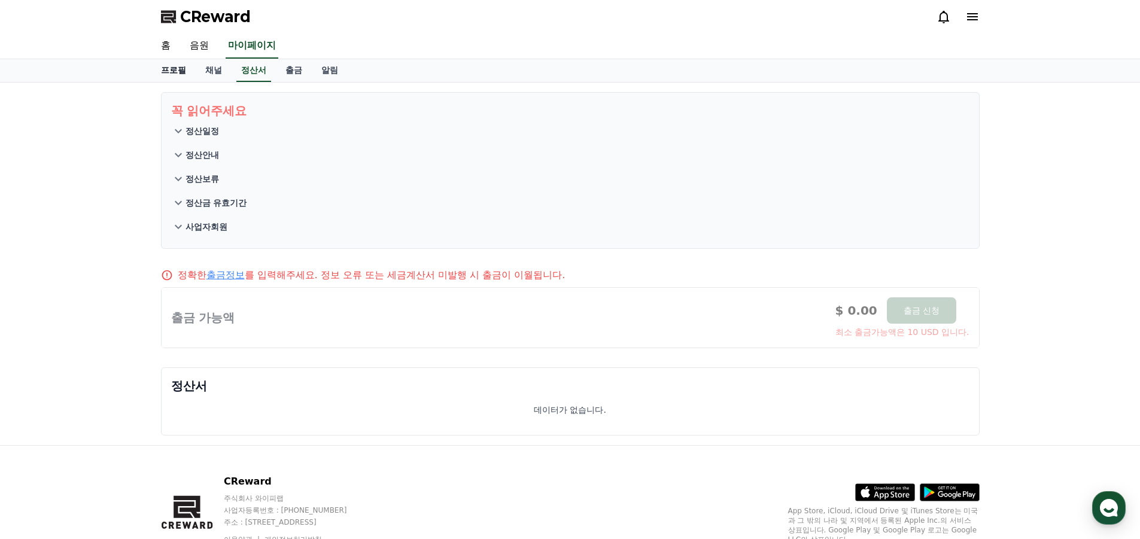
click at [177, 69] on link "프로필" at bounding box center [173, 70] width 44 height 23
select select "**********"
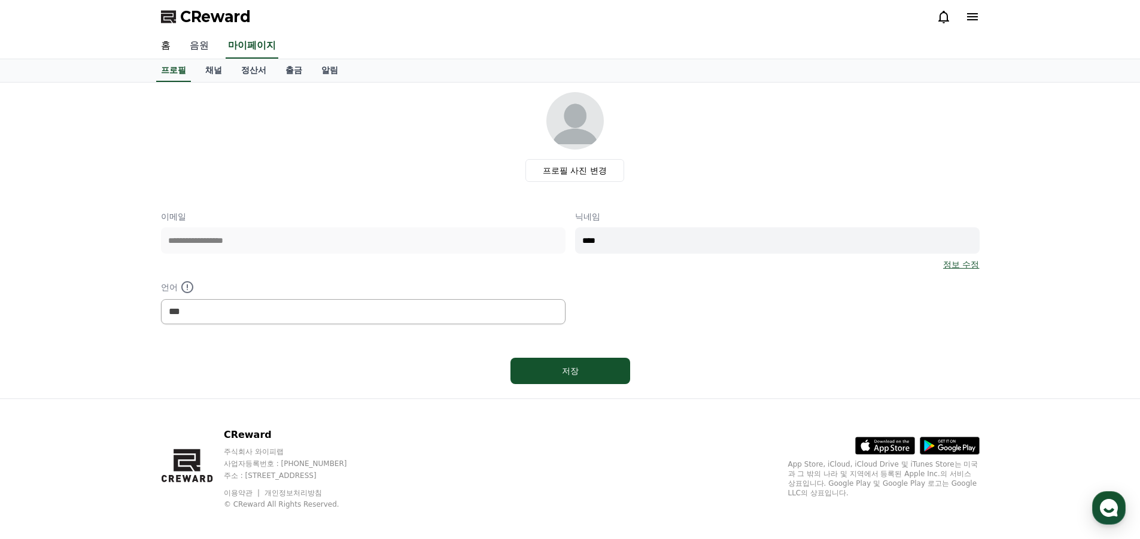
click at [198, 47] on link "음원" at bounding box center [199, 46] width 38 height 25
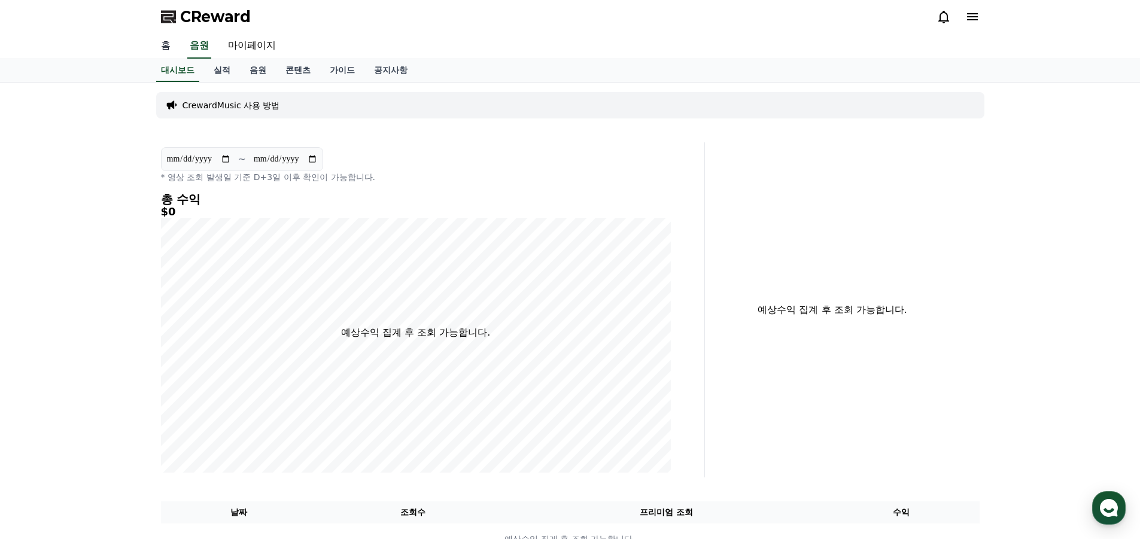
click at [172, 49] on link "홈" at bounding box center [165, 46] width 29 height 25
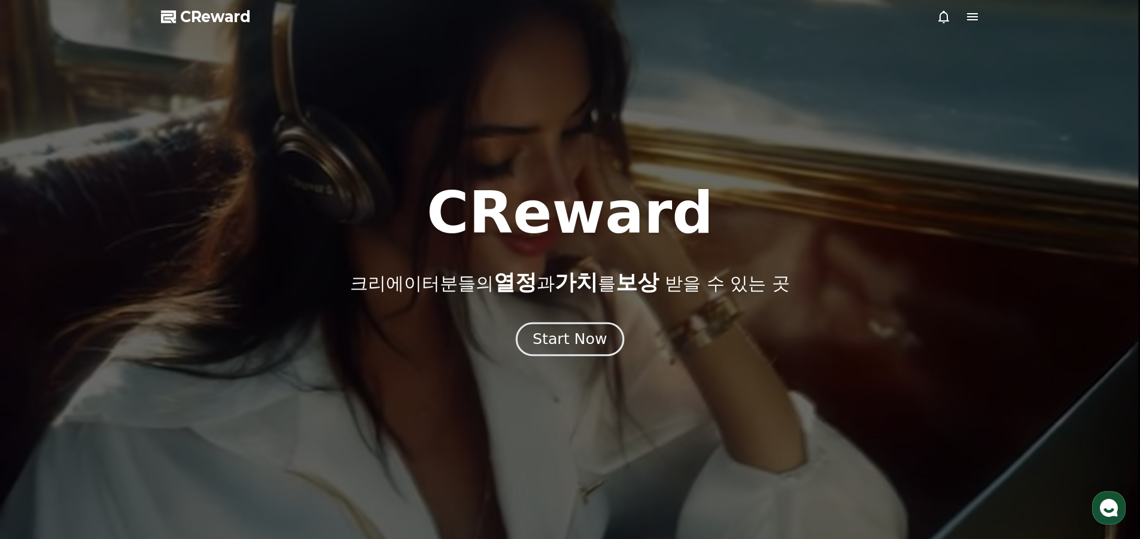
click at [570, 335] on div "Start Now" at bounding box center [570, 339] width 74 height 20
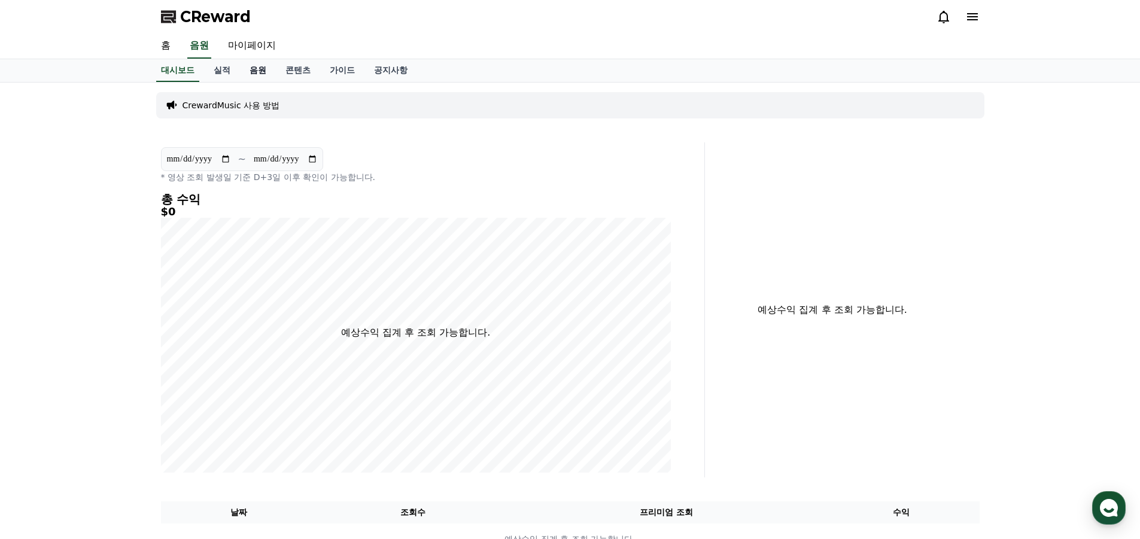
click at [272, 73] on link "음원" at bounding box center [258, 70] width 36 height 23
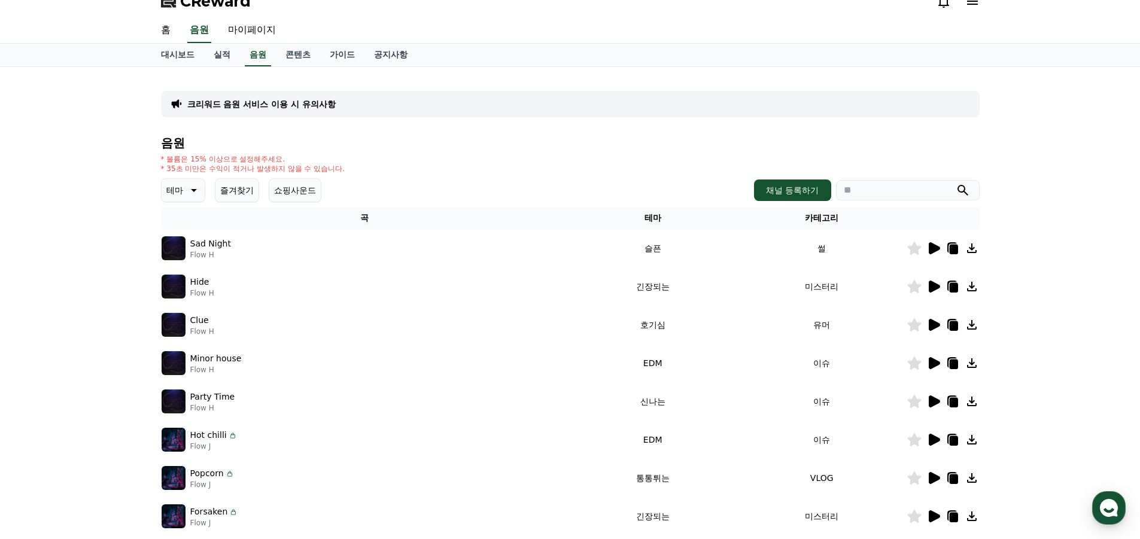
scroll to position [60, 0]
